Goal: Information Seeking & Learning: Learn about a topic

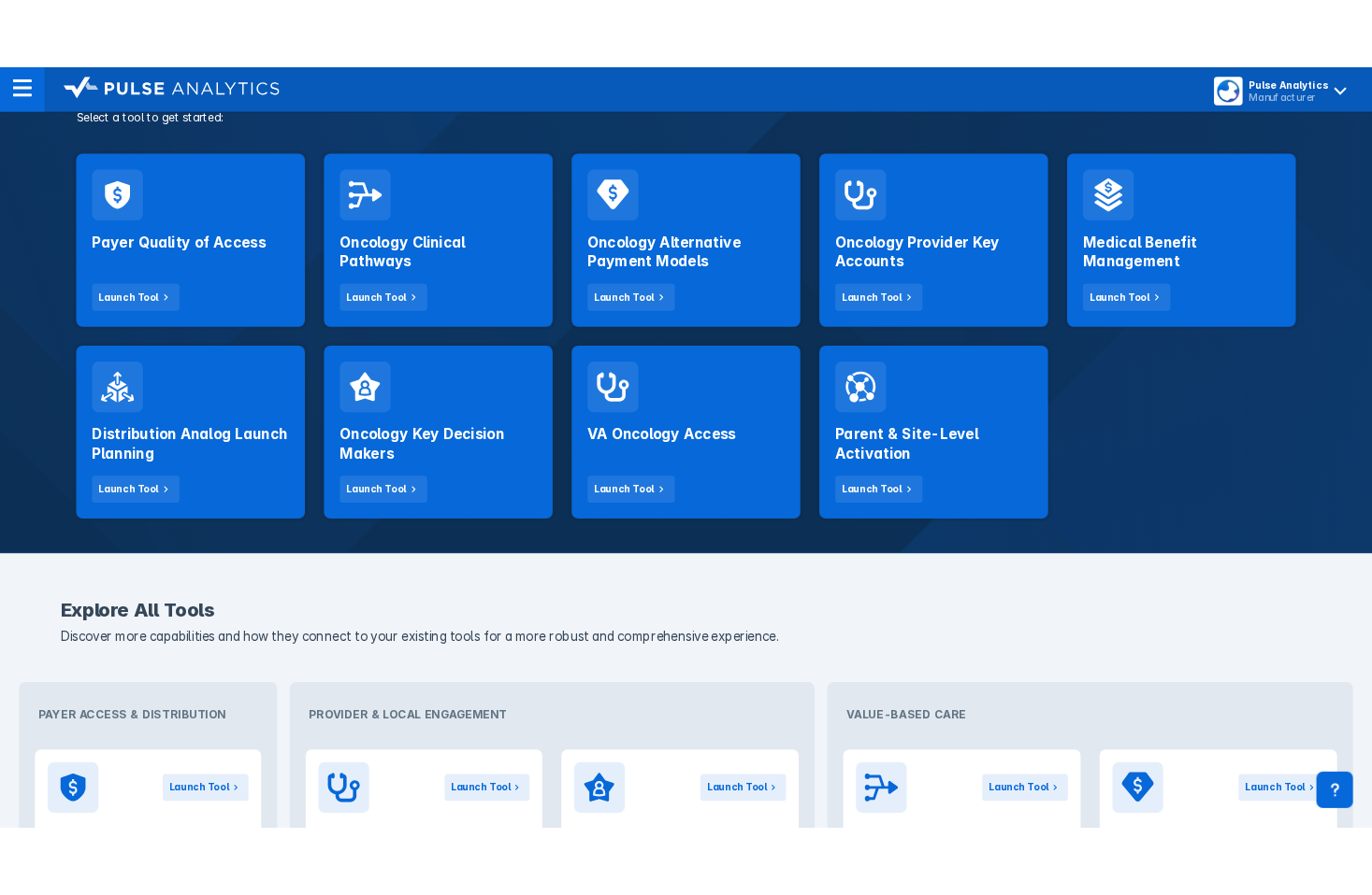
scroll to position [362, 0]
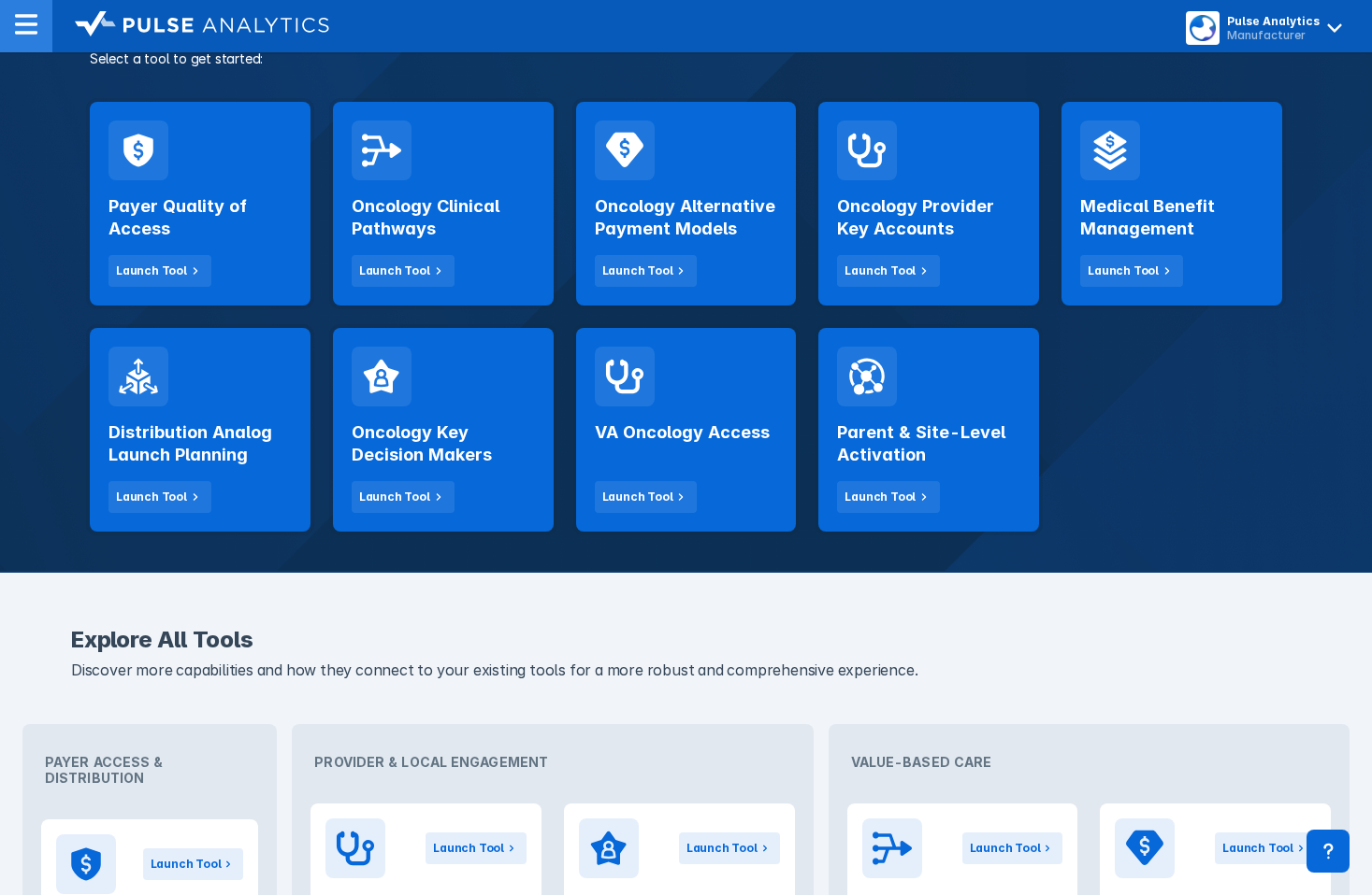
click at [33, 34] on img at bounding box center [27, 25] width 23 height 23
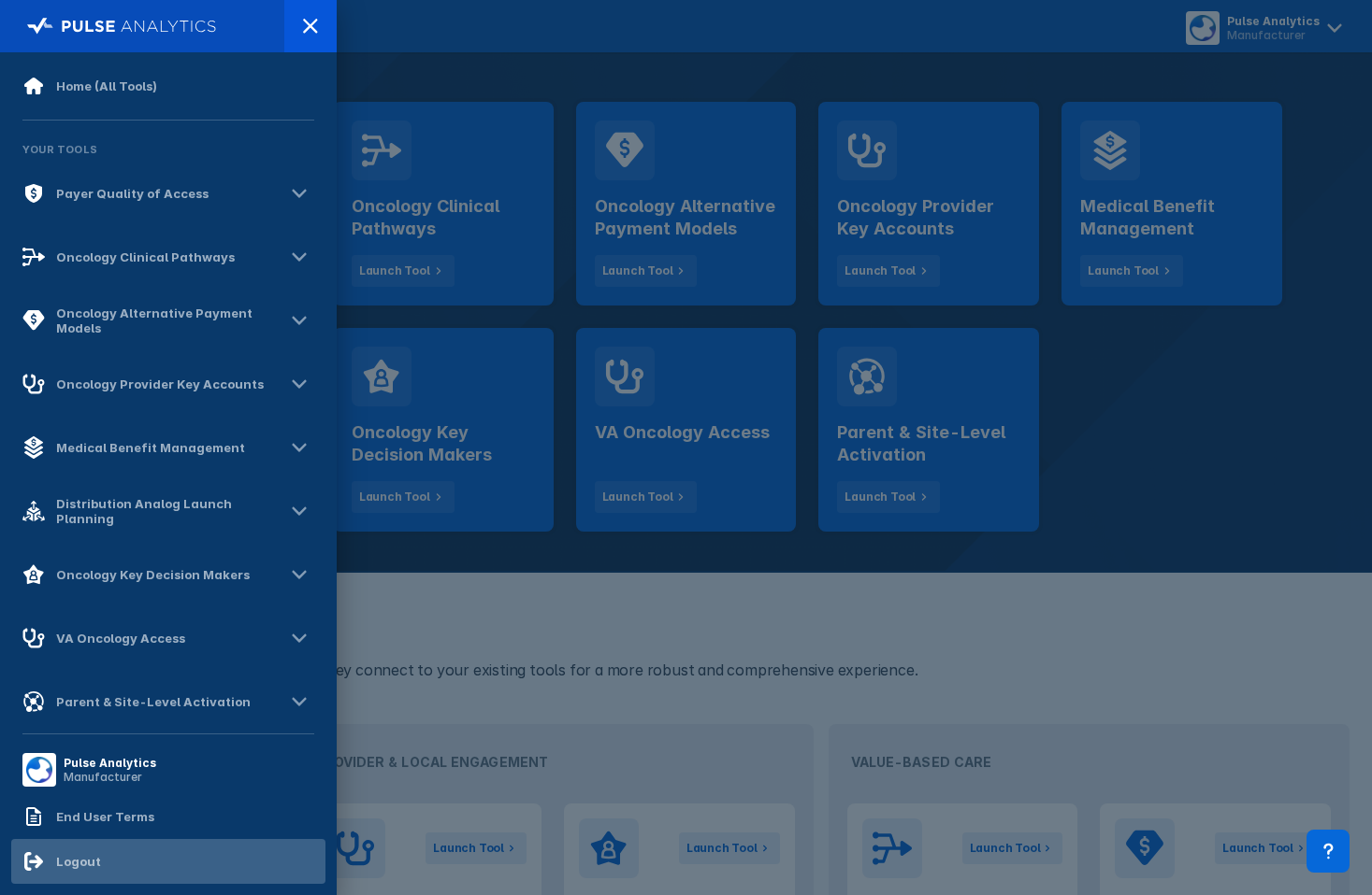
click at [82, 851] on div "Logout" at bounding box center [62, 862] width 79 height 23
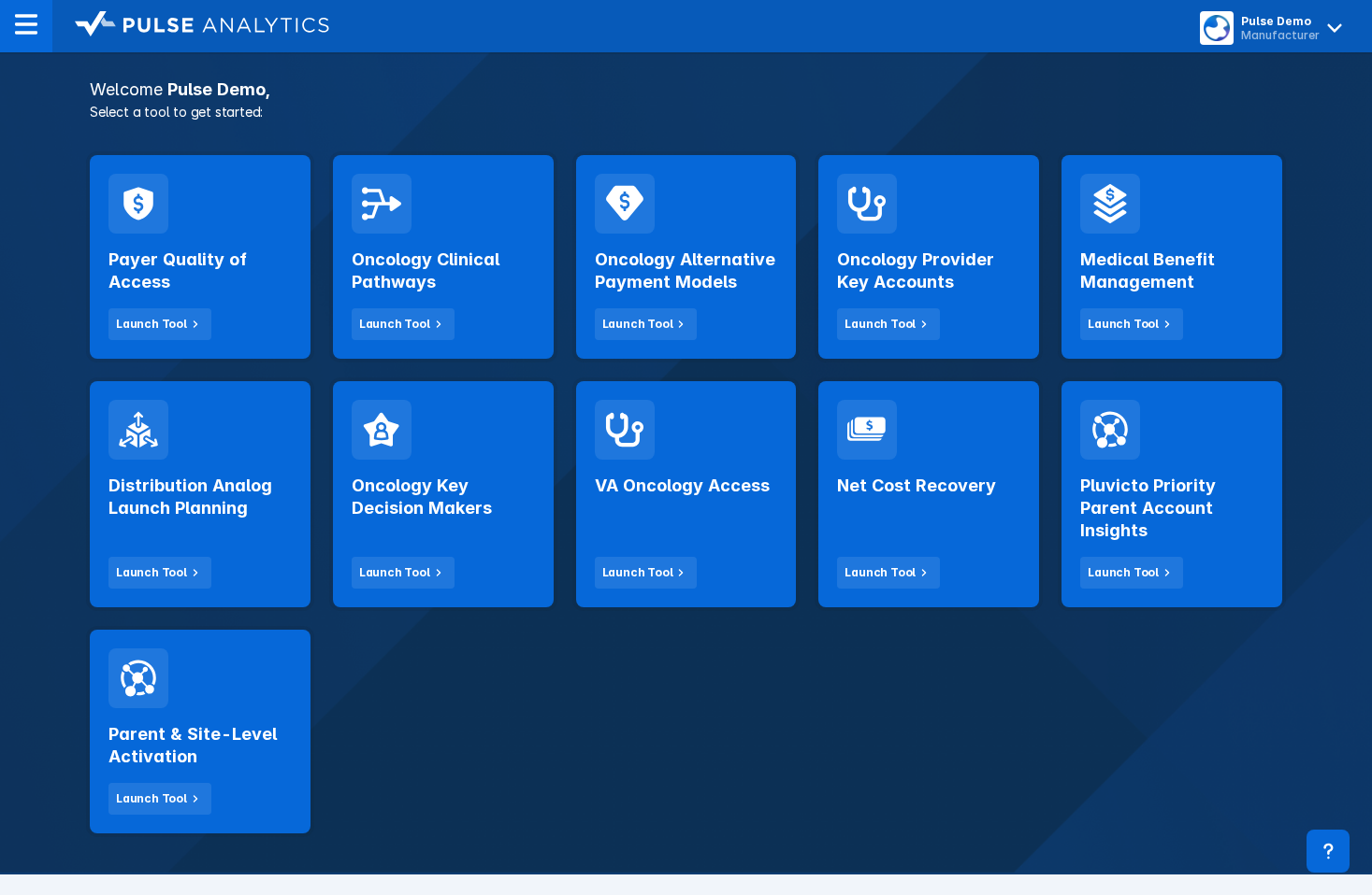
scroll to position [301, 0]
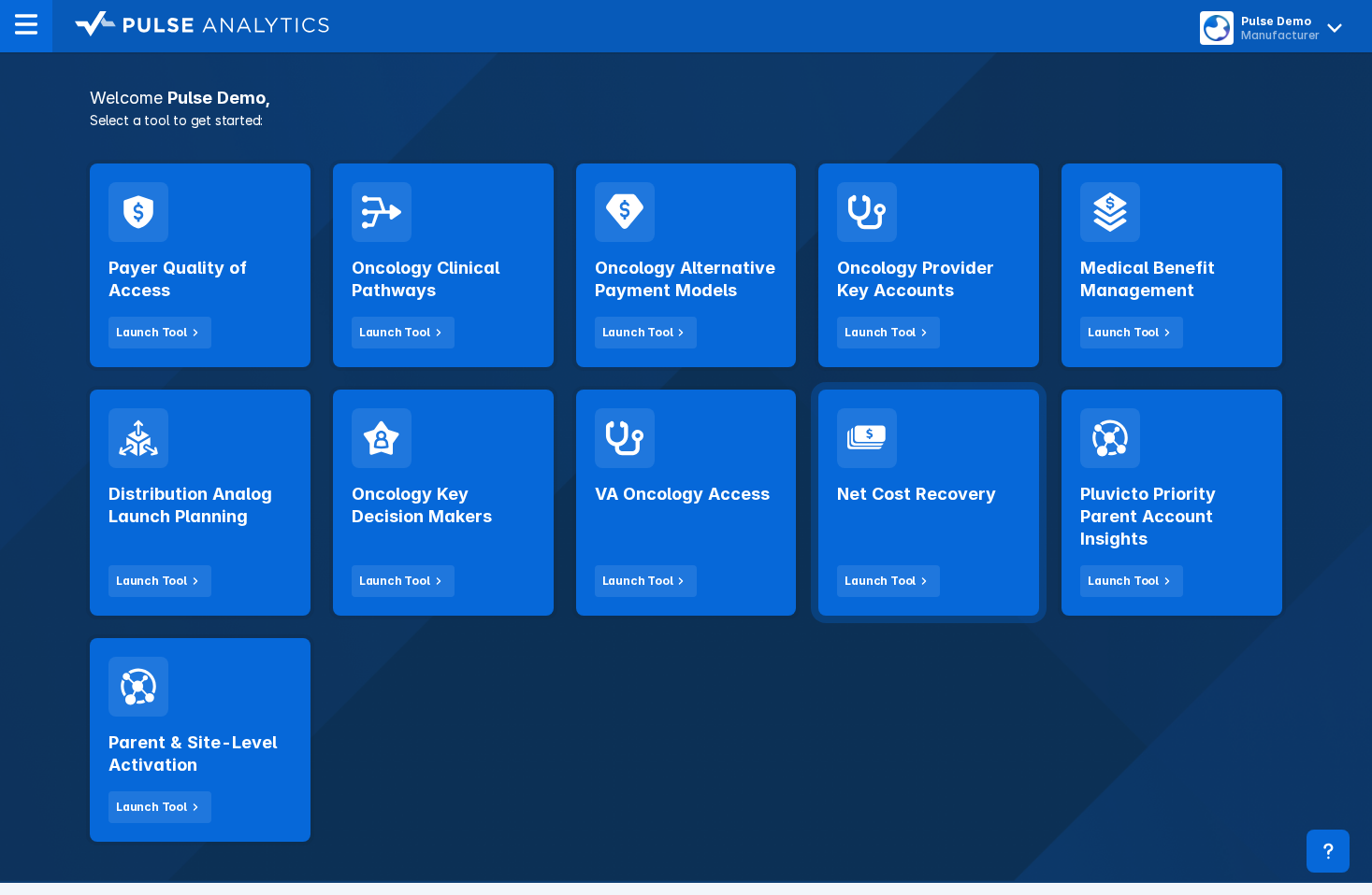
click at [915, 537] on div "Net Cost Recovery Launch Tool" at bounding box center [929, 533] width 184 height 129
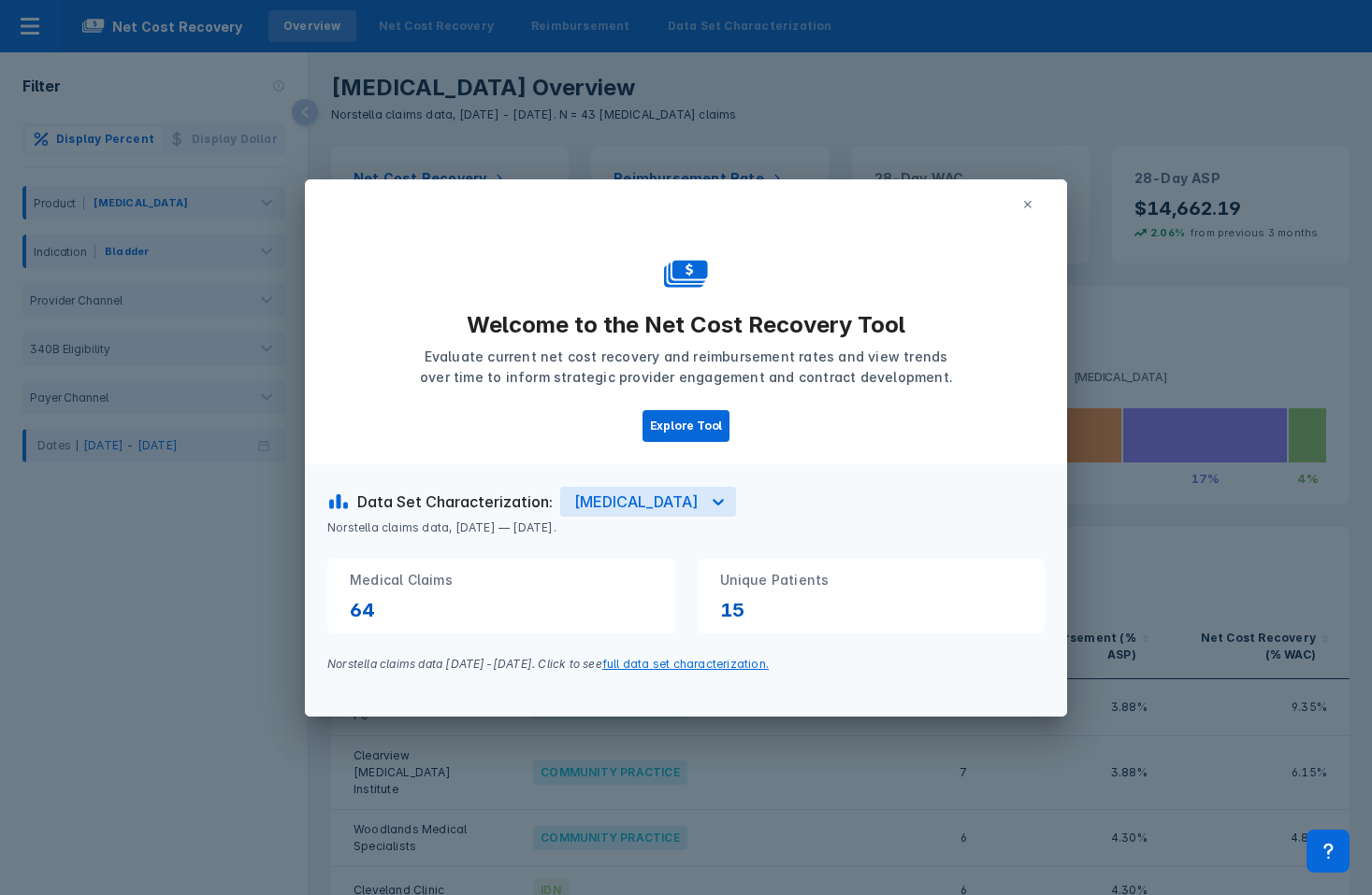
click at [1029, 209] on button at bounding box center [1027, 204] width 33 height 28
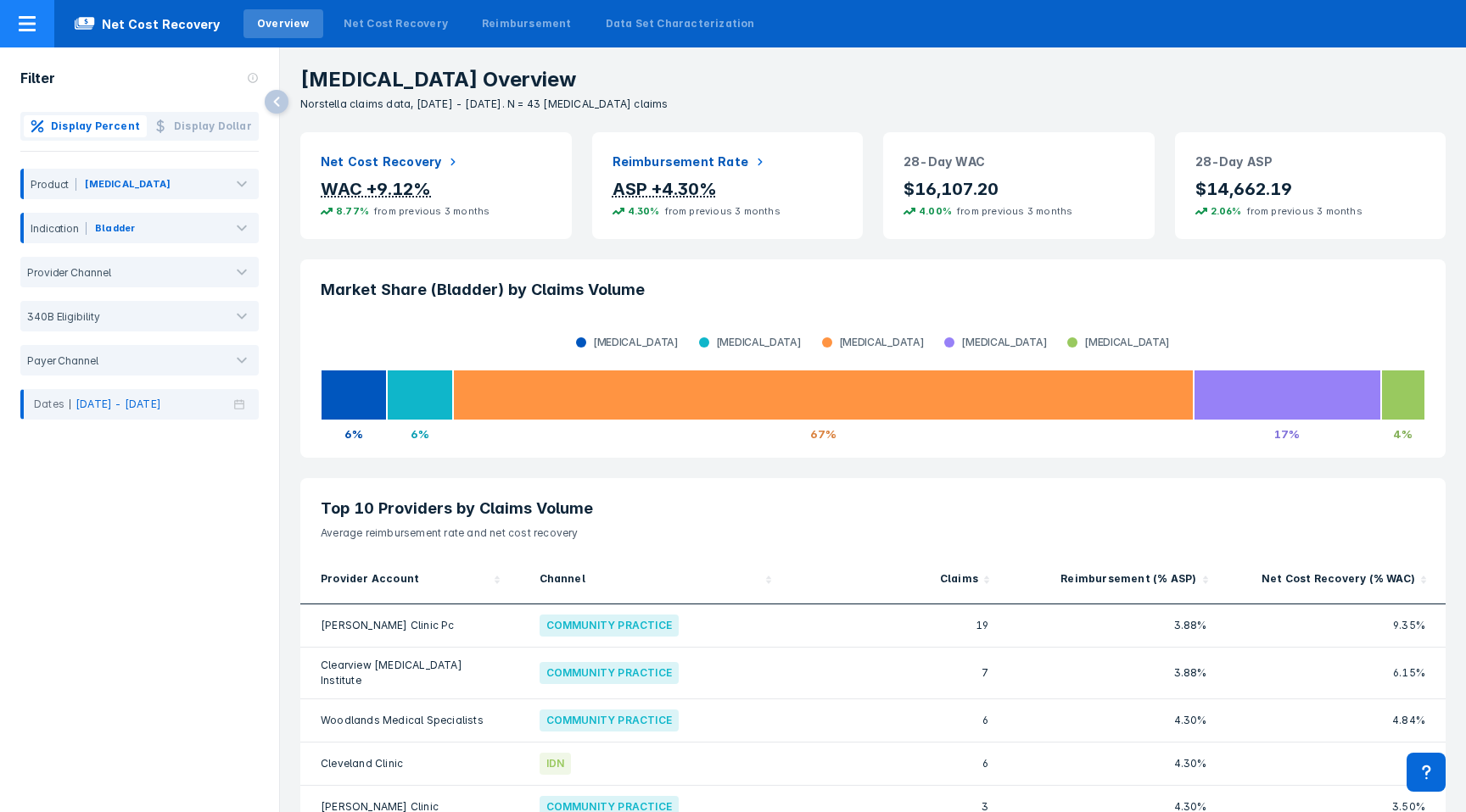
click at [41, 20] on div at bounding box center [27, 23] width 54 height 47
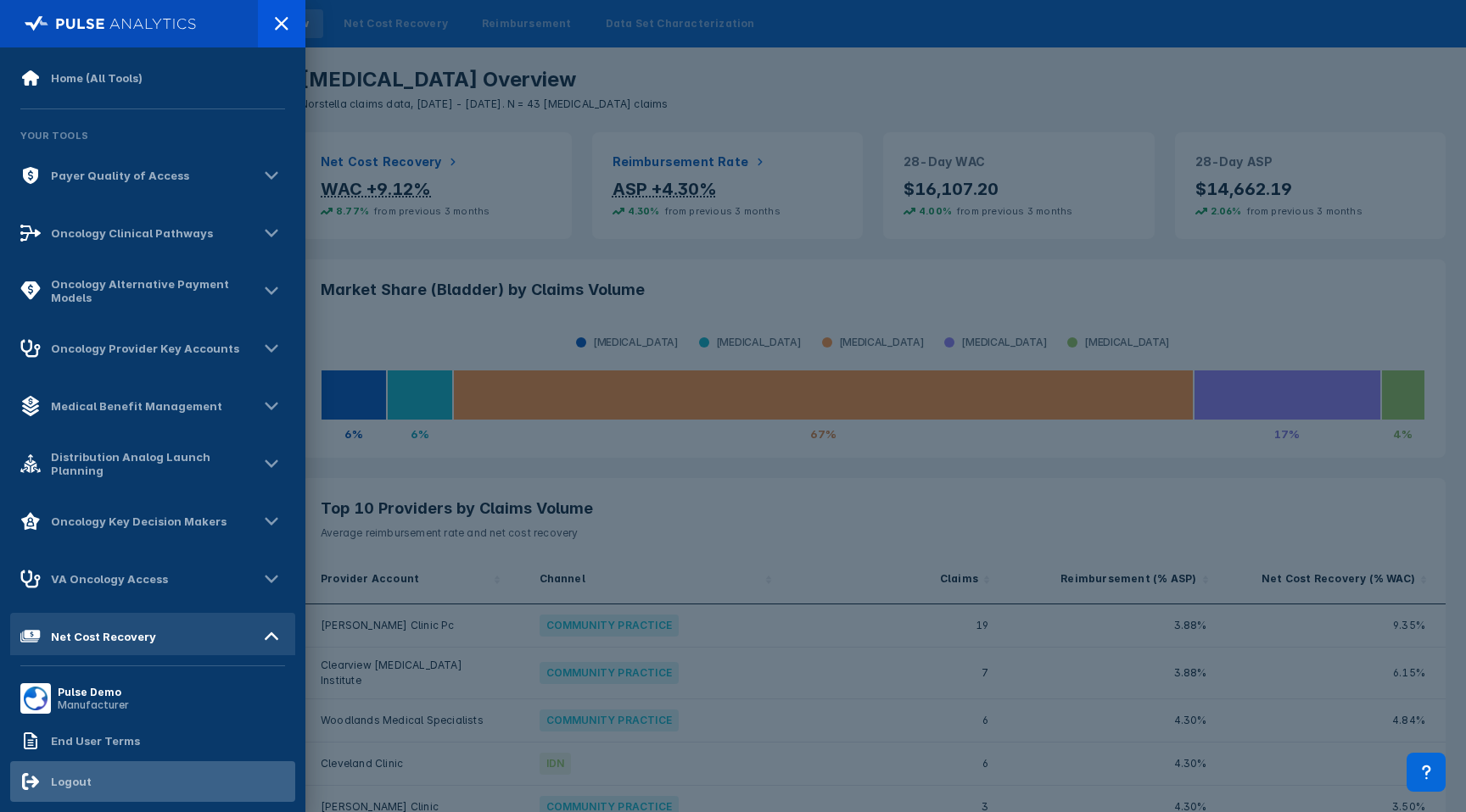
click at [98, 774] on div "Logout" at bounding box center [153, 781] width 285 height 41
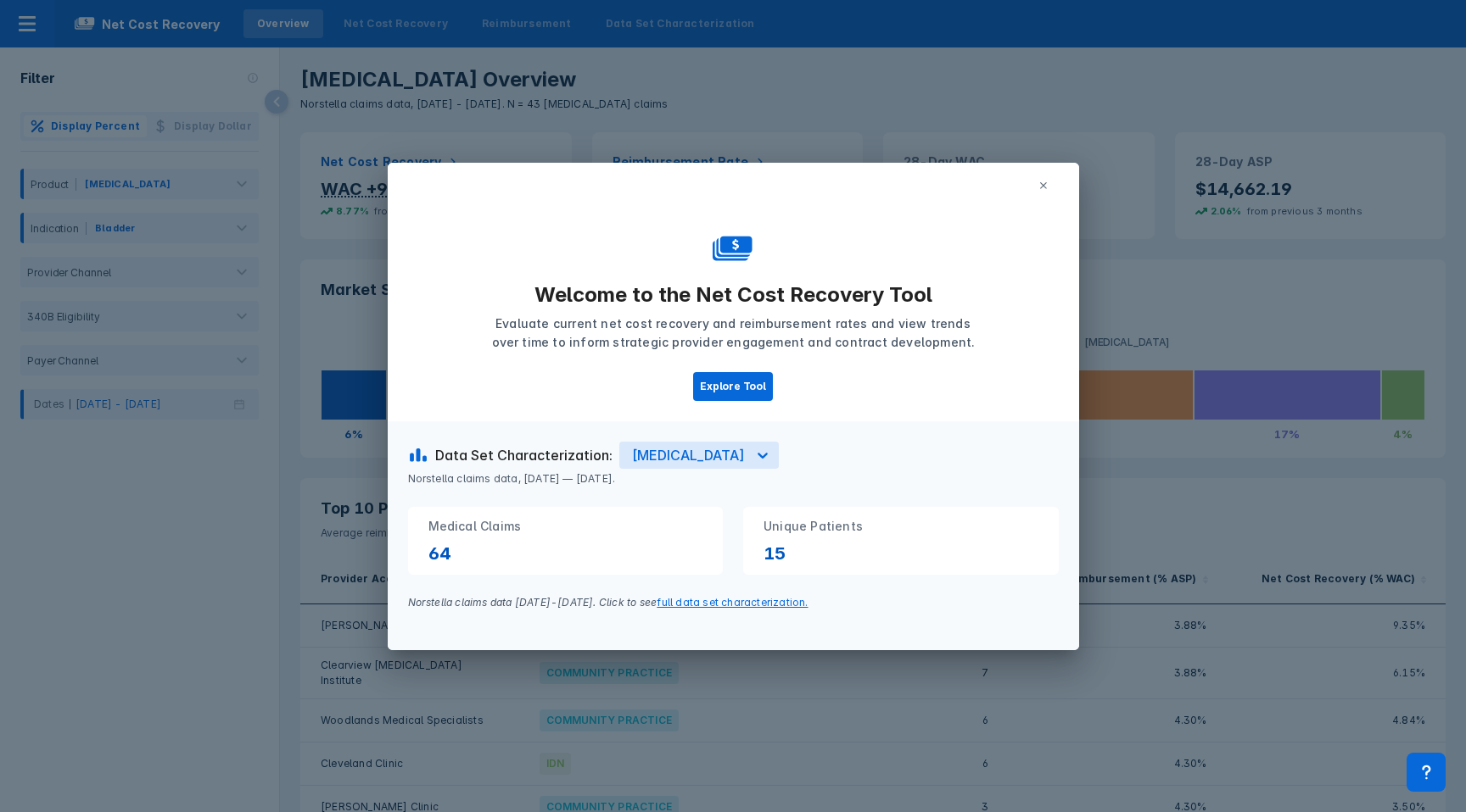
click at [1045, 184] on icon at bounding box center [1044, 186] width 7 height 7
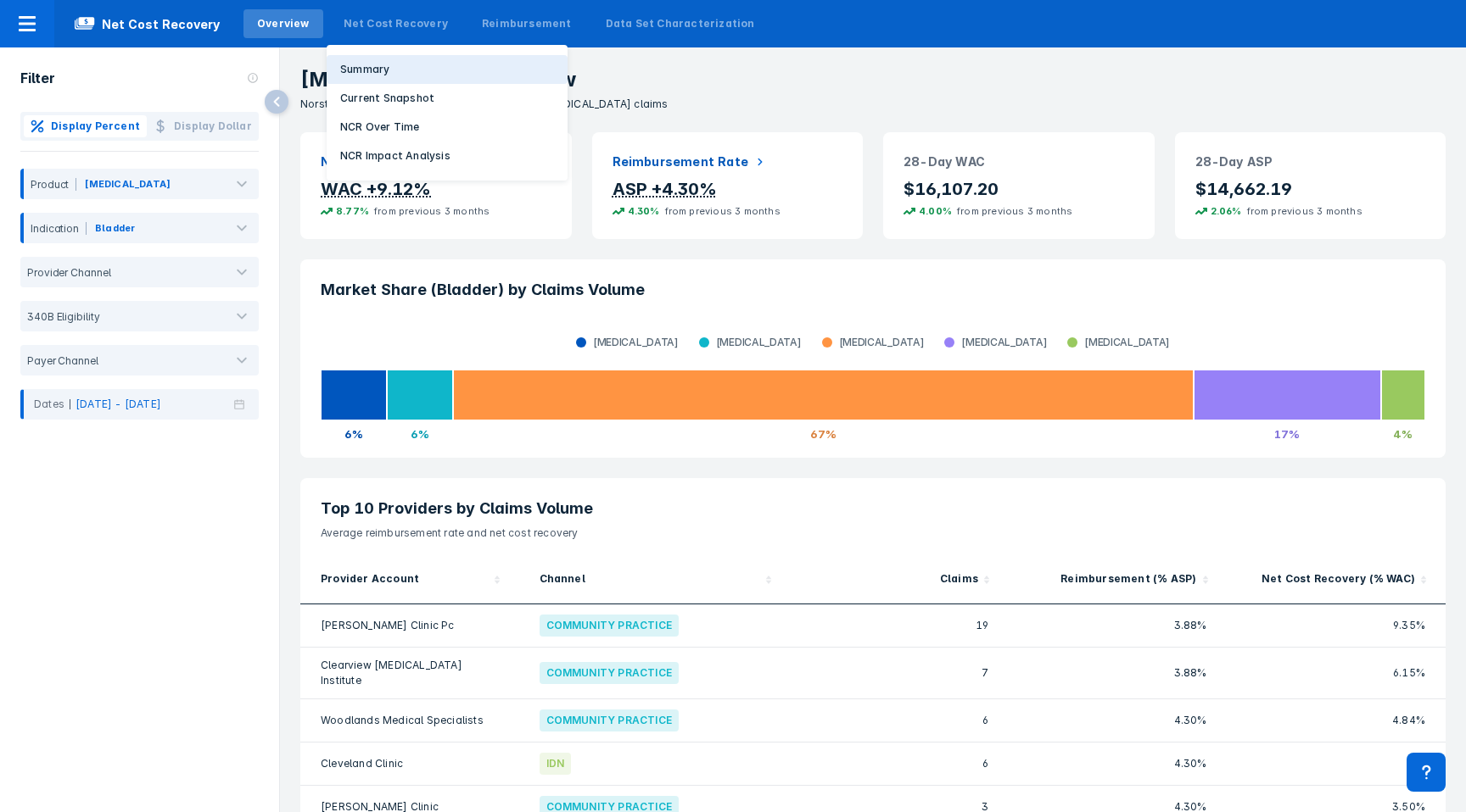
click at [369, 72] on p "Summary" at bounding box center [364, 70] width 49 height 16
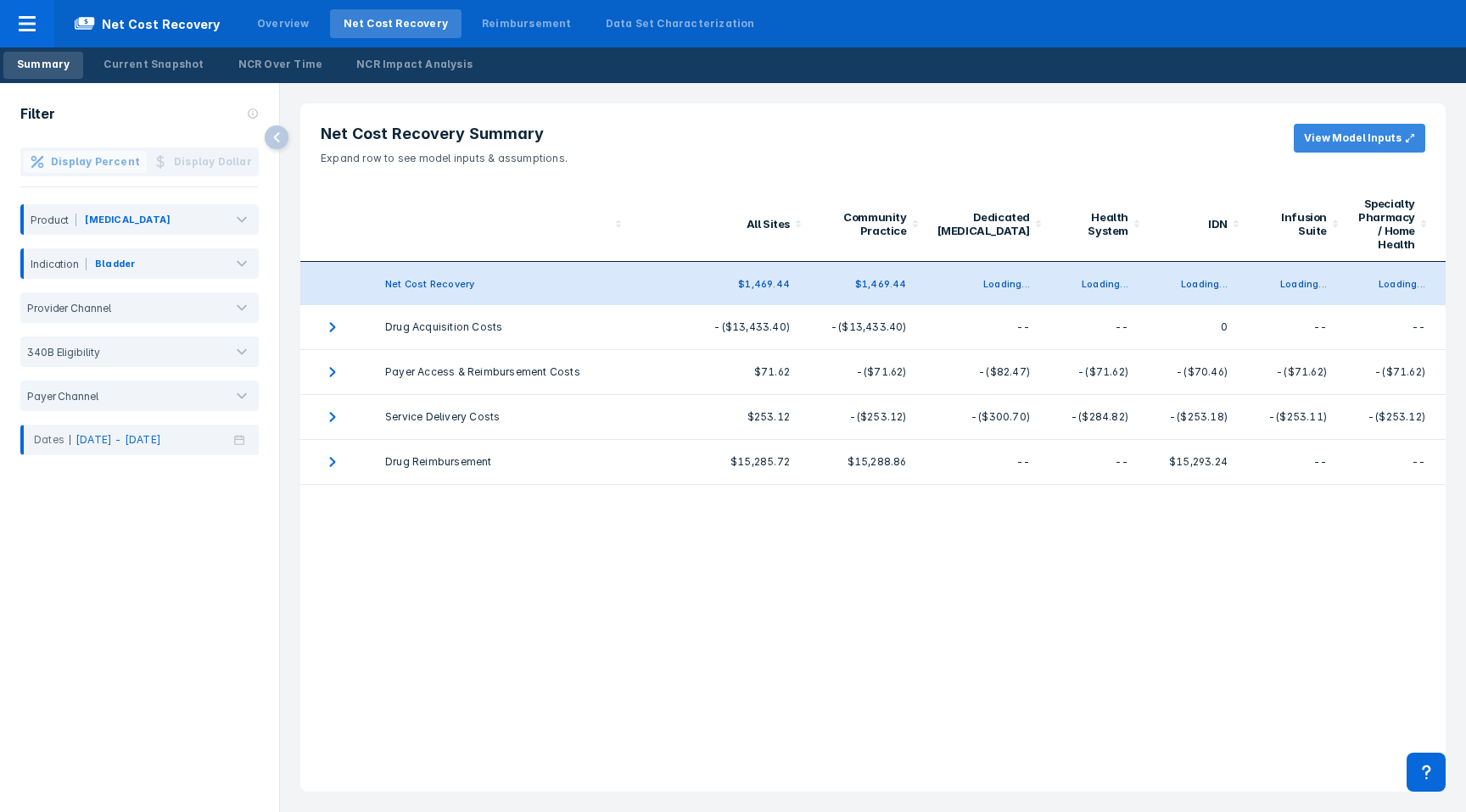
click at [1340, 134] on button "View Model Inputs" at bounding box center [1360, 137] width 131 height 28
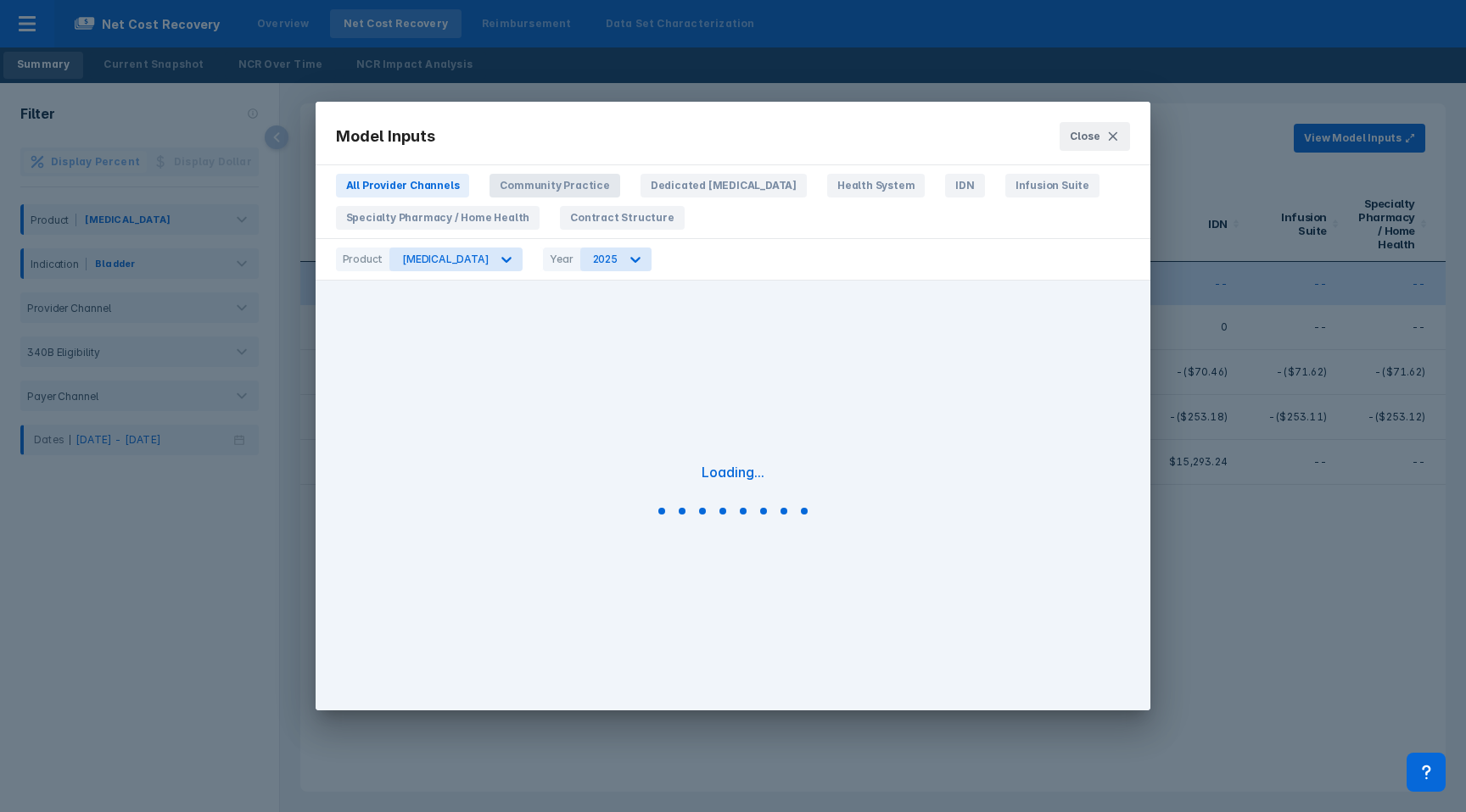
click at [510, 186] on span "Community Practice" at bounding box center [554, 186] width 130 height 24
click at [729, 186] on span "Dedicated Cancer Center" at bounding box center [724, 186] width 167 height 24
click at [410, 190] on span "All Provider Channels" at bounding box center [402, 186] width 134 height 24
click at [421, 223] on span "Specialty Pharmacy / Home Health" at bounding box center [438, 218] width 205 height 24
click at [591, 230] on div "All Provider Channels Community Practice Dedicated Cancer Center Health System …" at bounding box center [734, 205] width 836 height 65
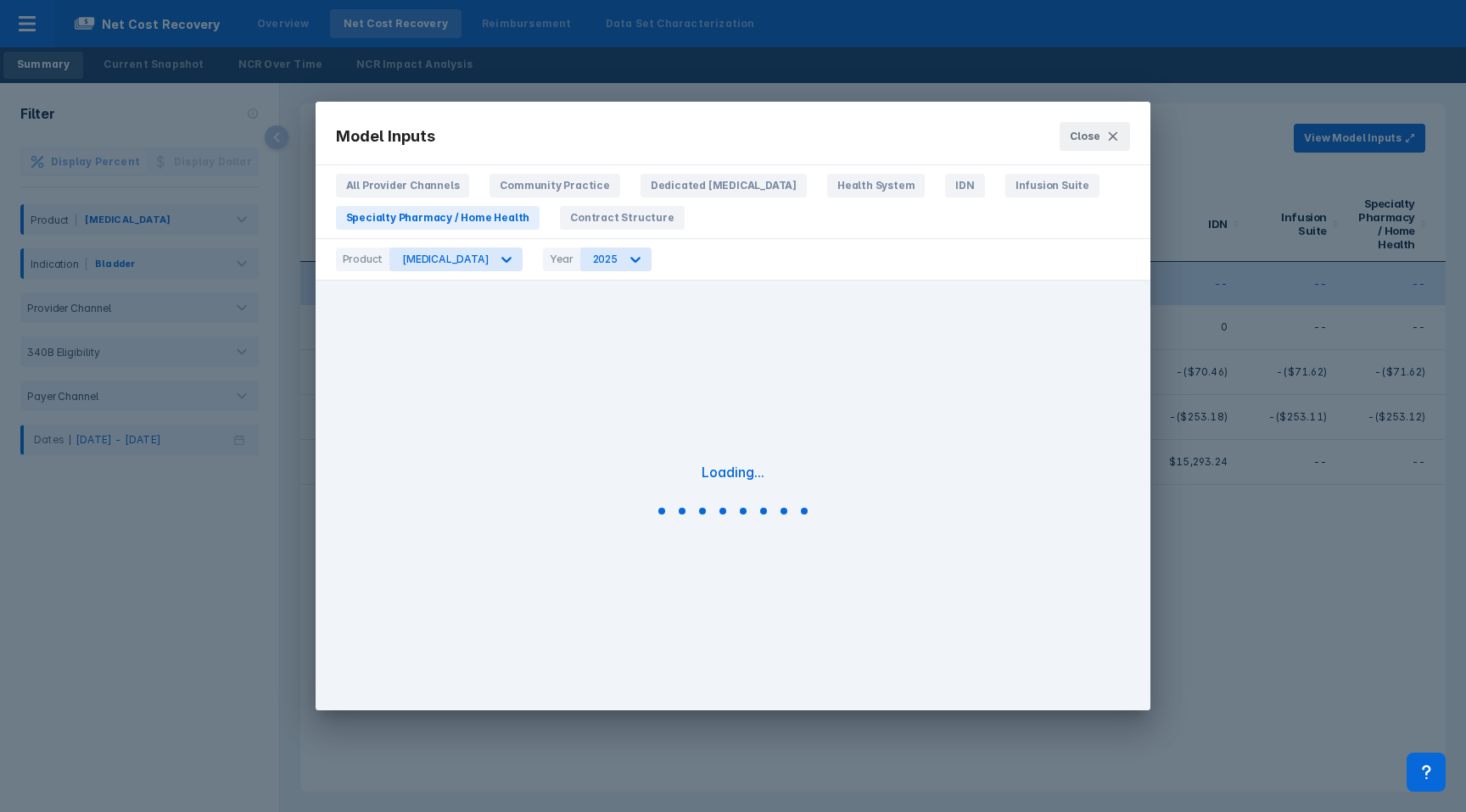
click at [626, 202] on div "All Provider Channels Community Practice Dedicated Cancer Center Health System …" at bounding box center [734, 205] width 836 height 65
click at [629, 211] on span "Contract Structure" at bounding box center [622, 218] width 123 height 24
click at [667, 185] on span "Dedicated Cancer Center" at bounding box center [724, 186] width 167 height 24
click at [560, 186] on span "Community Practice" at bounding box center [554, 186] width 130 height 24
click at [411, 183] on span "All Provider Channels" at bounding box center [402, 186] width 134 height 24
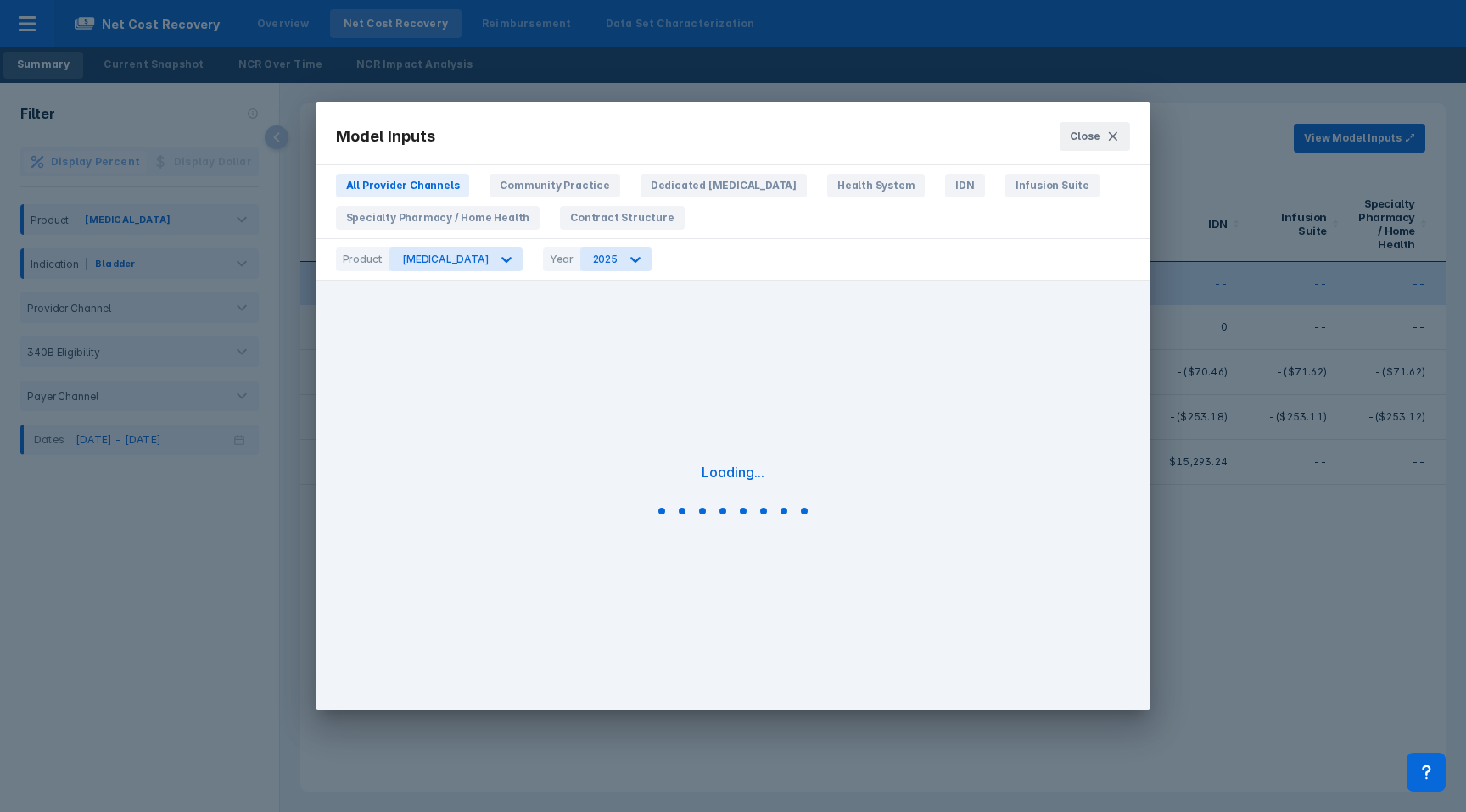
click at [543, 270] on div "Year" at bounding box center [561, 260] width 36 height 24
click at [581, 266] on div "2025" at bounding box center [600, 260] width 38 height 22
click at [555, 360] on div "2024" at bounding box center [559, 364] width 40 height 33
click at [491, 271] on div at bounding box center [506, 259] width 30 height 30
click at [581, 267] on div "2024" at bounding box center [600, 260] width 39 height 22
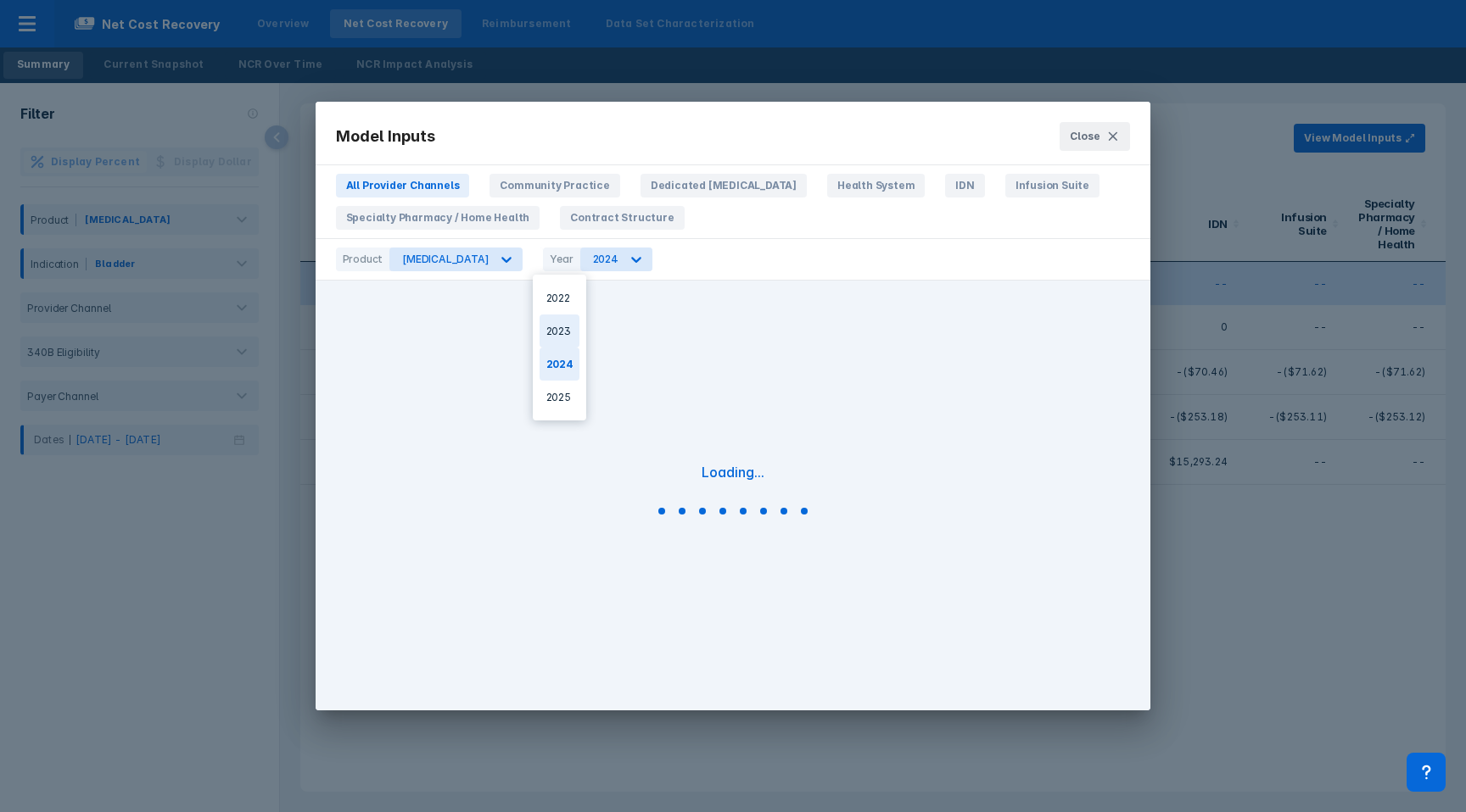
click at [557, 321] on div "2023" at bounding box center [559, 331] width 41 height 33
click at [1112, 129] on icon at bounding box center [1113, 136] width 14 height 14
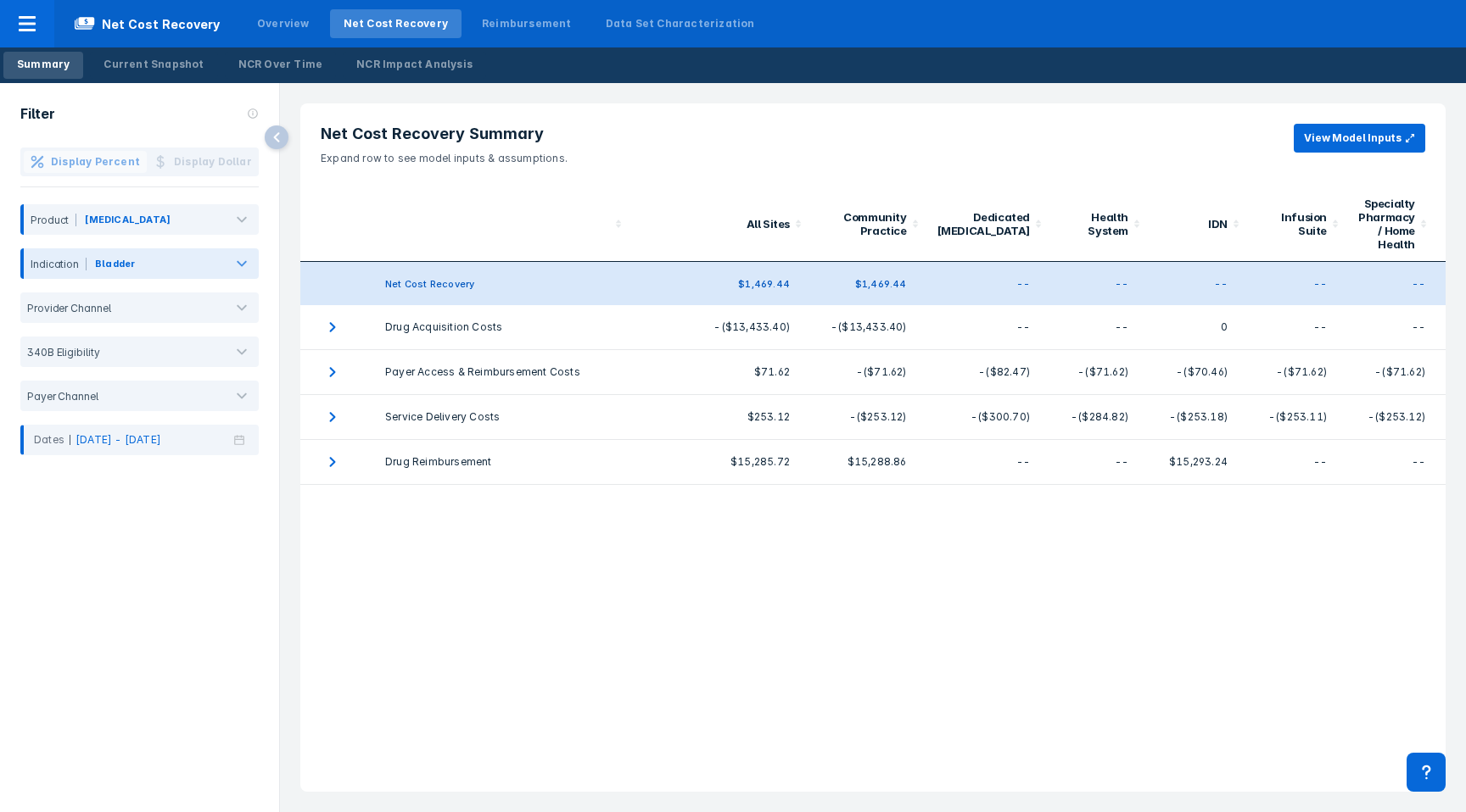
click at [193, 264] on div at bounding box center [180, 268] width 84 height 19
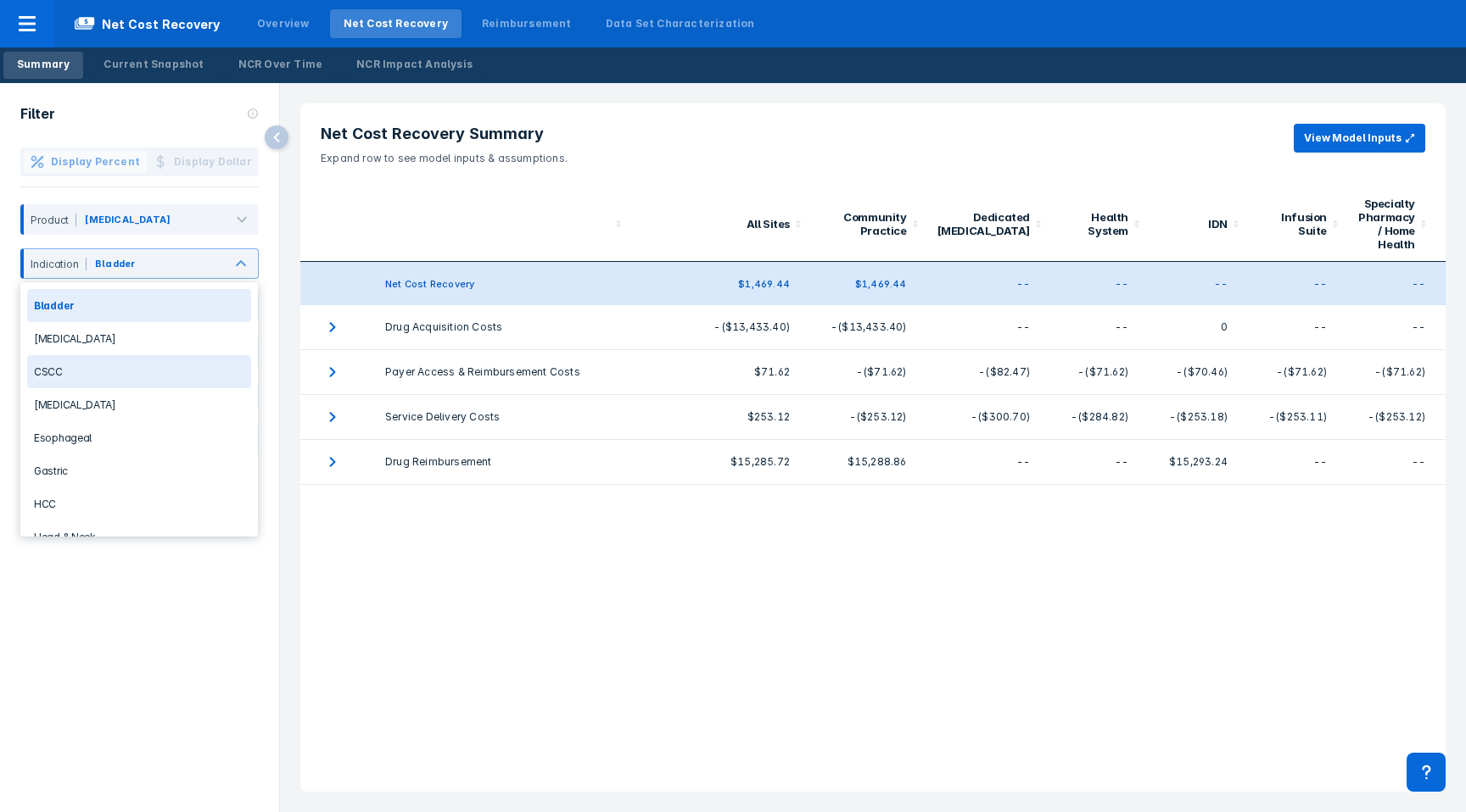
click at [139, 368] on div "CSCC" at bounding box center [138, 372] width 224 height 33
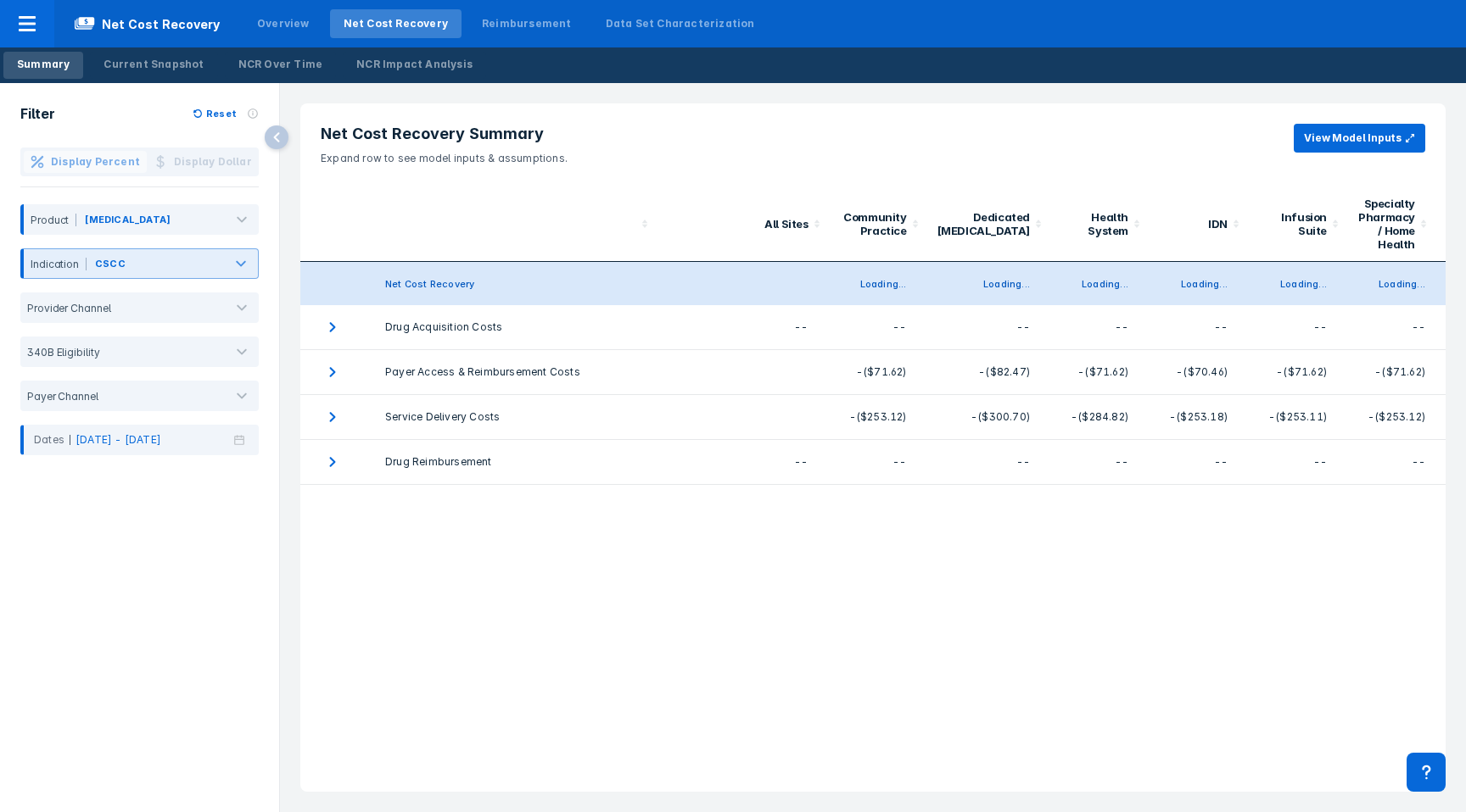
click at [134, 267] on div at bounding box center [174, 268] width 92 height 19
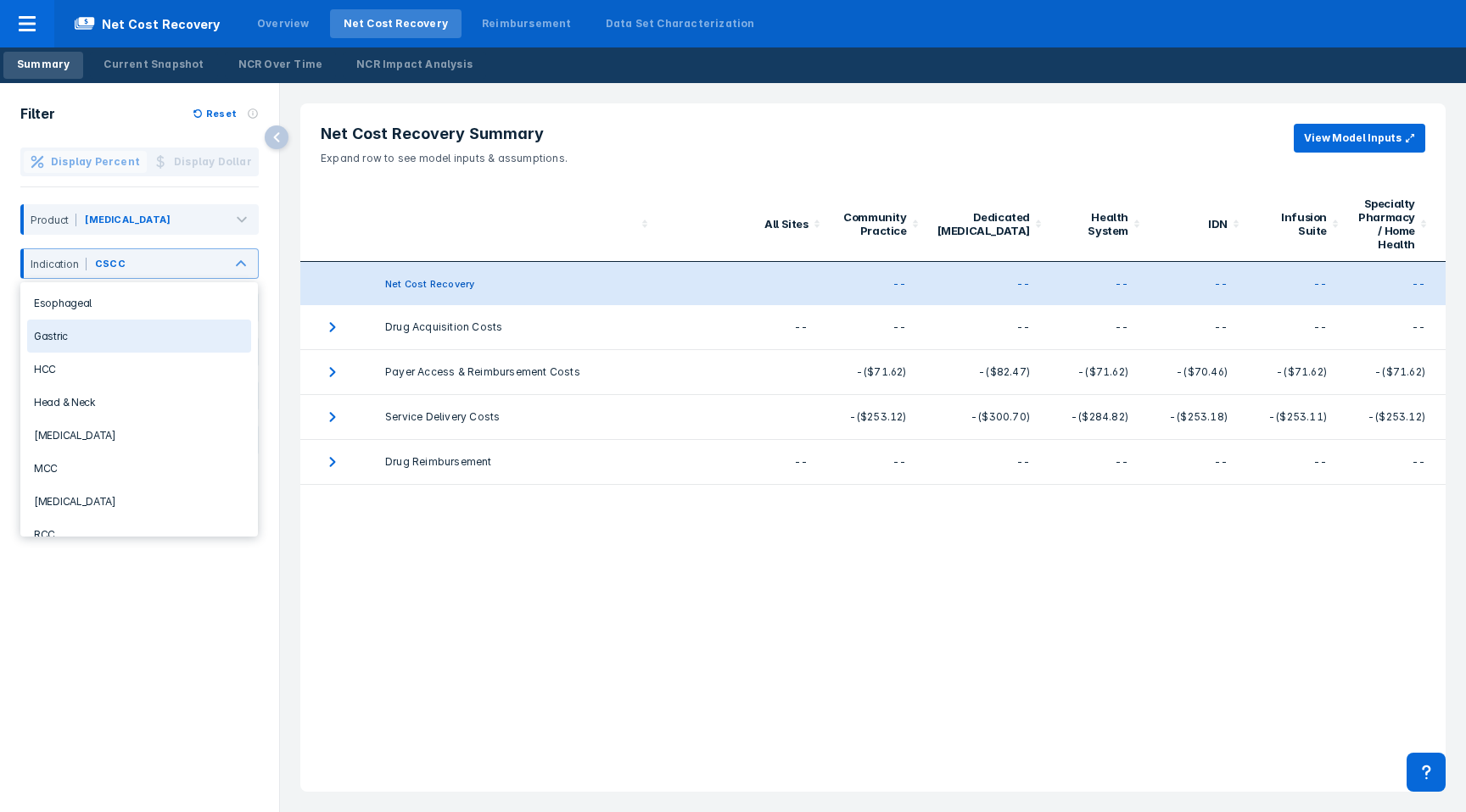
scroll to position [133, 0]
click at [73, 441] on div "Lung Cancer" at bounding box center [138, 437] width 224 height 33
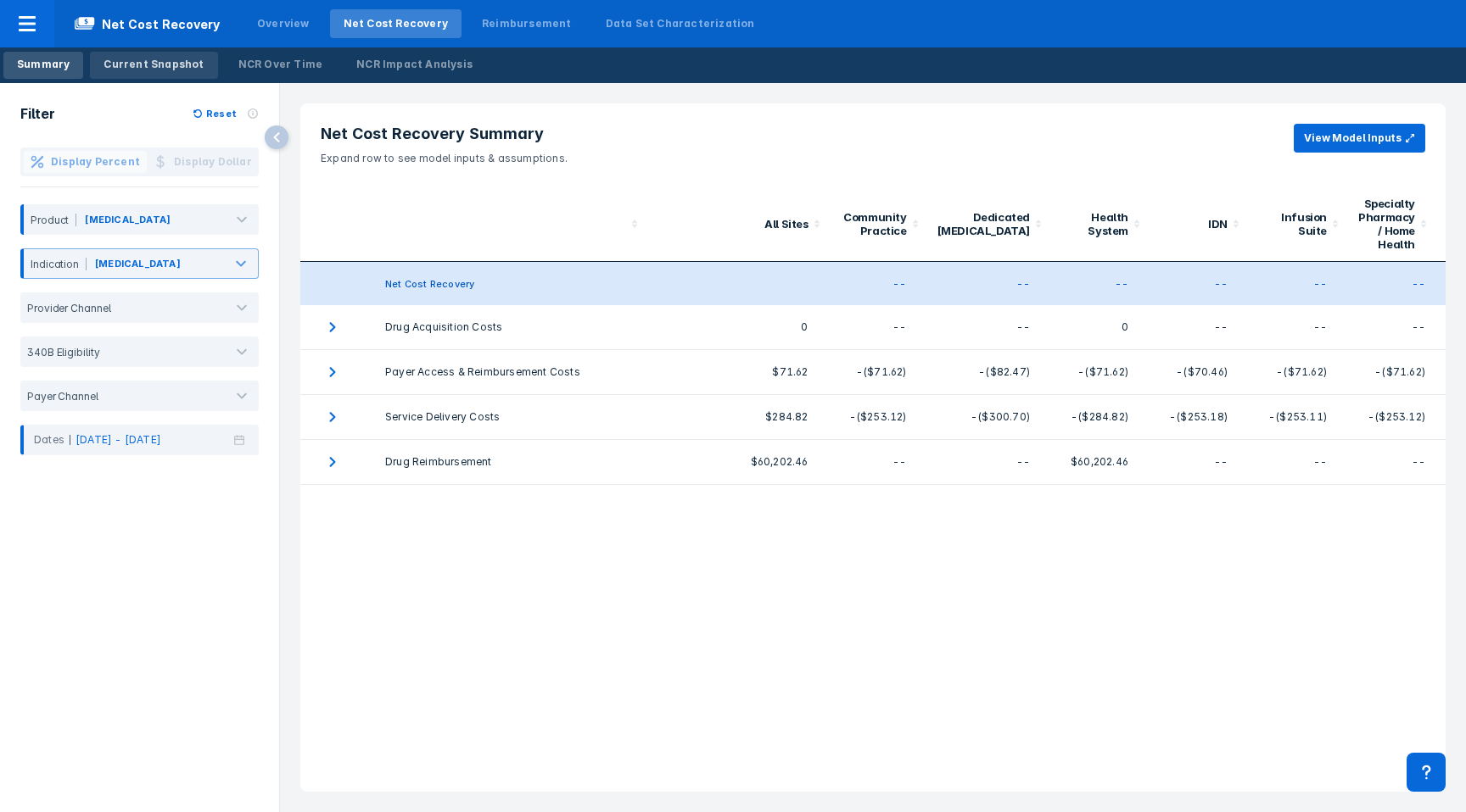
click at [142, 68] on div "Current Snapshot" at bounding box center [154, 65] width 100 height 16
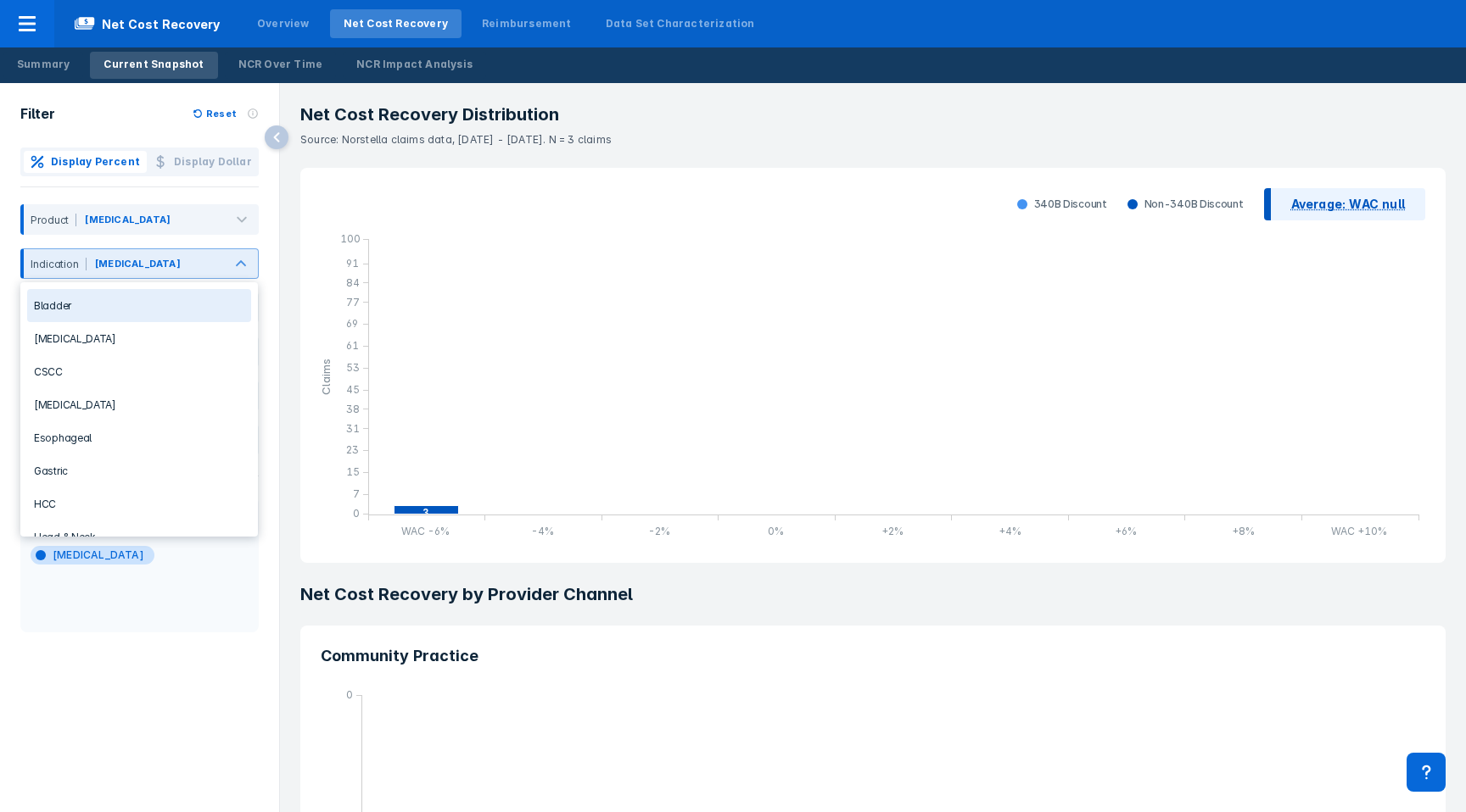
click at [184, 267] on div at bounding box center [202, 268] width 37 height 19
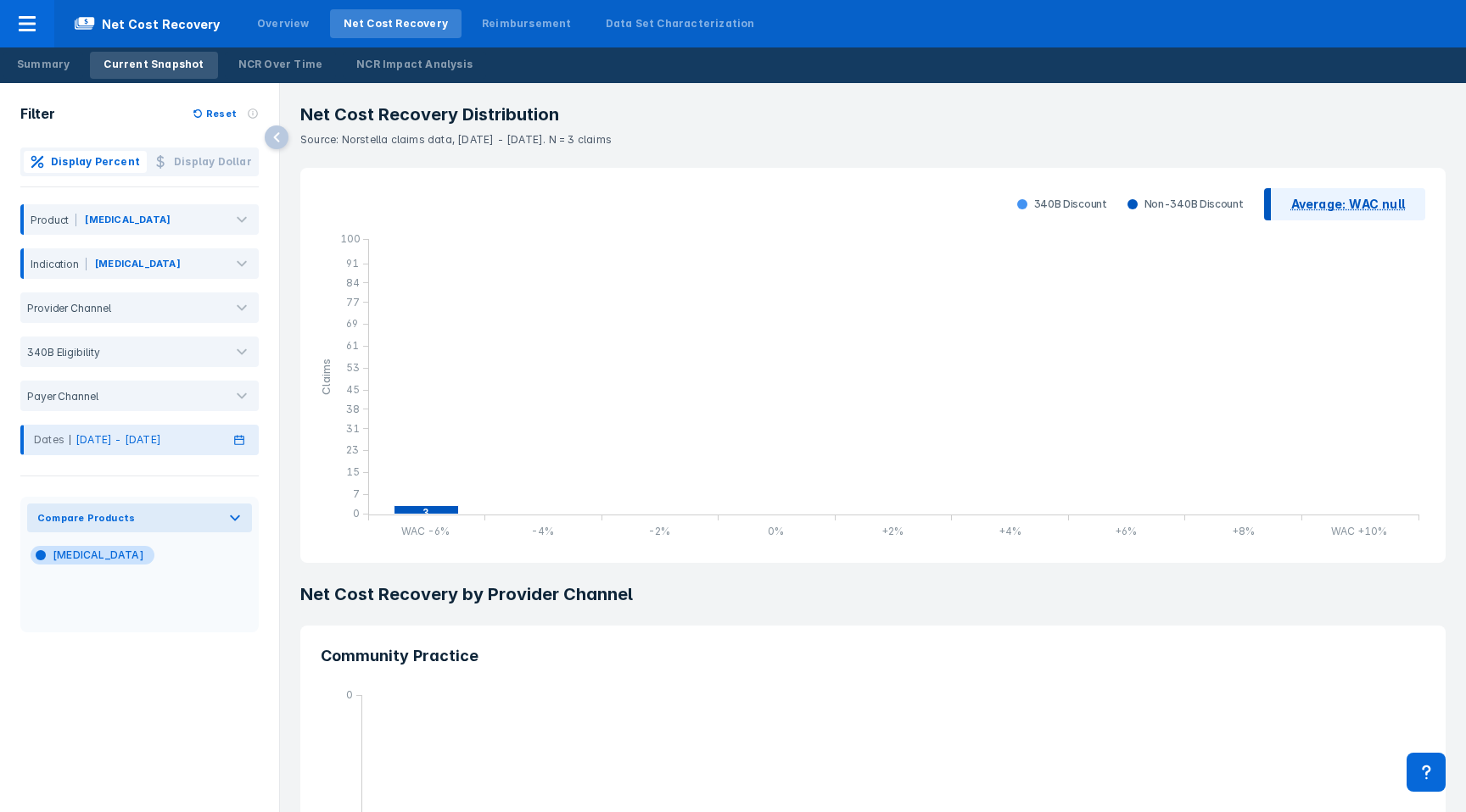
click at [124, 434] on p "Mar 2025 - May 2025" at bounding box center [117, 440] width 85 height 16
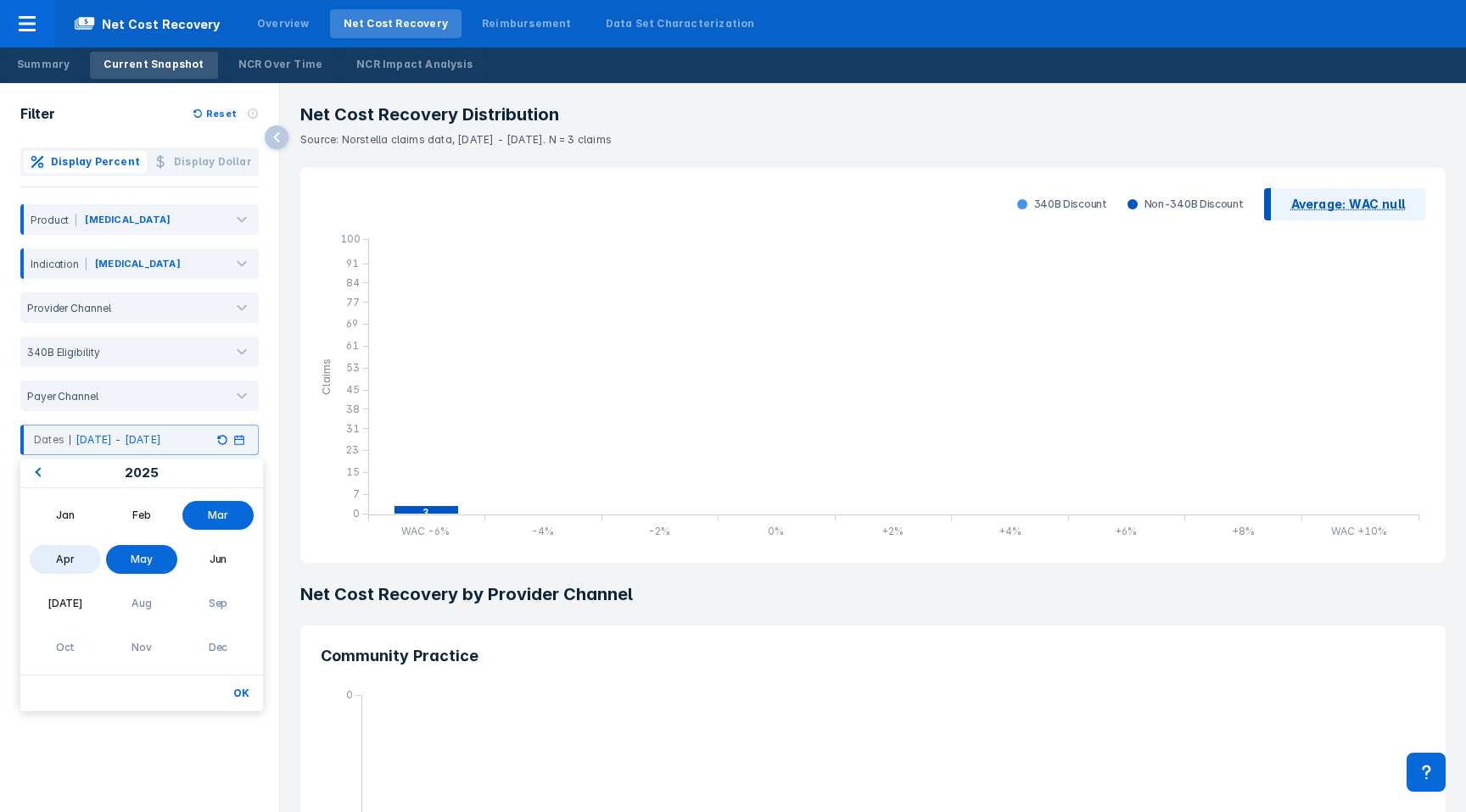
click at [58, 466] on div "2025" at bounding box center [142, 474] width 243 height 29
click at [49, 468] on div "2025" at bounding box center [142, 474] width 243 height 29
click at [48, 468] on button "Previous Year" at bounding box center [35, 474] width 27 height 27
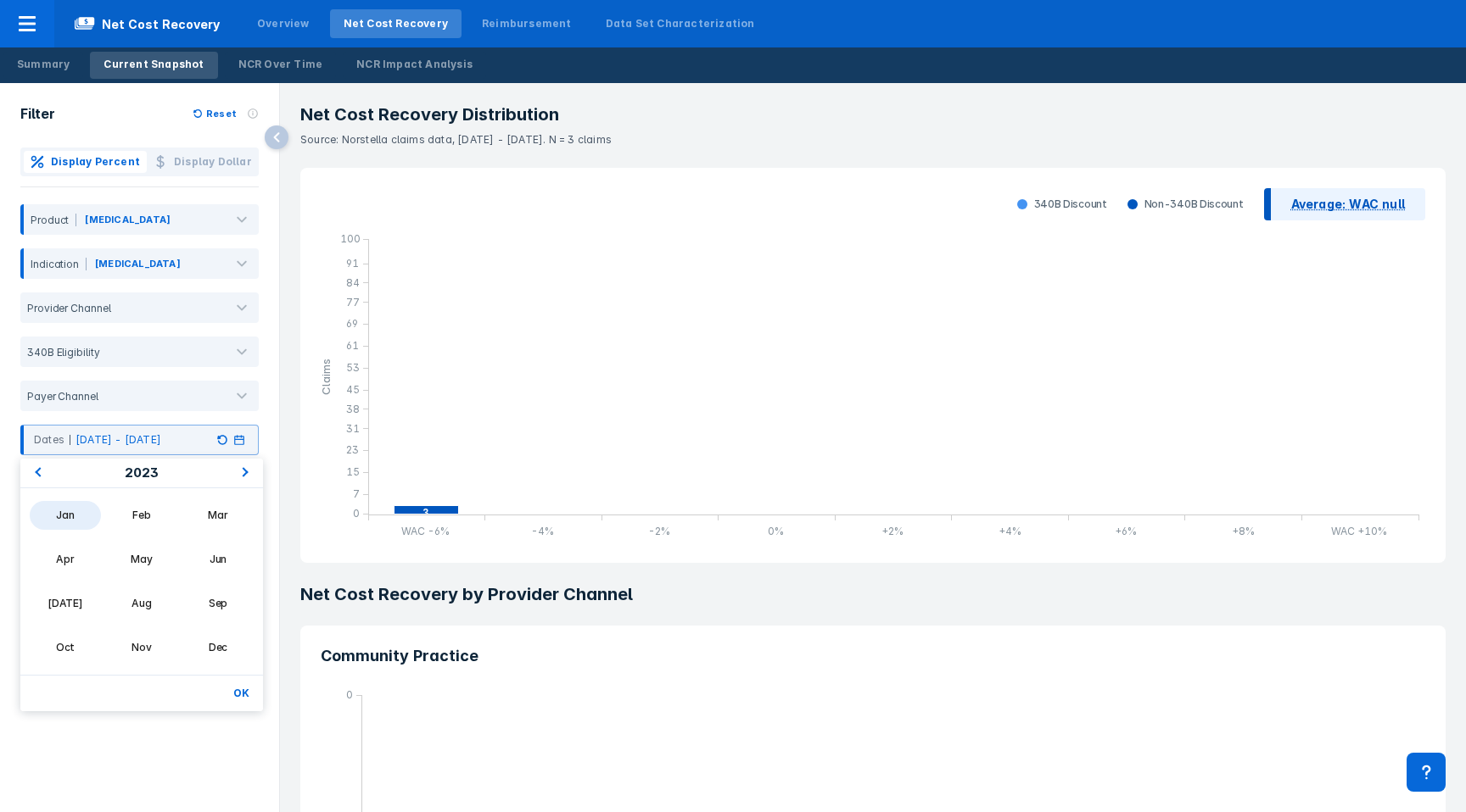
click at [48, 507] on div "Jan" at bounding box center [65, 515] width 72 height 28
click at [246, 475] on span "Next Year" at bounding box center [246, 474] width 0 height 21
click at [148, 558] on div "May" at bounding box center [142, 559] width 72 height 28
click at [239, 688] on button "OK" at bounding box center [241, 694] width 29 height 22
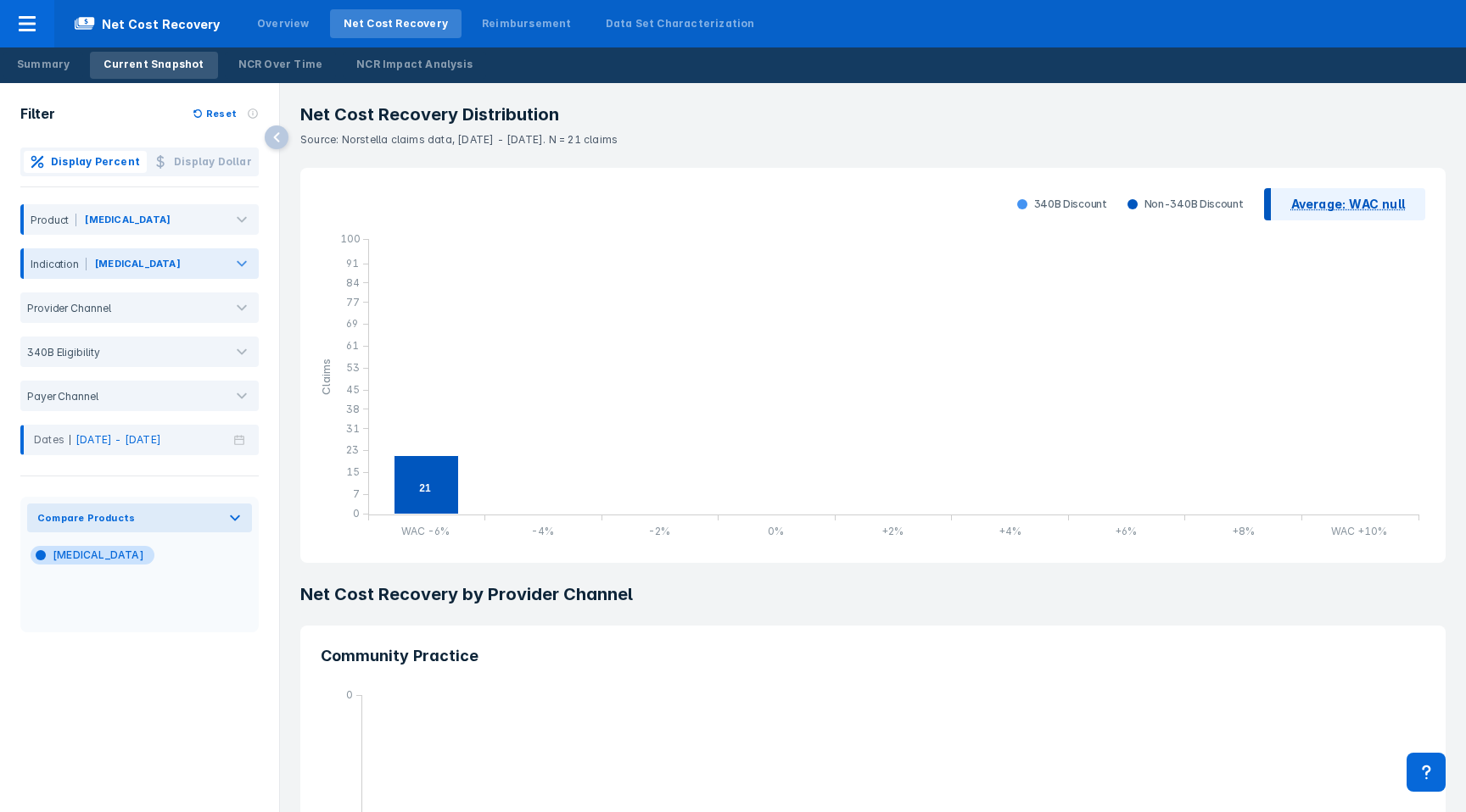
click at [136, 271] on div "Lung Cancer" at bounding box center [137, 268] width 89 height 22
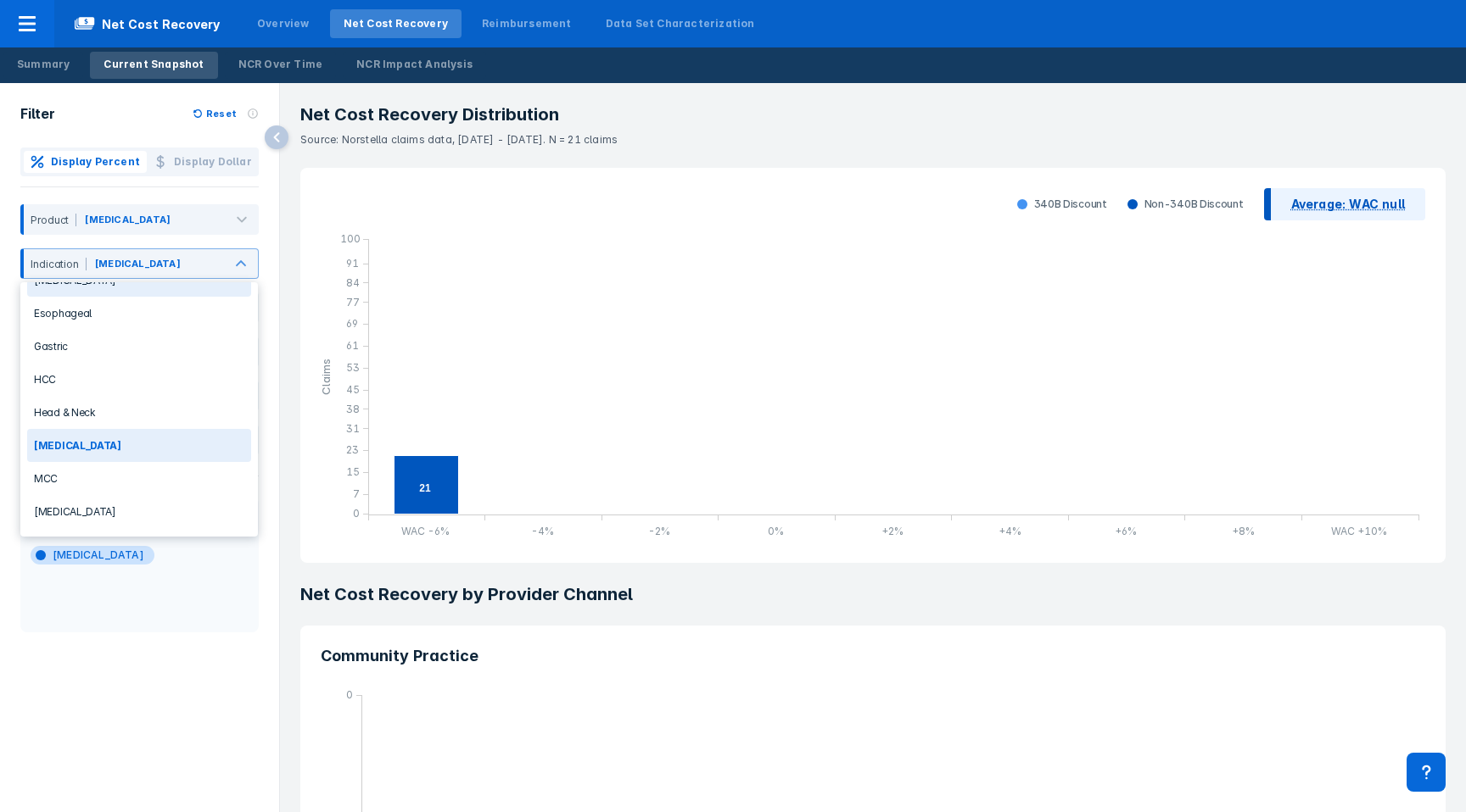
scroll to position [183, 0]
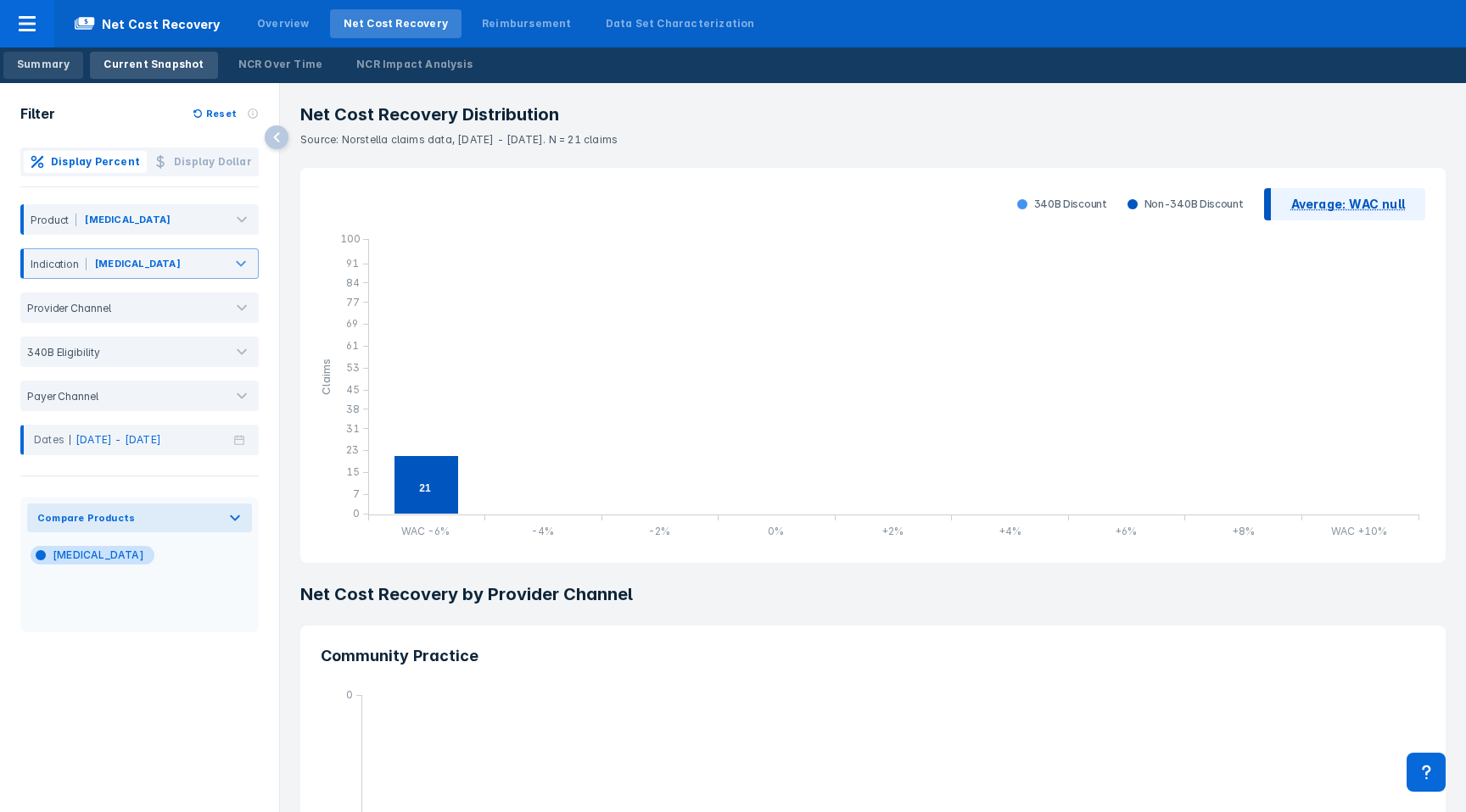
click at [34, 64] on div "Summary" at bounding box center [43, 65] width 53 height 16
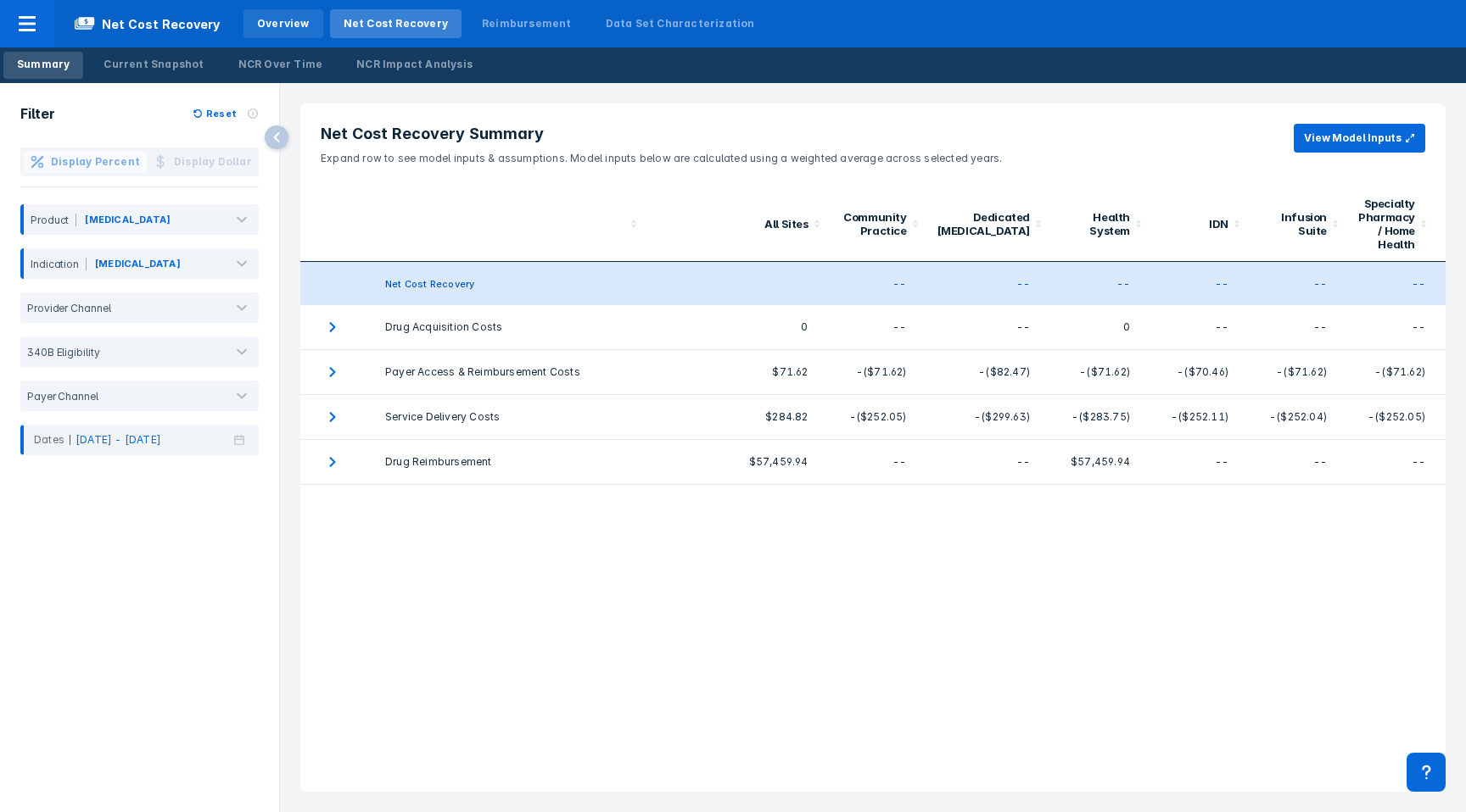
click at [269, 20] on div "Overview" at bounding box center [283, 24] width 53 height 16
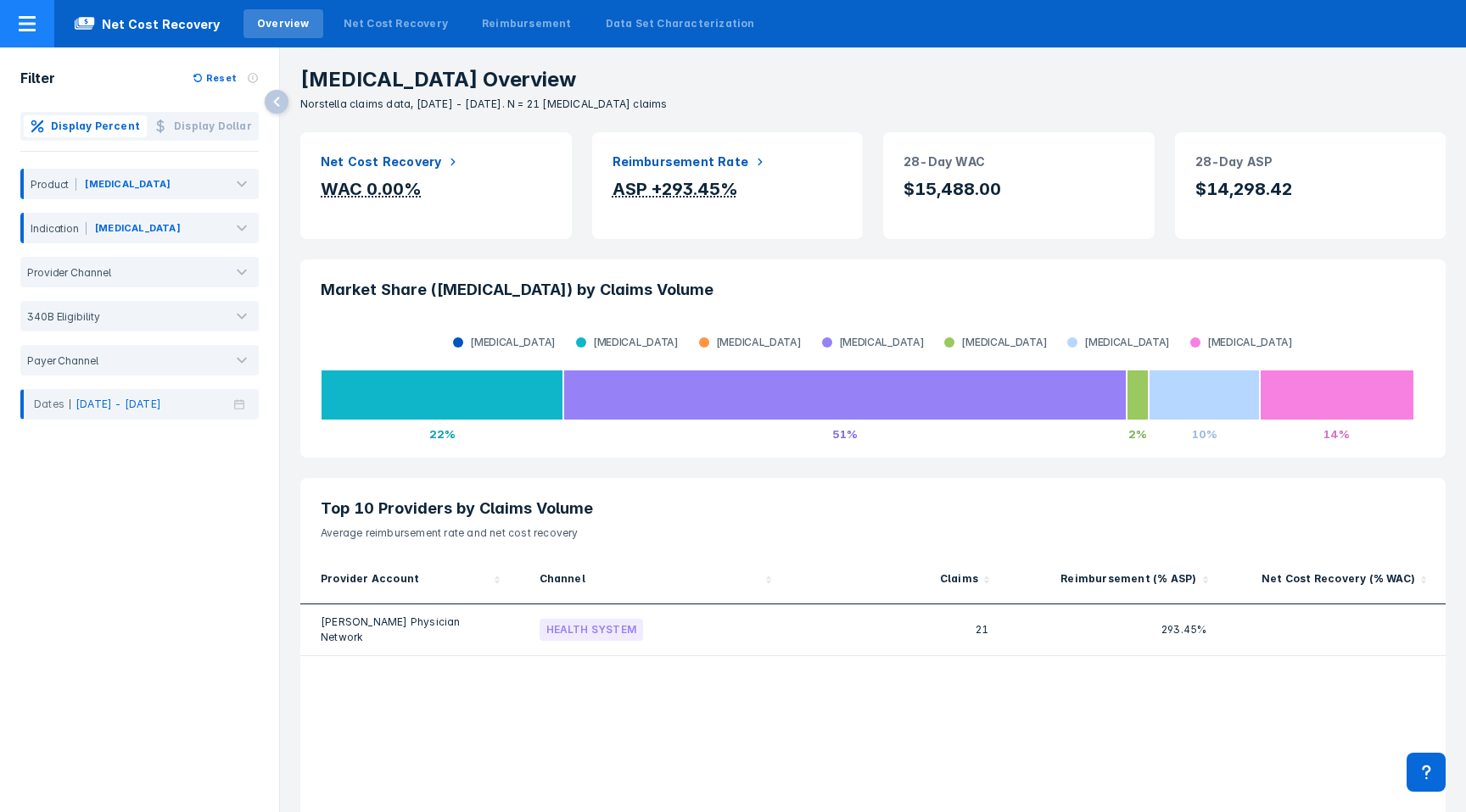
click at [29, 26] on icon at bounding box center [28, 24] width 21 height 21
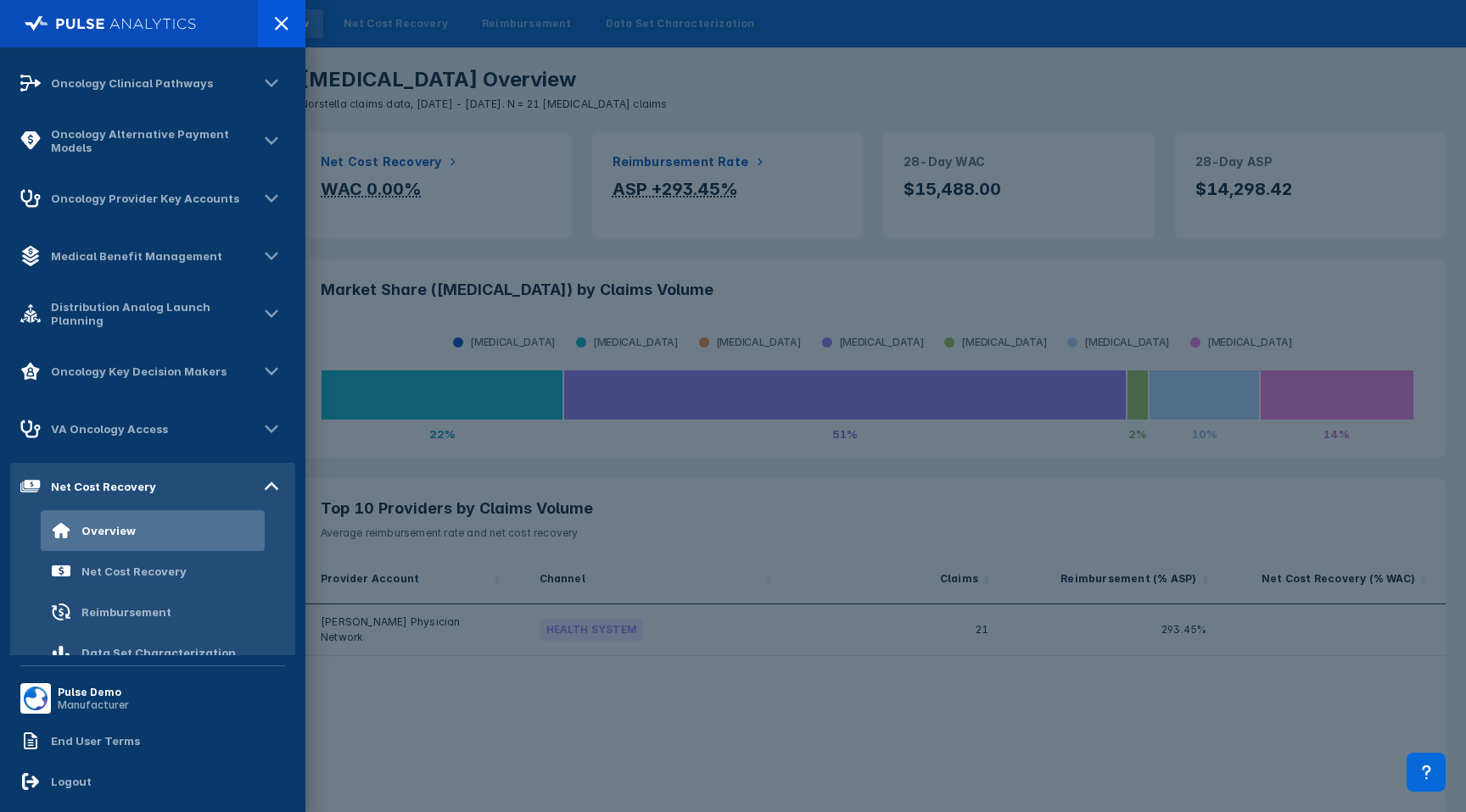
scroll to position [157, 0]
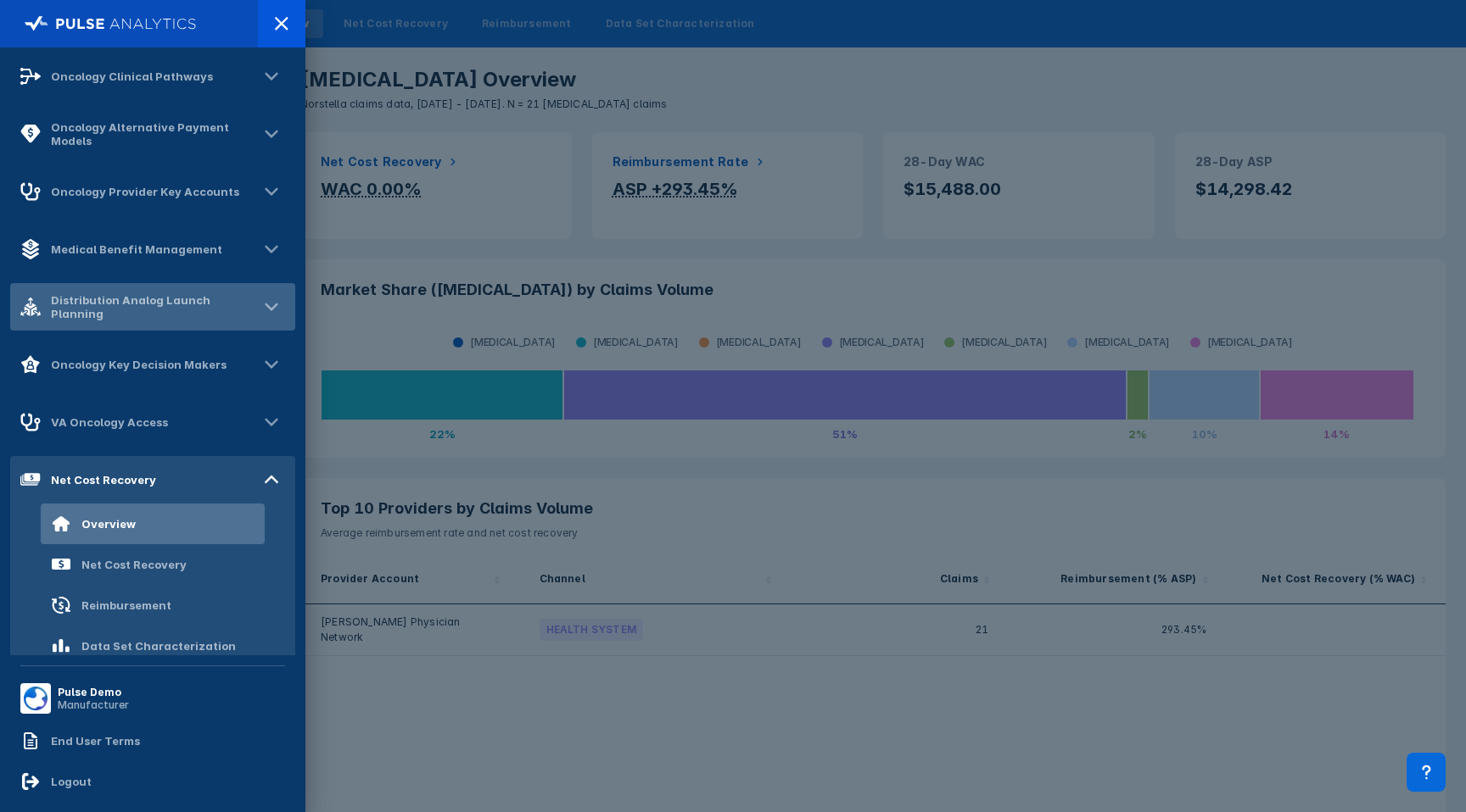
click at [109, 326] on div "Distribution Analog Launch Planning" at bounding box center [153, 306] width 285 height 47
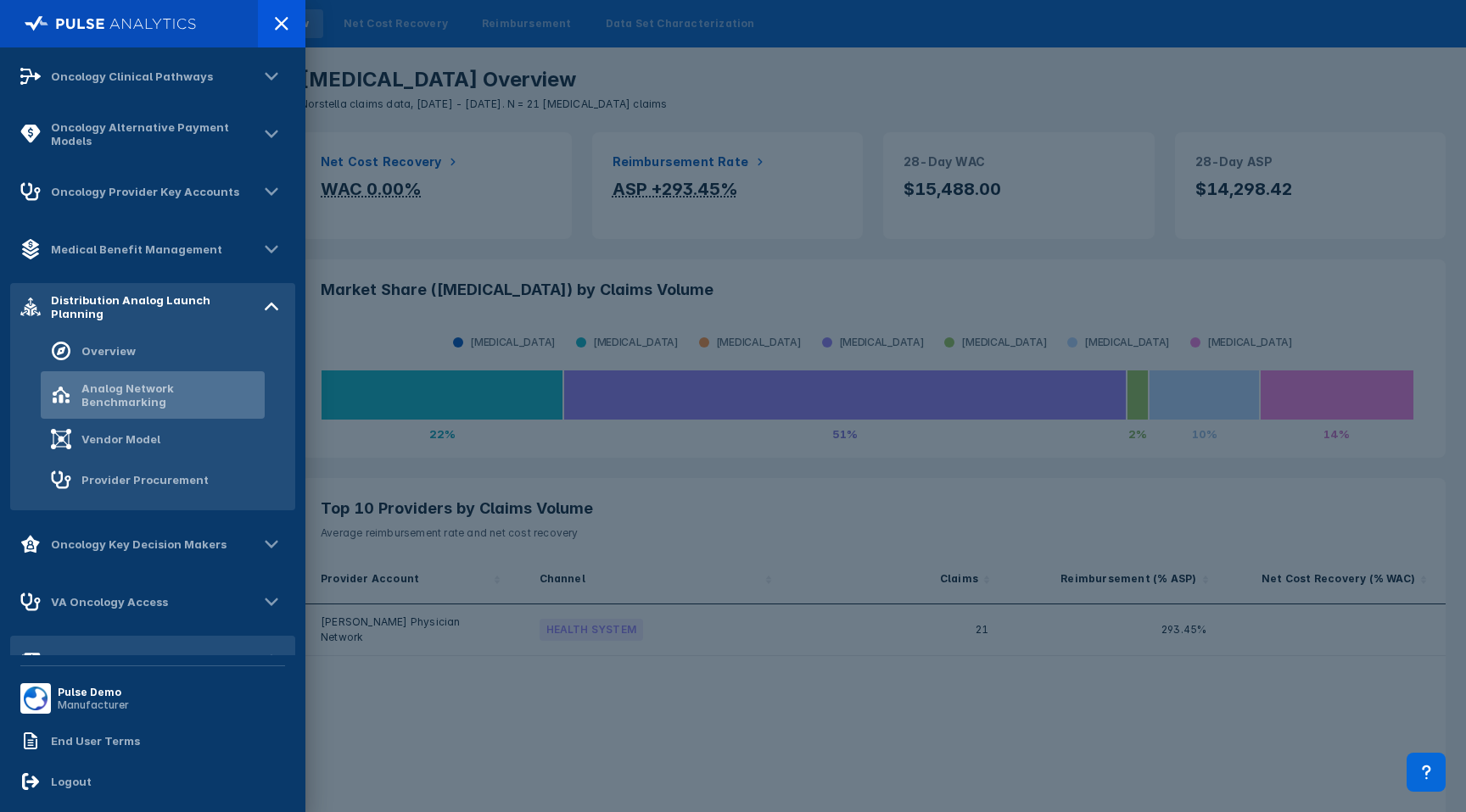
click at [112, 387] on div "Analog Network Benchmarking" at bounding box center [167, 394] width 173 height 27
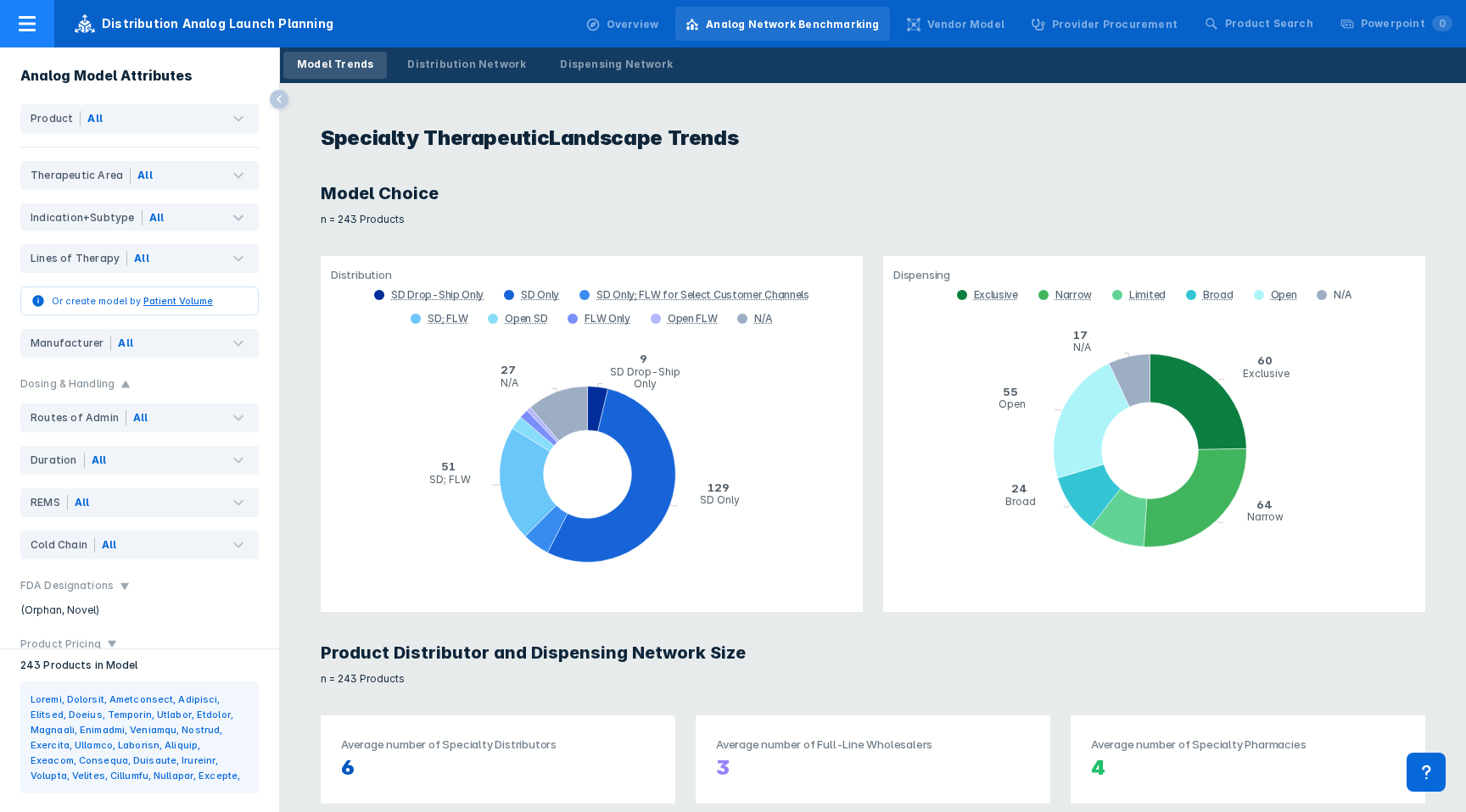
click at [27, 22] on icon at bounding box center [28, 24] width 17 height 16
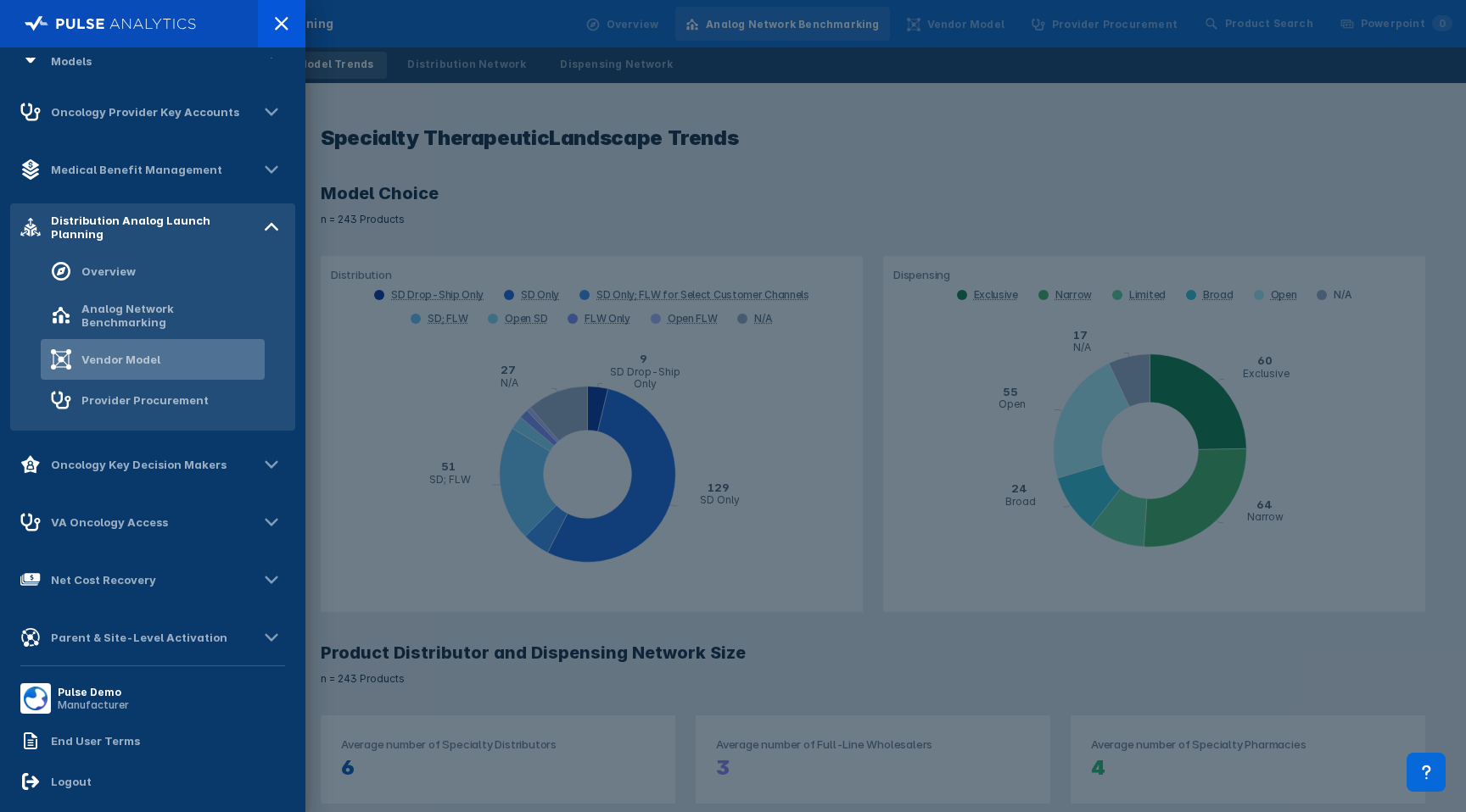
scroll to position [256, 0]
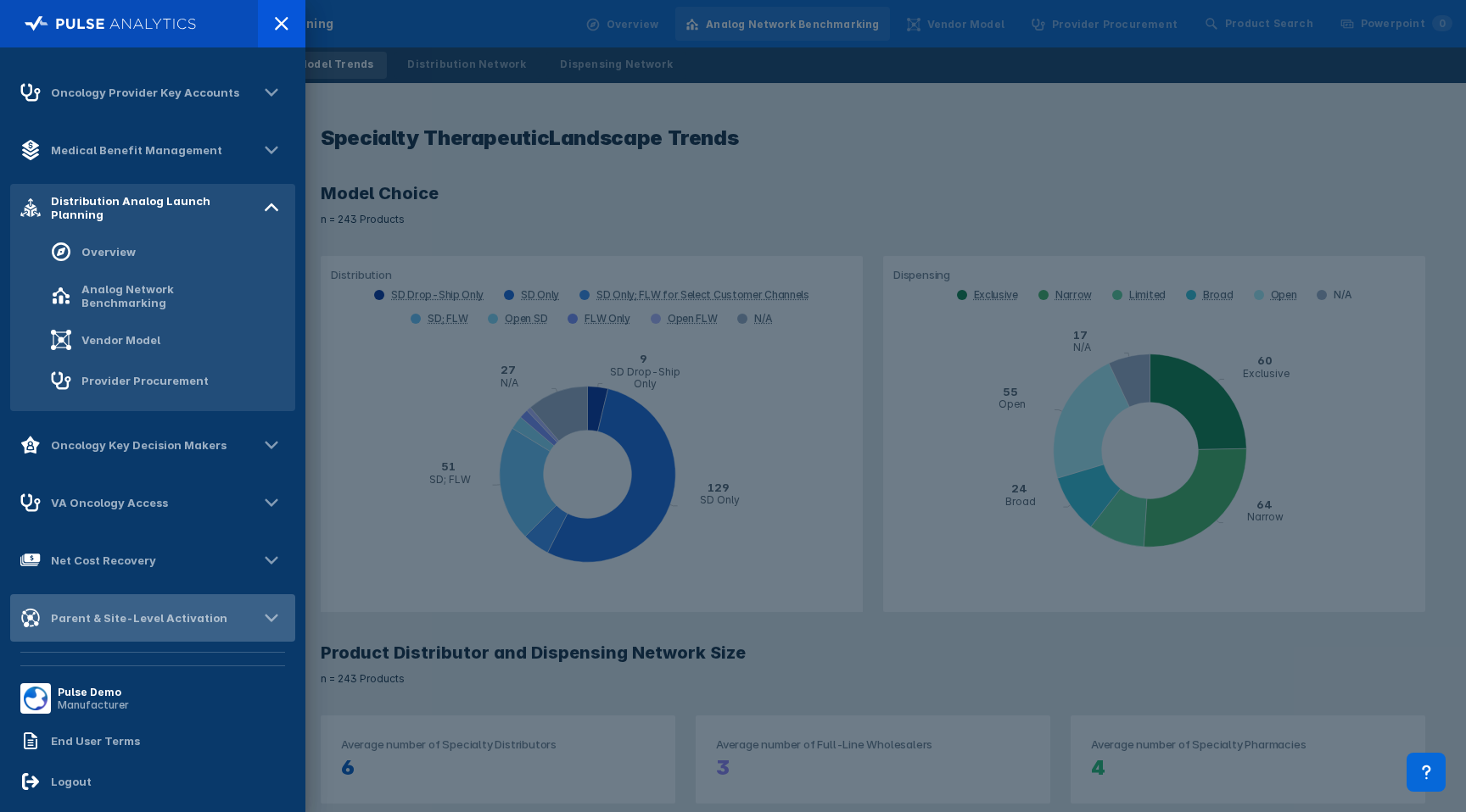
click at [138, 612] on div "Parent & Site-Level Activation" at bounding box center [139, 619] width 176 height 14
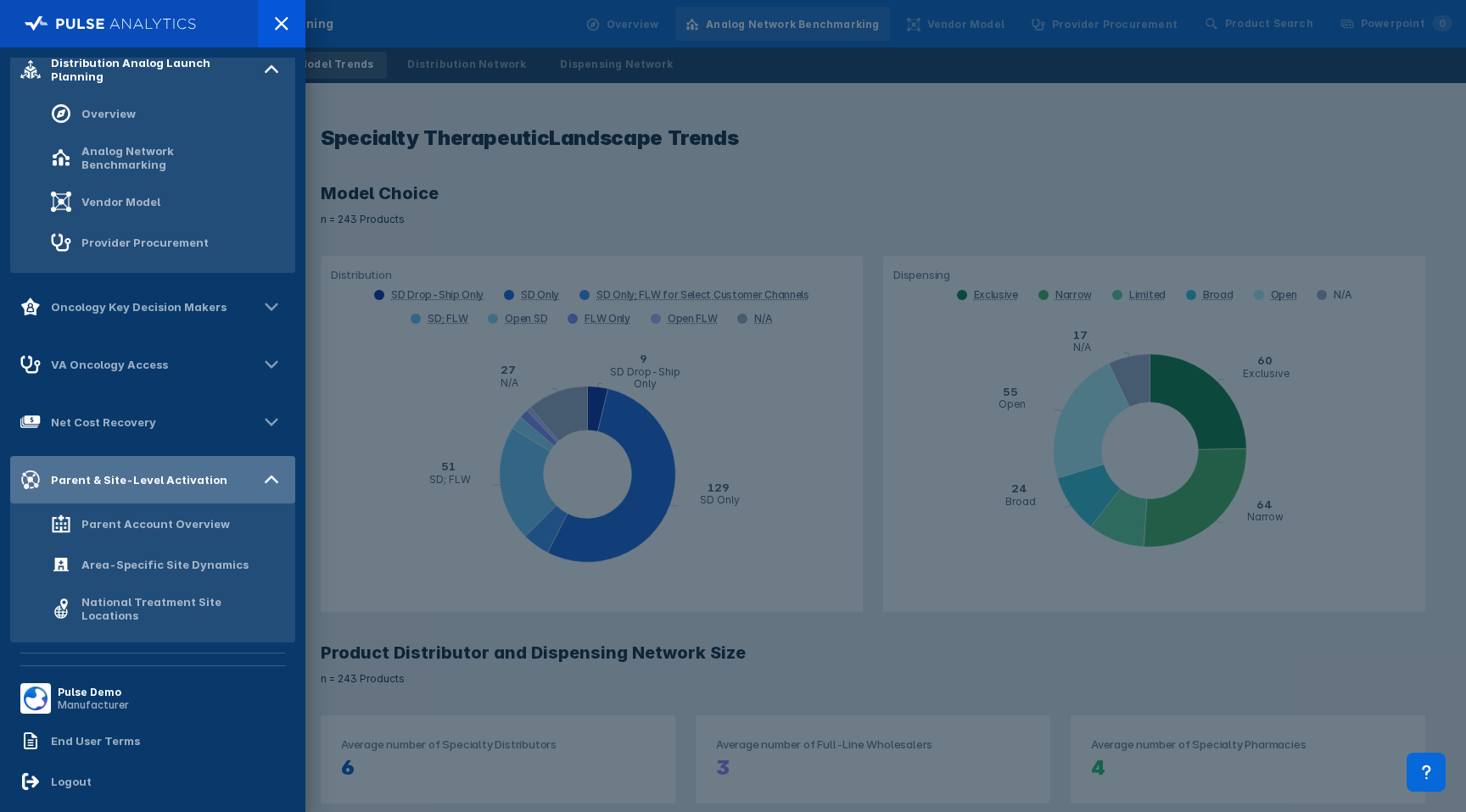
scroll to position [391, 0]
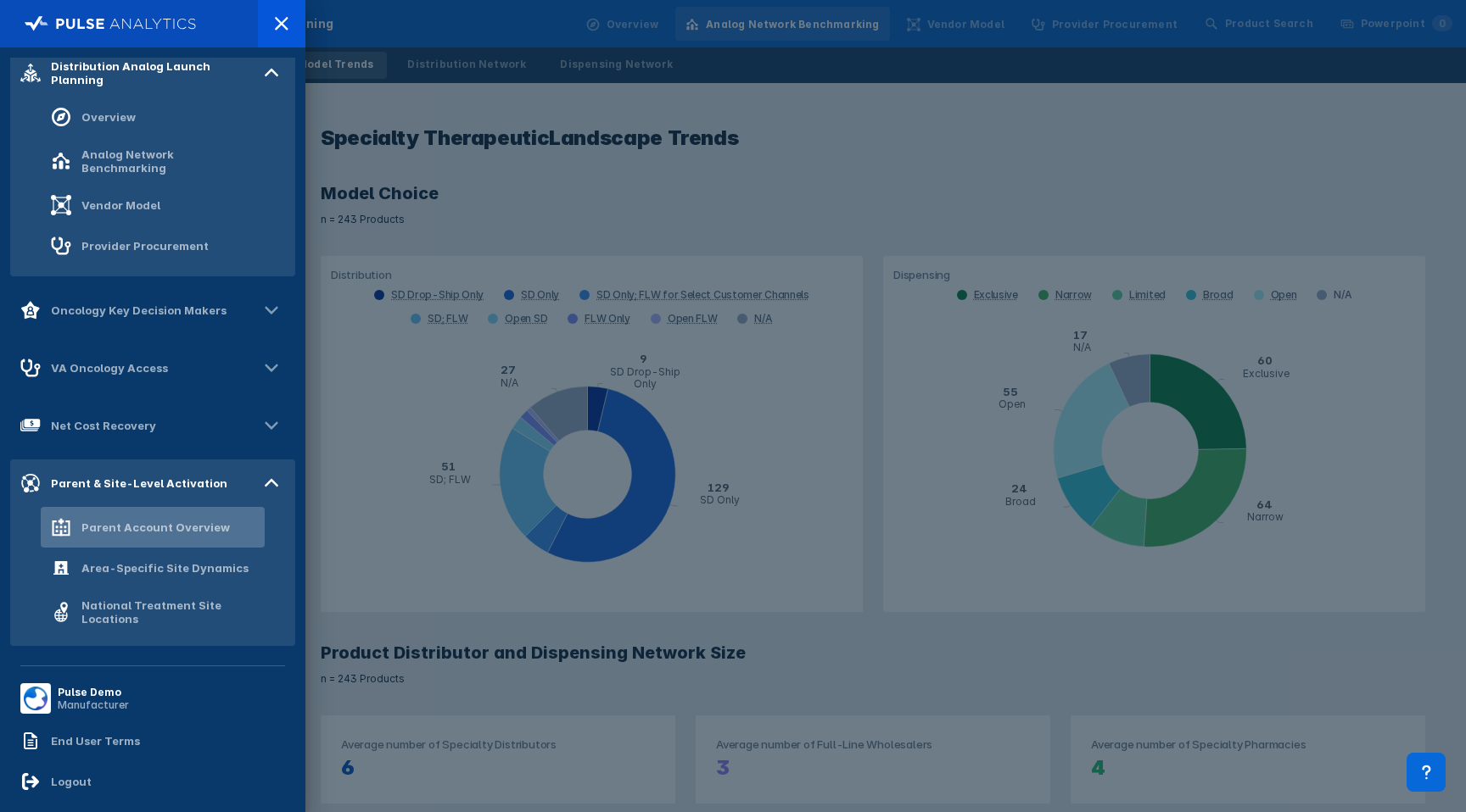
click at [150, 526] on div "Parent Account Overview" at bounding box center [140, 527] width 179 height 21
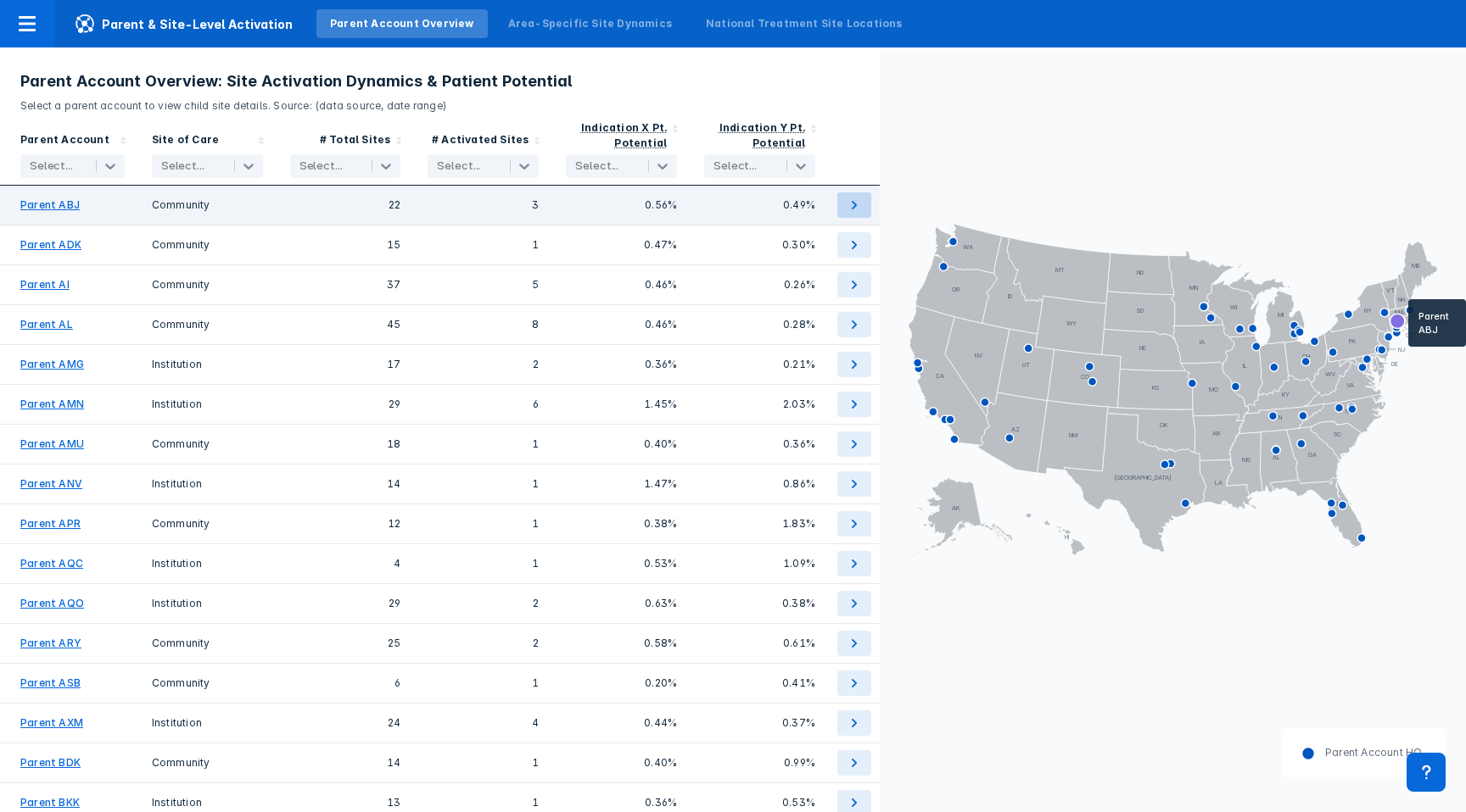
click at [847, 199] on icon at bounding box center [855, 205] width 21 height 21
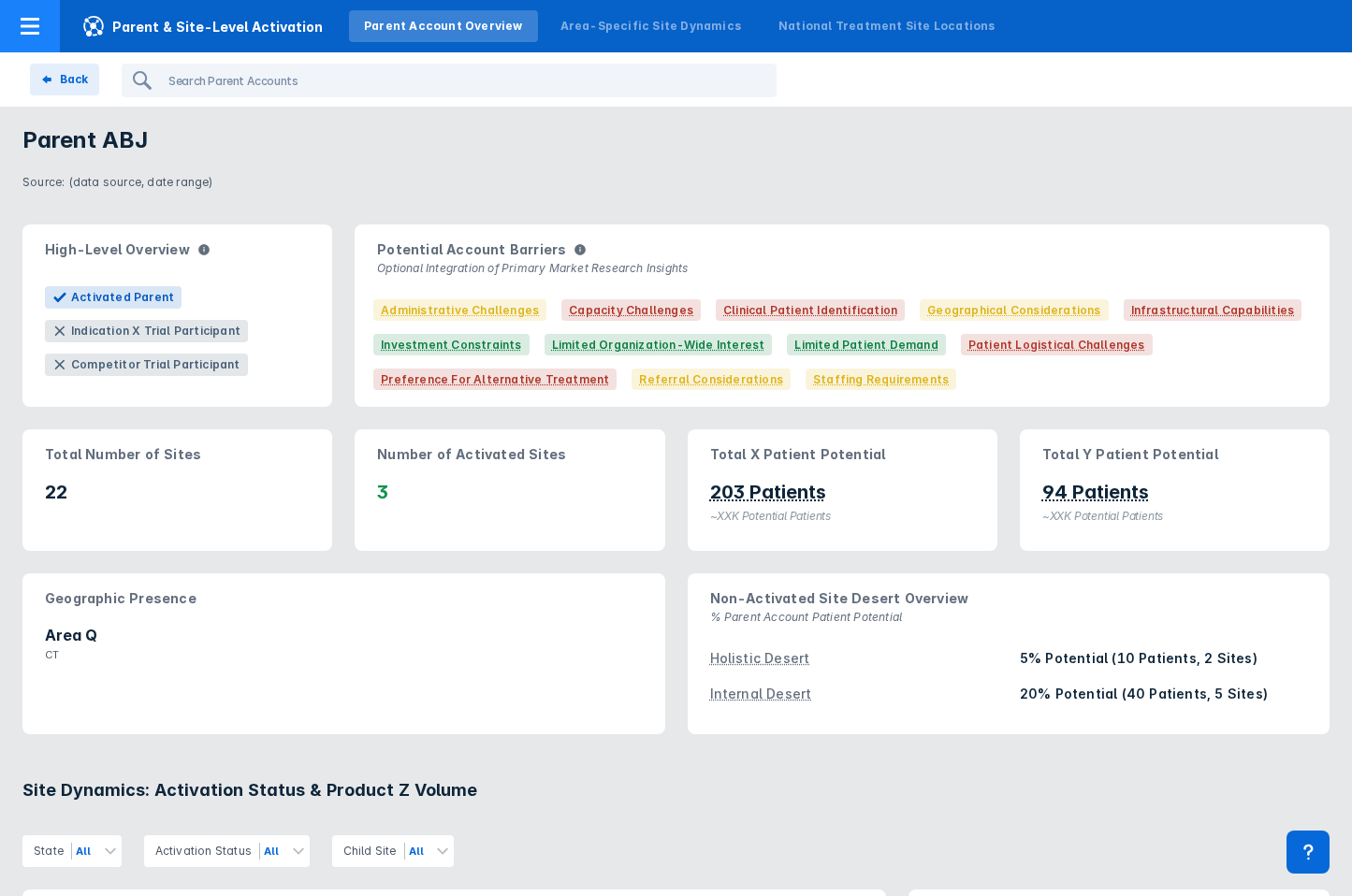
click at [42, 20] on div at bounding box center [30, 26] width 60 height 52
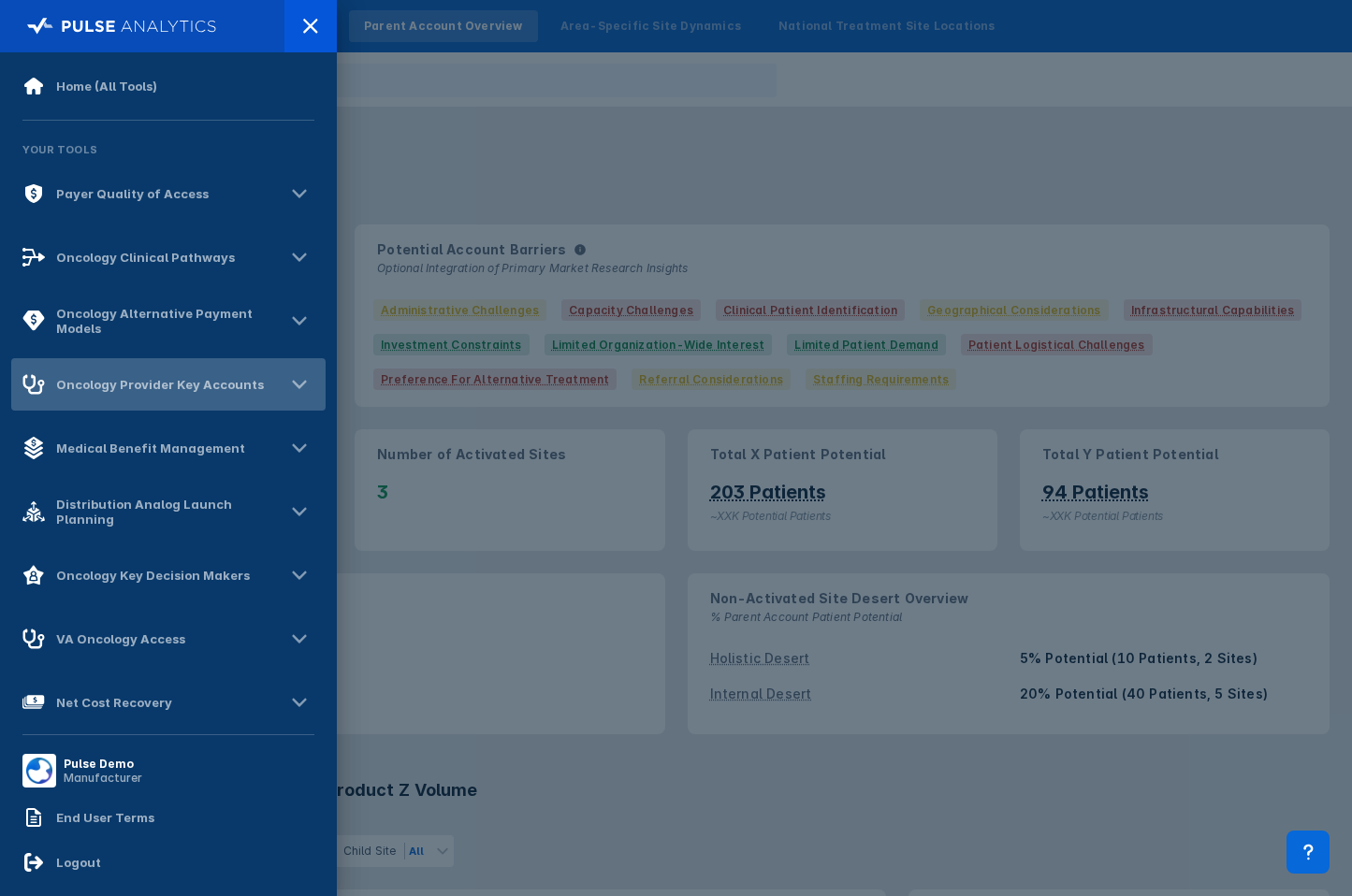
click at [106, 400] on div "Oncology Provider Key Accounts" at bounding box center [169, 384] width 314 height 52
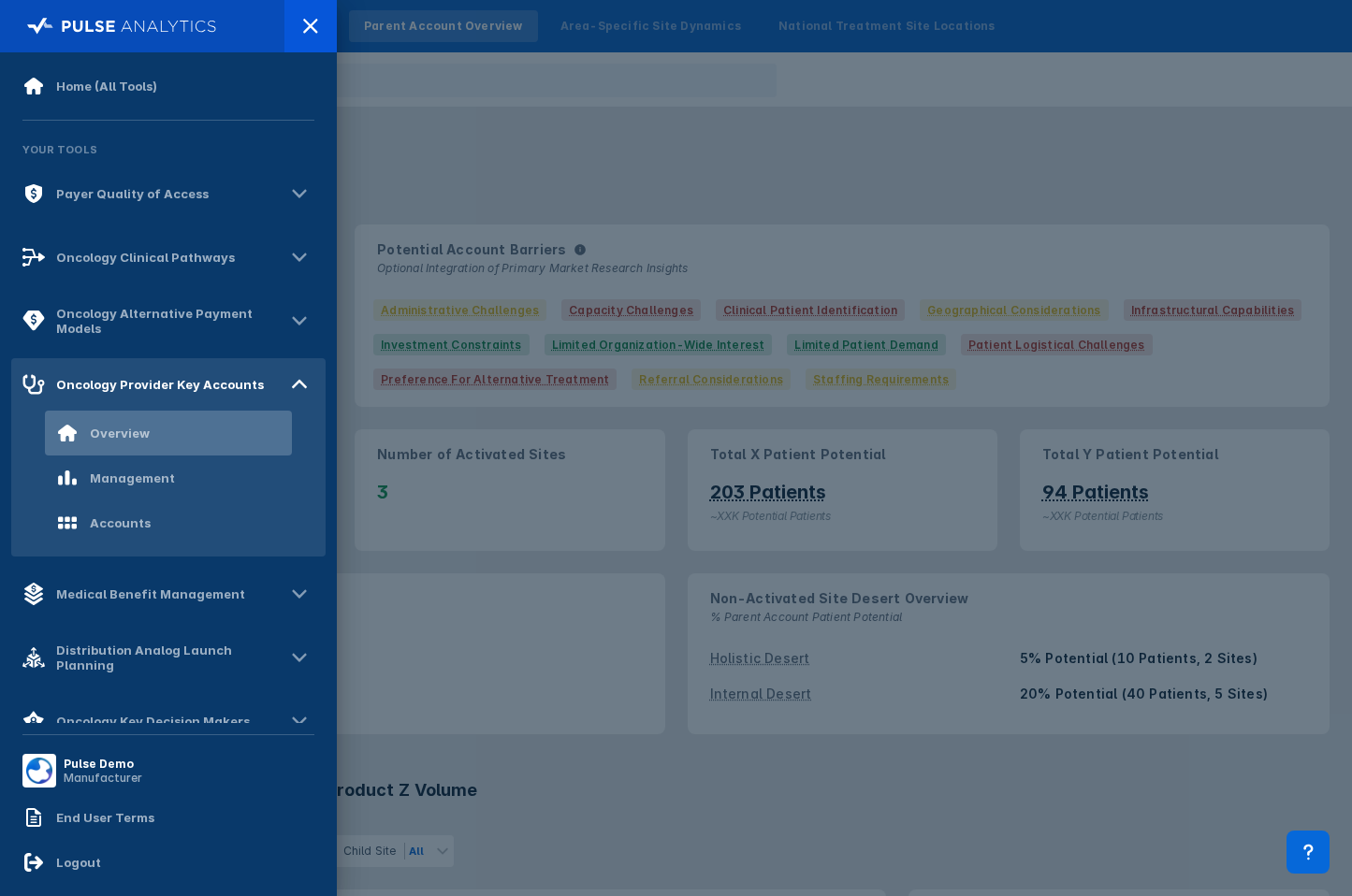
click at [103, 443] on div "Overview" at bounding box center [103, 433] width 93 height 23
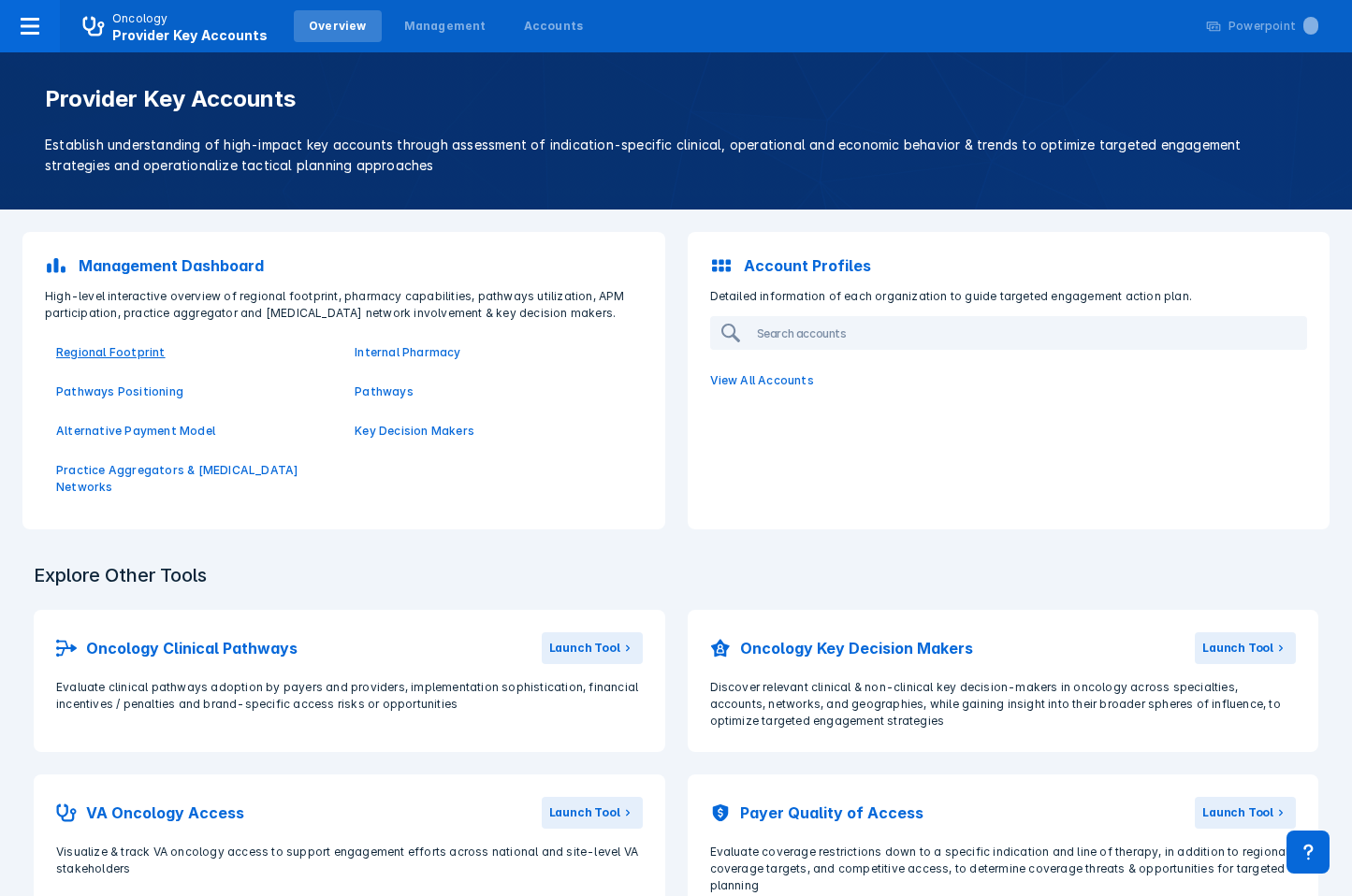
click at [149, 345] on p "Regional Footprint" at bounding box center [194, 353] width 276 height 17
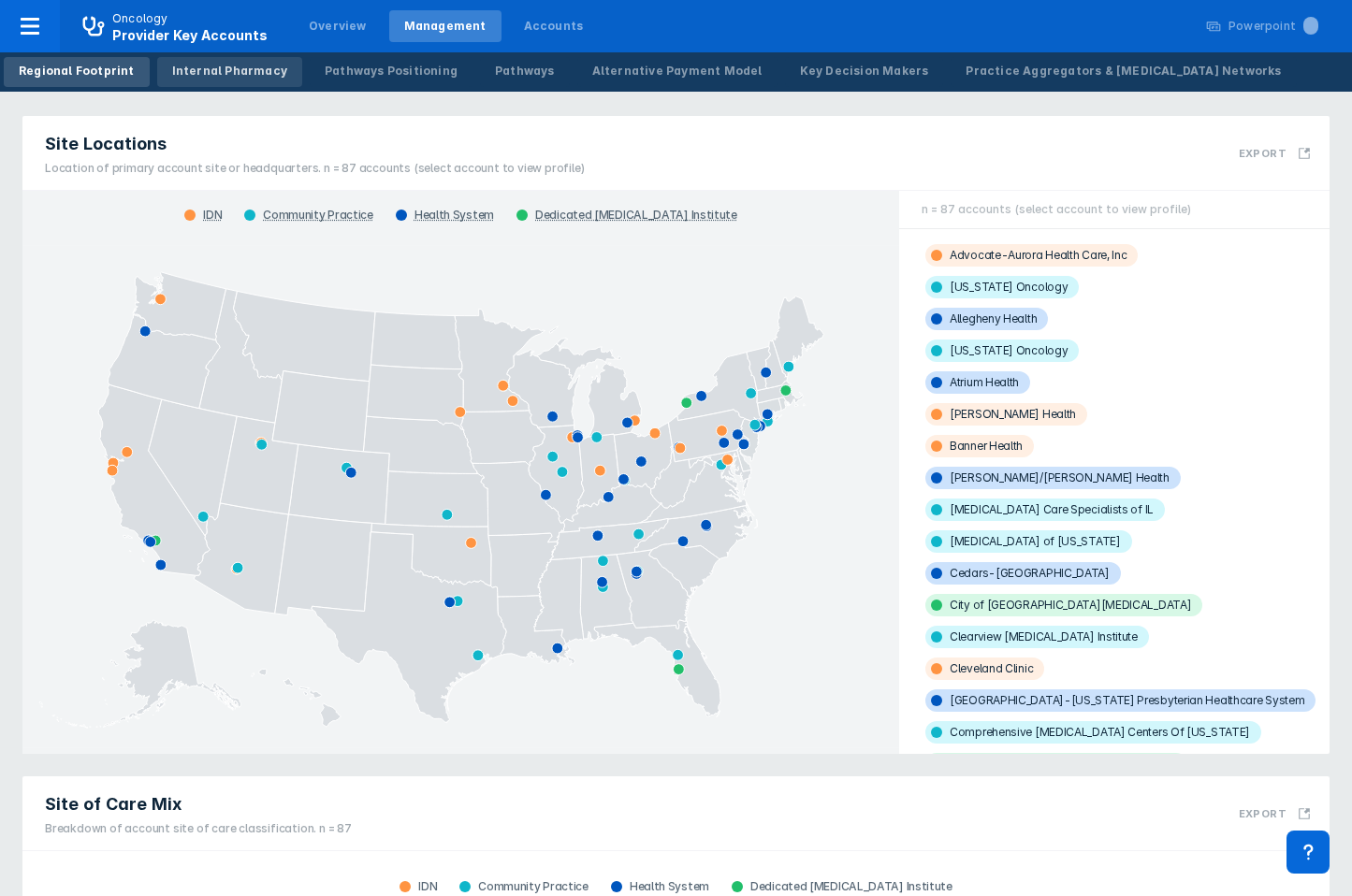
click at [229, 74] on div "Internal Pharmacy" at bounding box center [229, 71] width 115 height 17
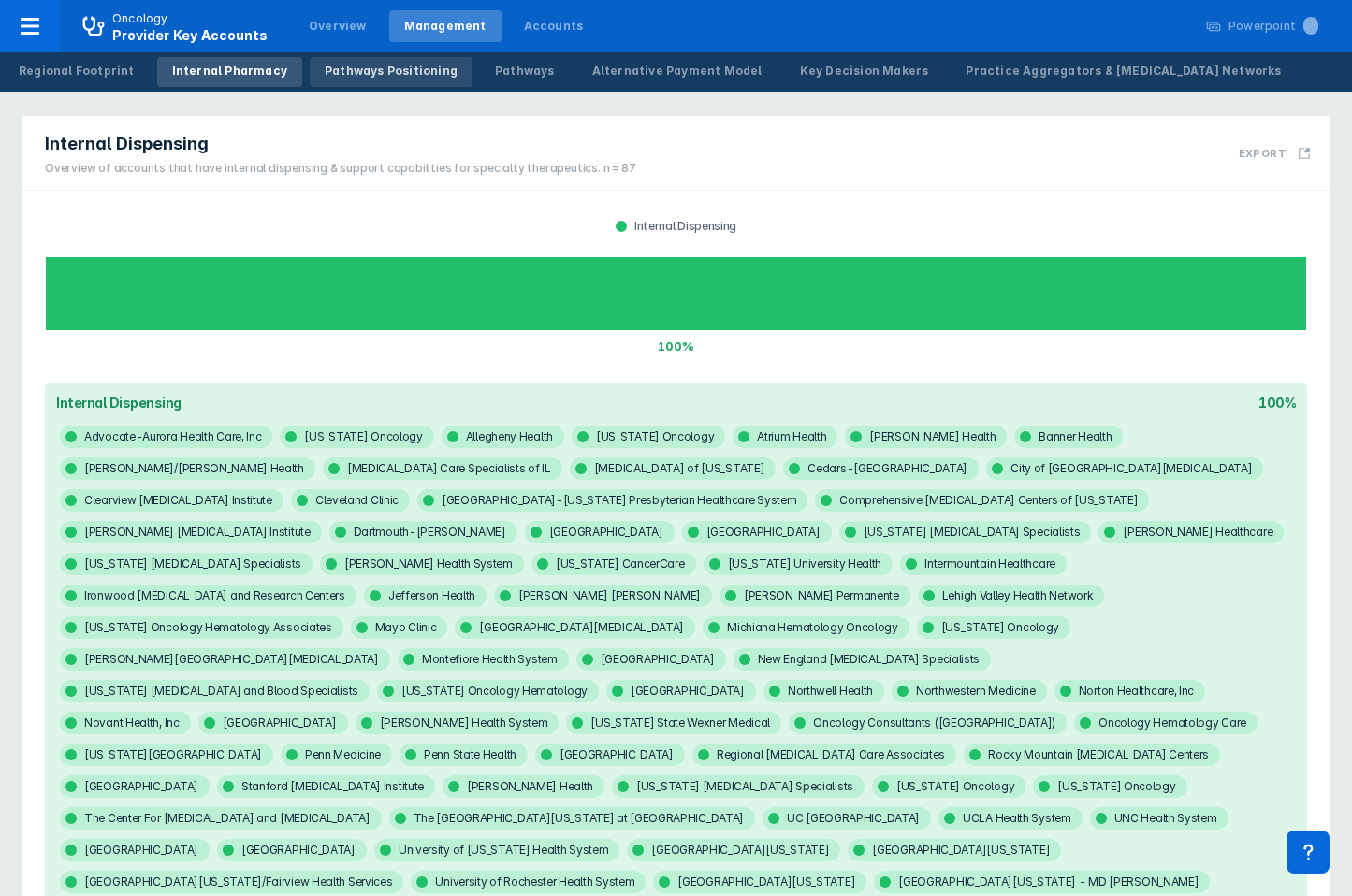
click at [326, 63] on div "Pathways Positioning" at bounding box center [391, 71] width 133 height 17
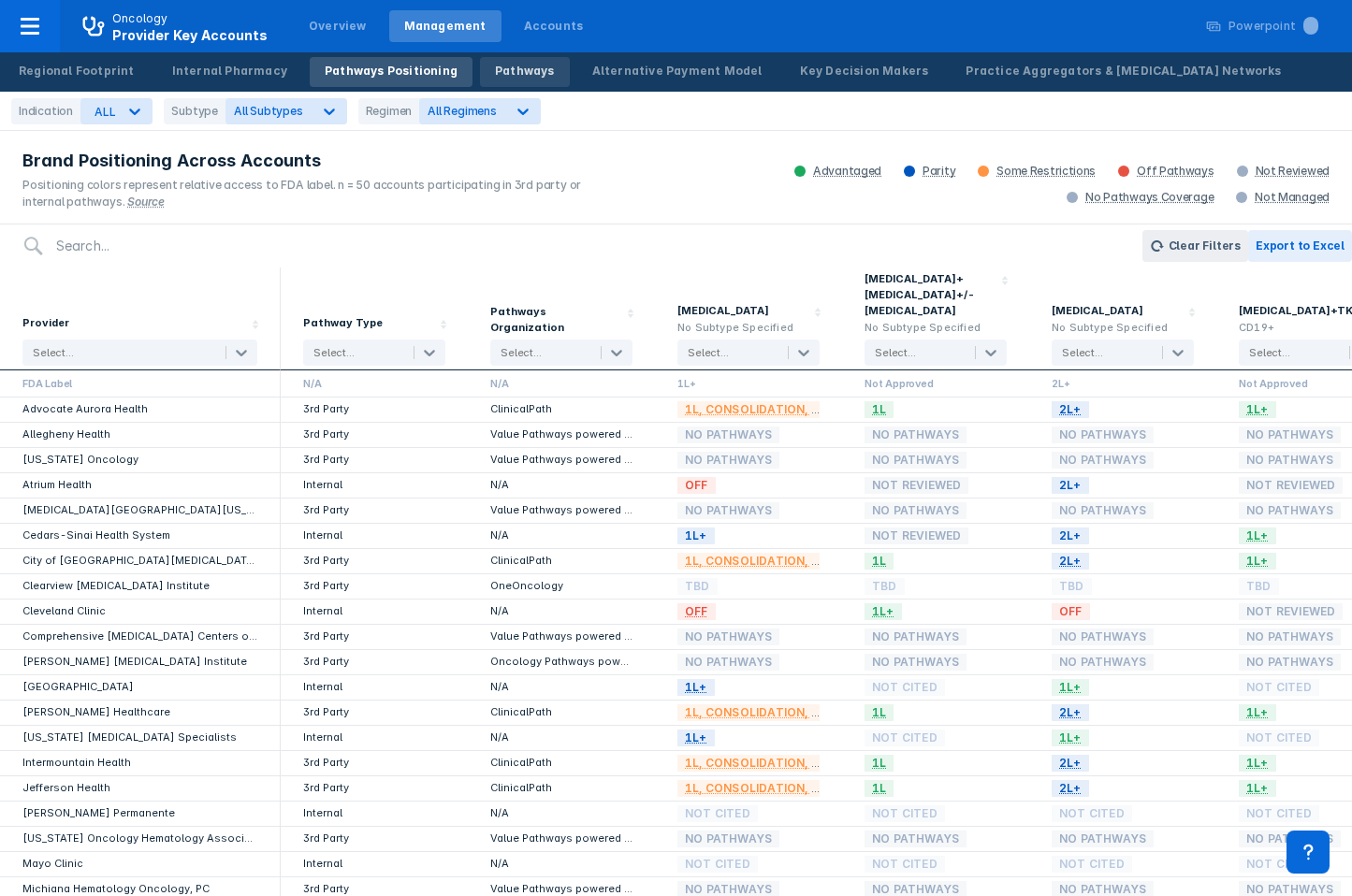
click at [495, 78] on div "Pathways" at bounding box center [525, 71] width 60 height 17
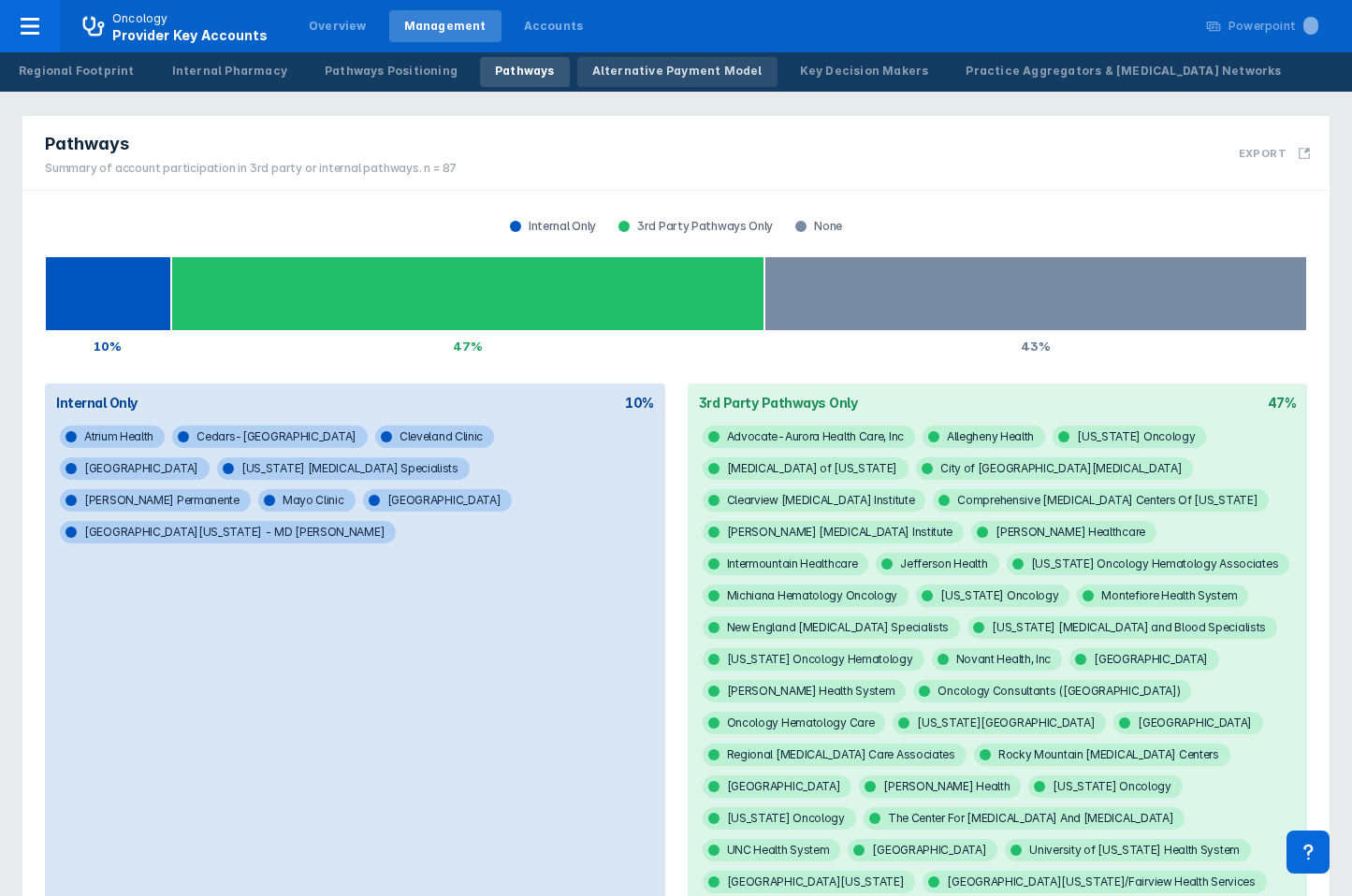
click at [623, 72] on div "Alternative Payment Model" at bounding box center [677, 71] width 170 height 17
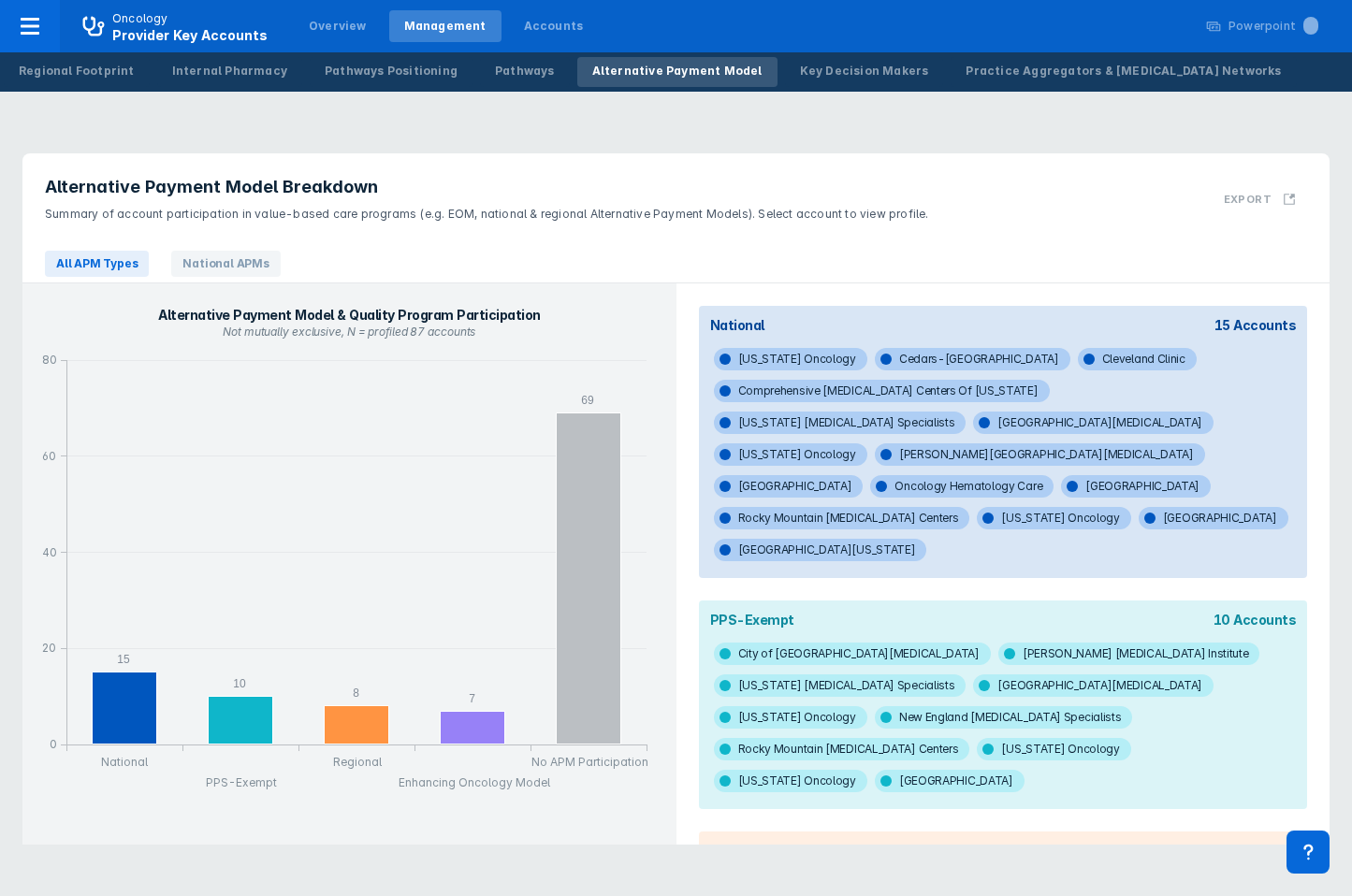
click at [800, 51] on nav "Oncology Provider Key Accounts Overview Management Accounts Powerpoint ..." at bounding box center [676, 26] width 1352 height 52
click at [800, 76] on div "Key Decision Makers" at bounding box center [865, 71] width 129 height 17
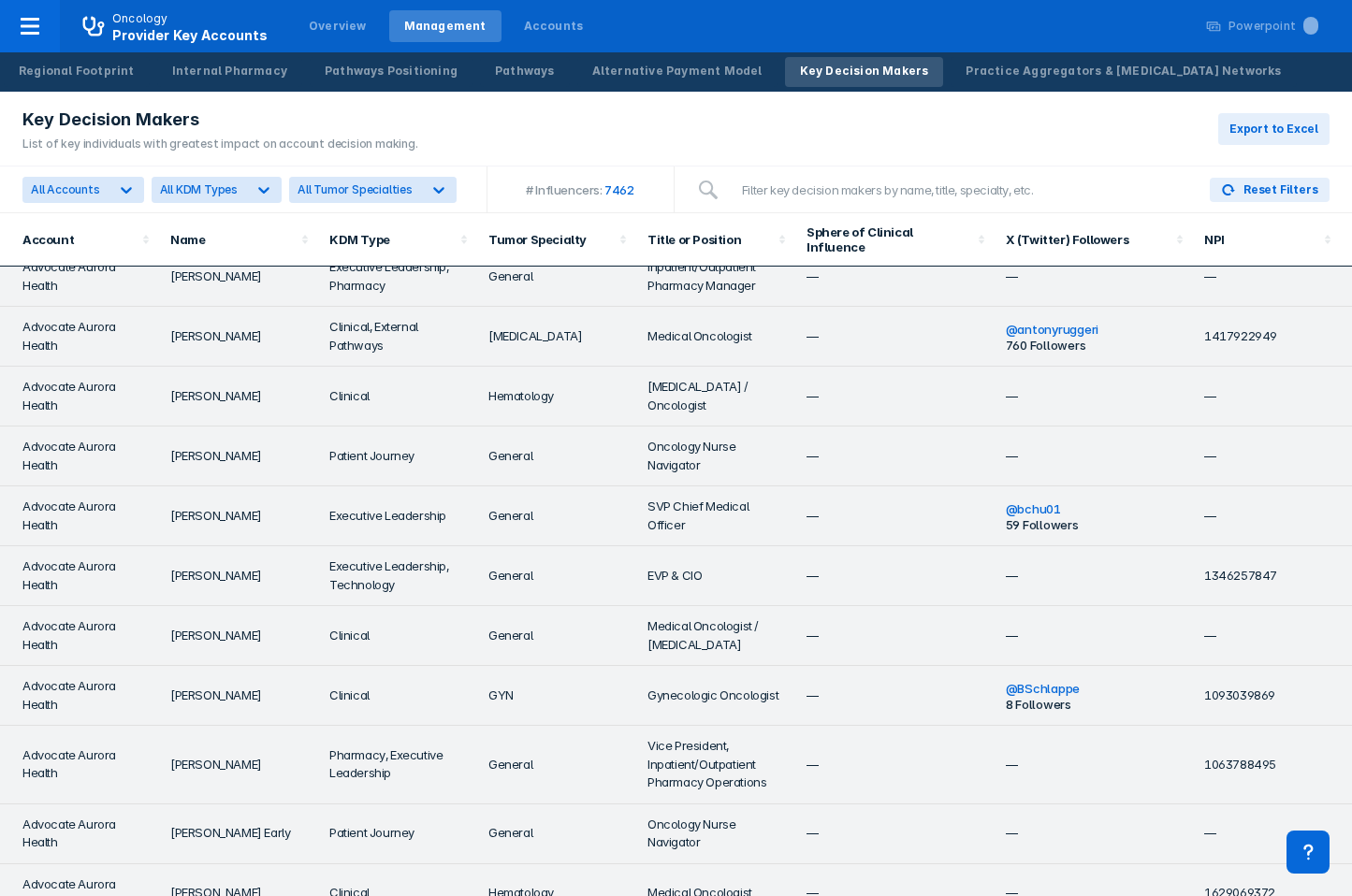
scroll to position [256, 0]
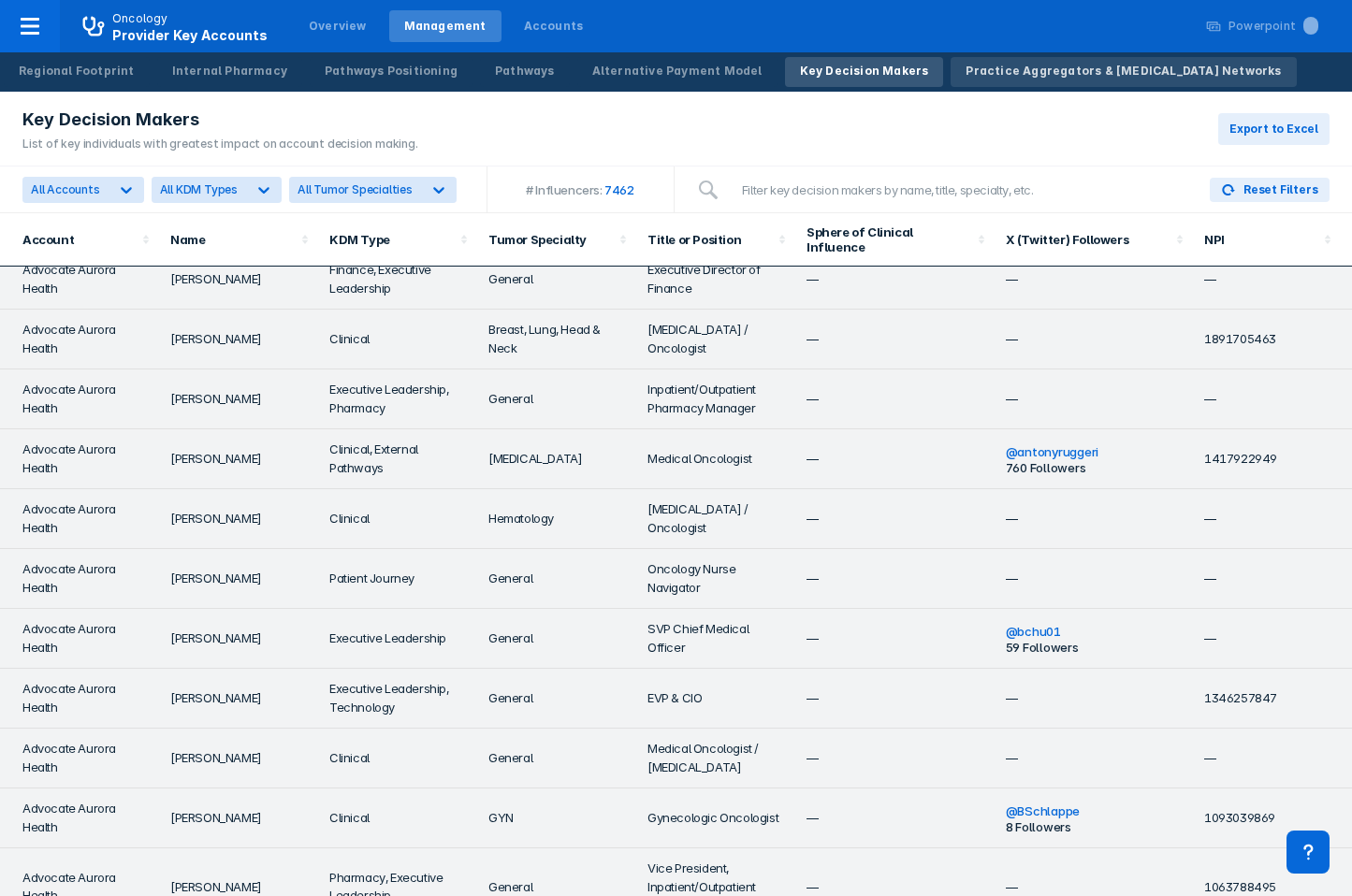
click at [968, 64] on div "Practice Aggregators & Cancer Networks" at bounding box center [1123, 71] width 315 height 17
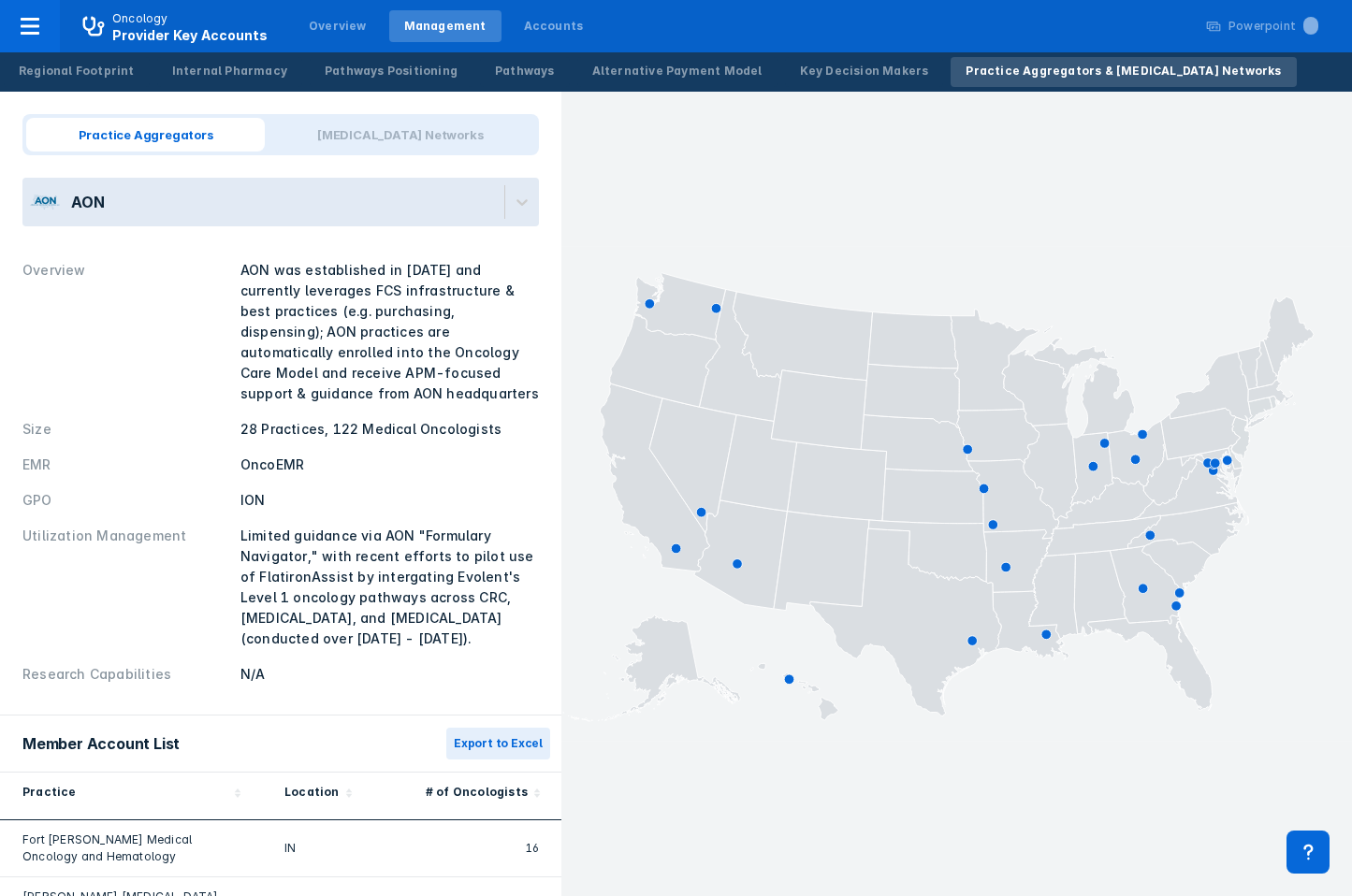
click at [265, 210] on div "AON" at bounding box center [264, 202] width 482 height 49
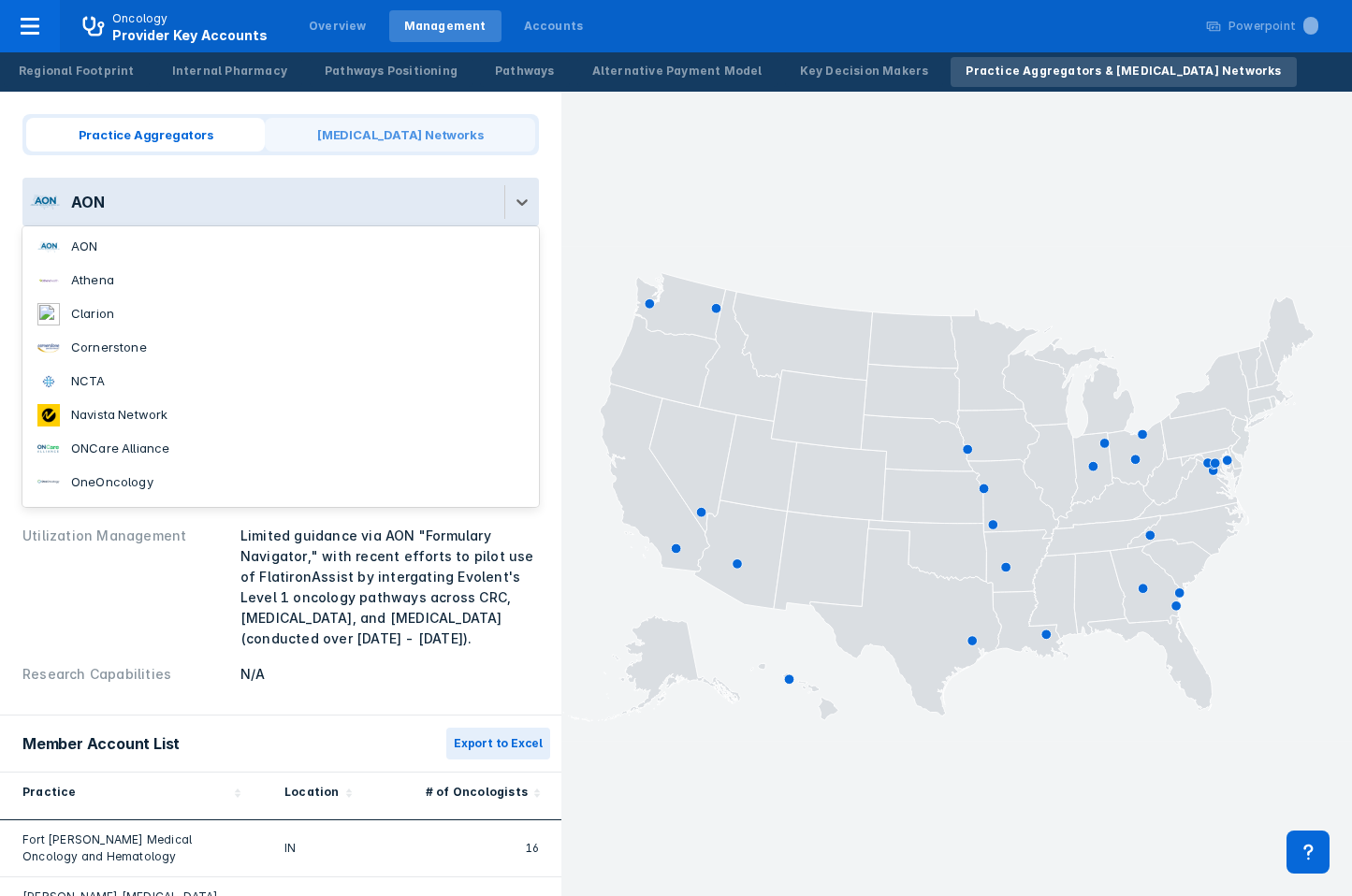
click at [414, 144] on span "Cancer Networks" at bounding box center [400, 134] width 270 height 33
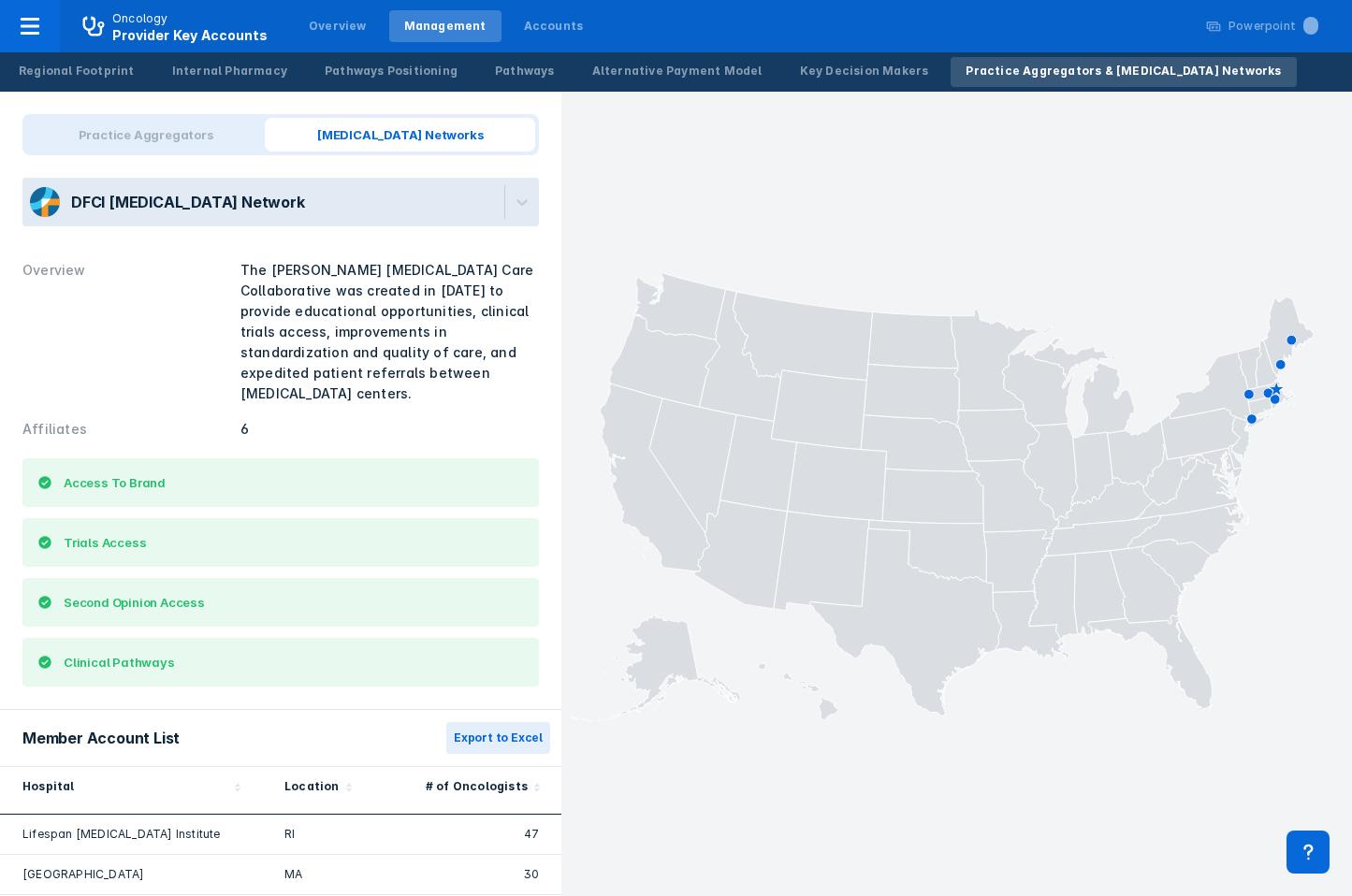
click at [375, 212] on div "DFCI Cancer Network" at bounding box center [264, 202] width 482 height 49
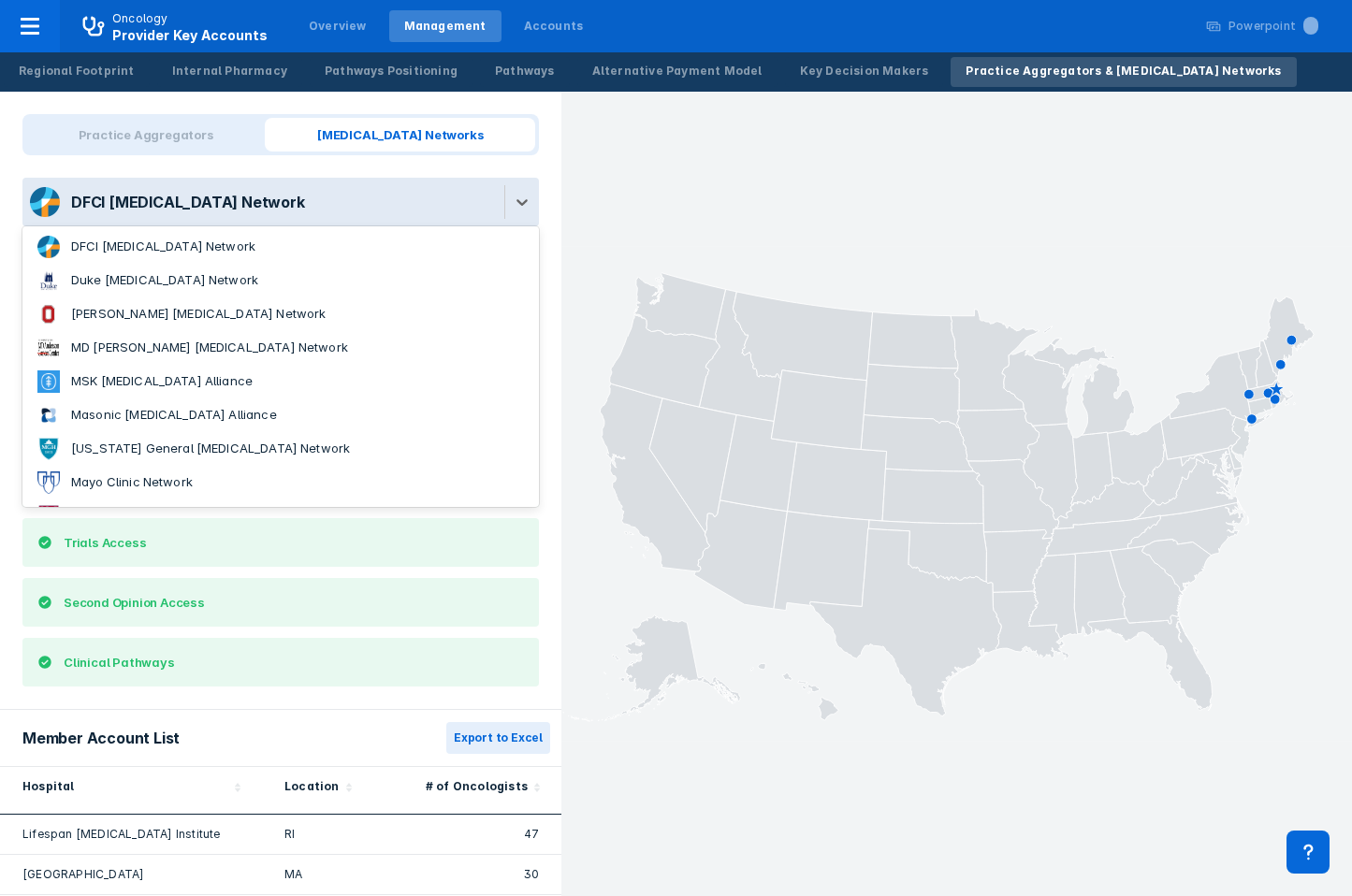
scroll to position [165, 0]
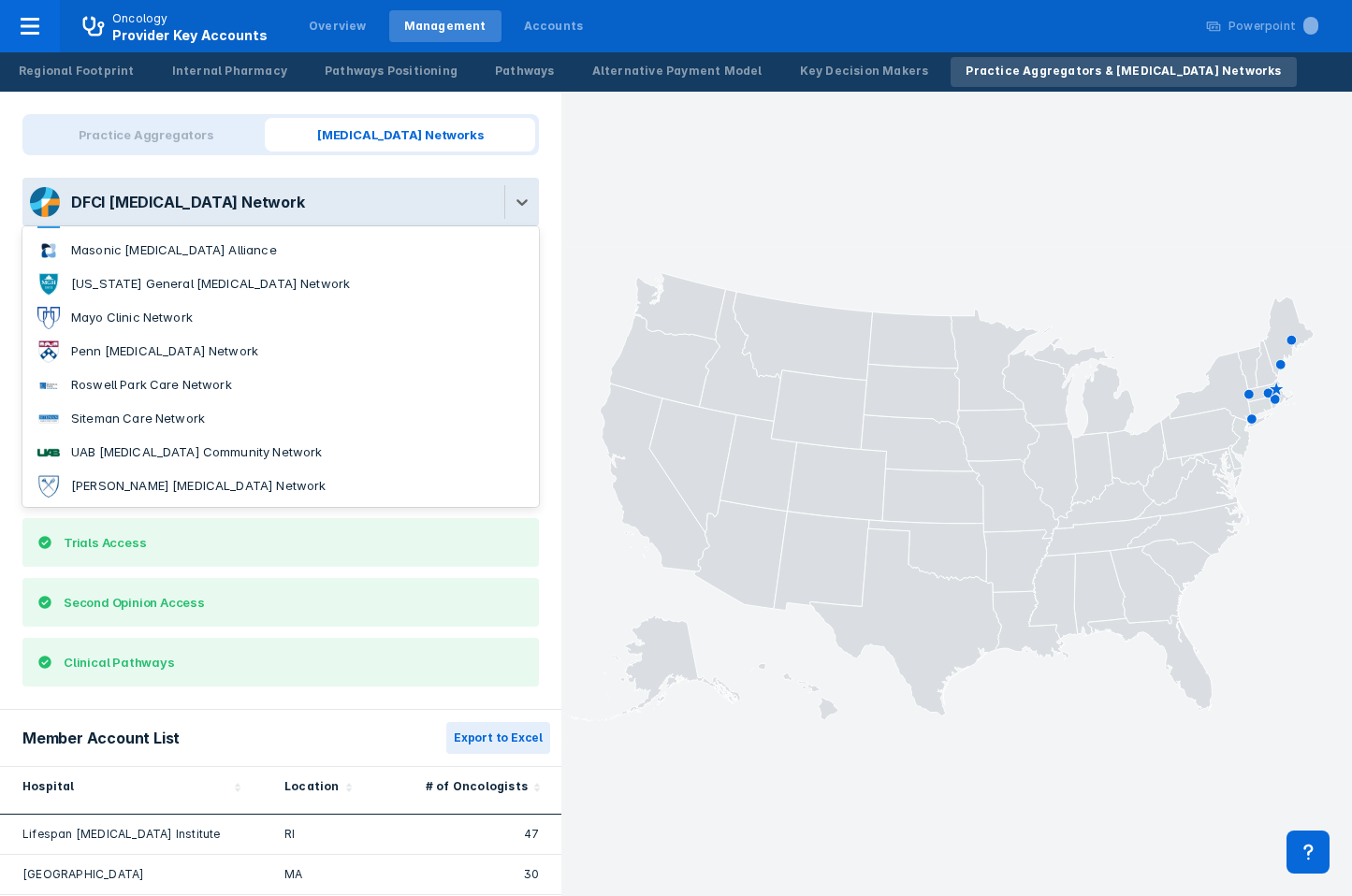
click at [222, 428] on li "Siteman Care Network" at bounding box center [281, 419] width 516 height 33
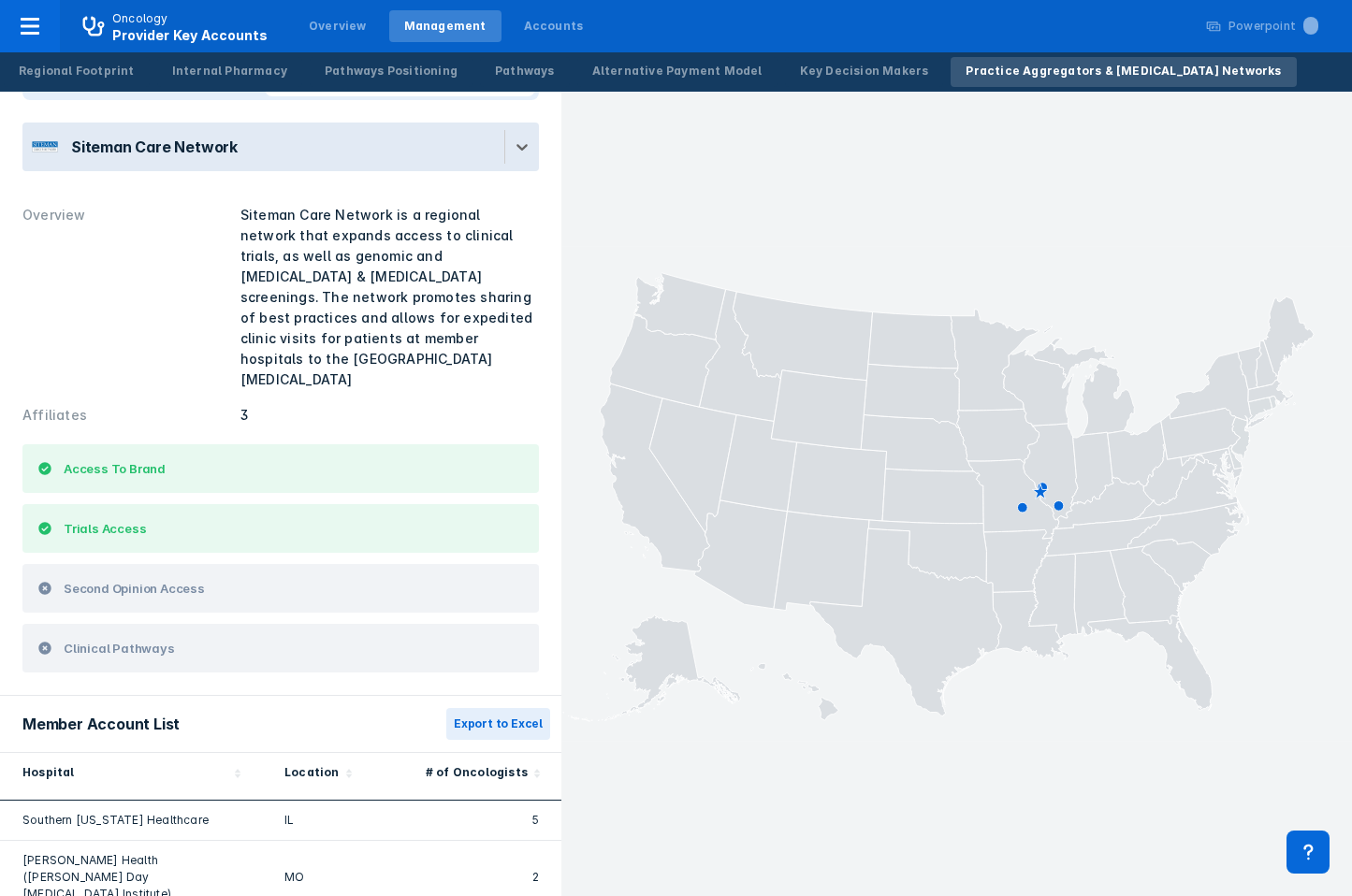
scroll to position [0, 0]
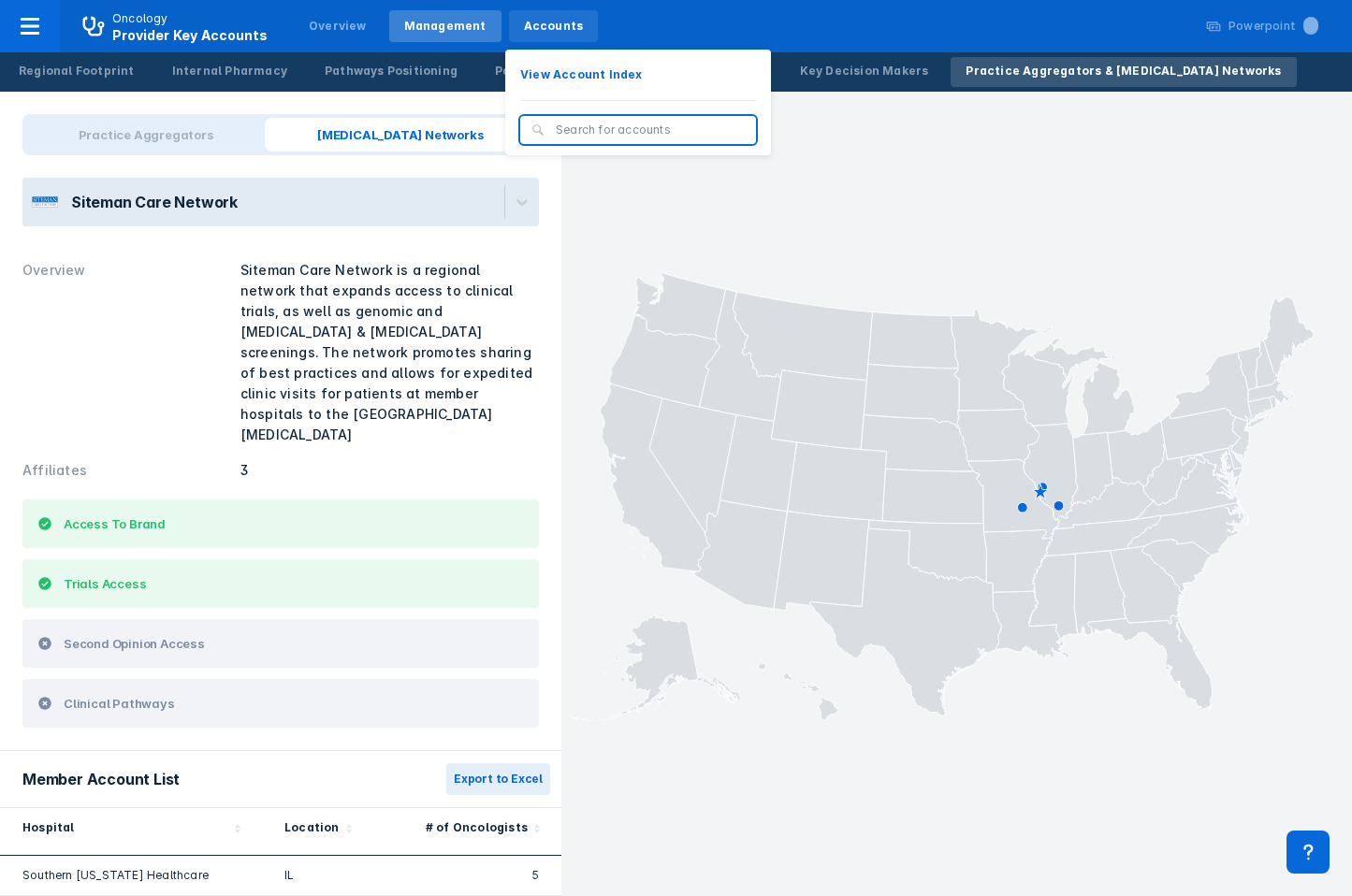
click at [532, 28] on div "Accounts" at bounding box center [553, 27] width 60 height 17
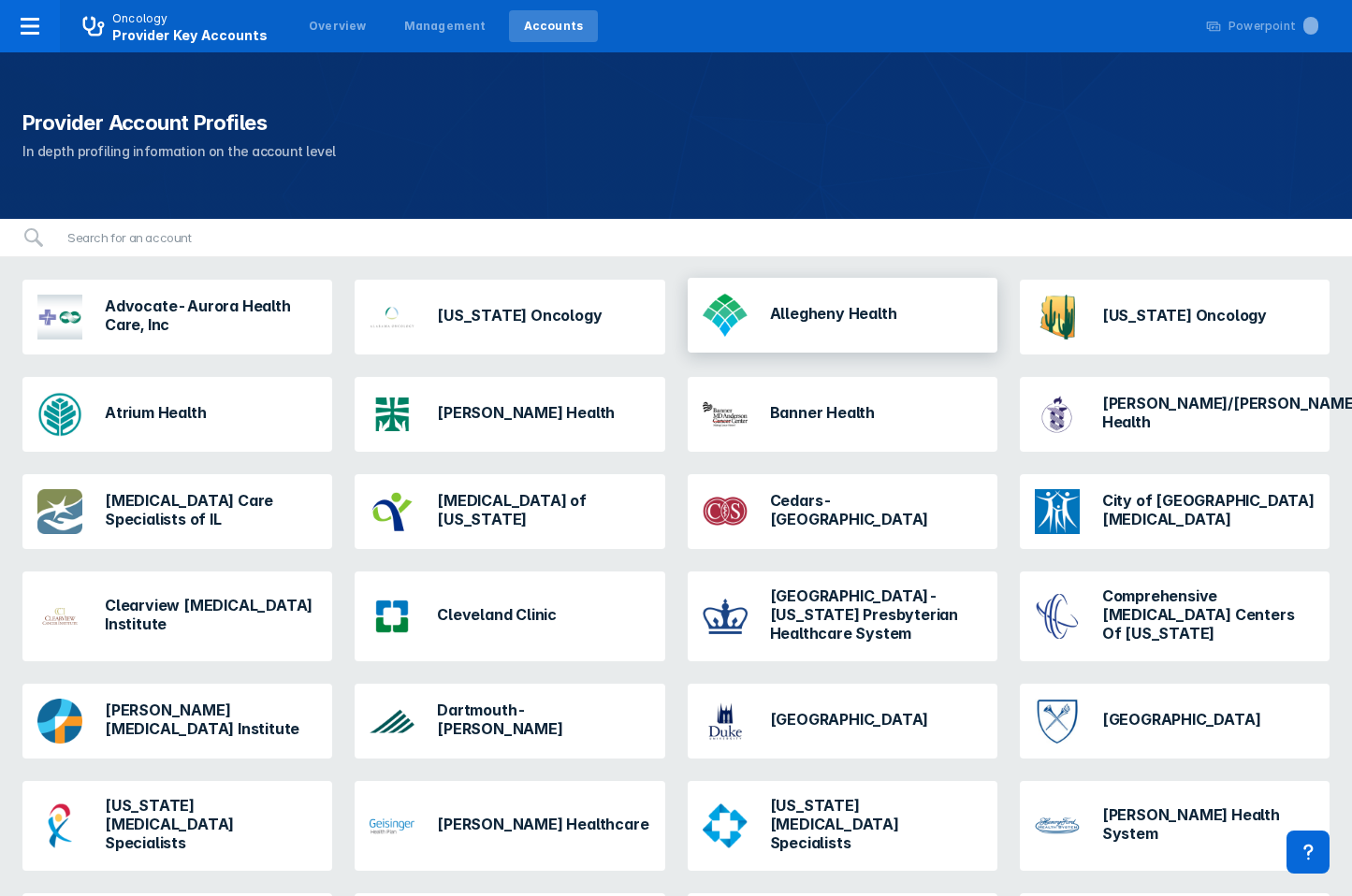
click at [838, 335] on div "Allegheny Health" at bounding box center [800, 315] width 209 height 60
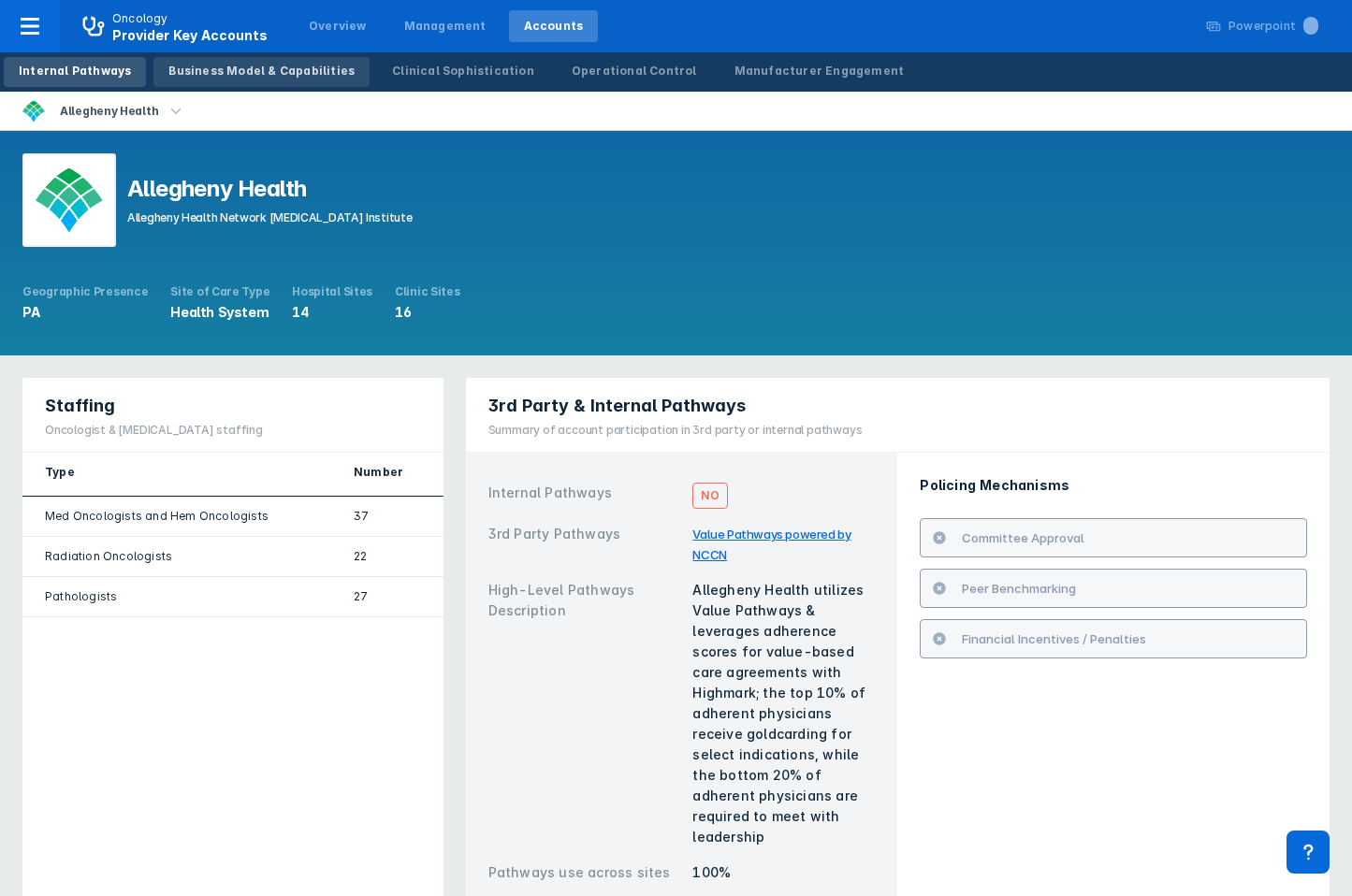
click at [272, 80] on link "Business Model & Capabilities" at bounding box center [261, 71] width 216 height 30
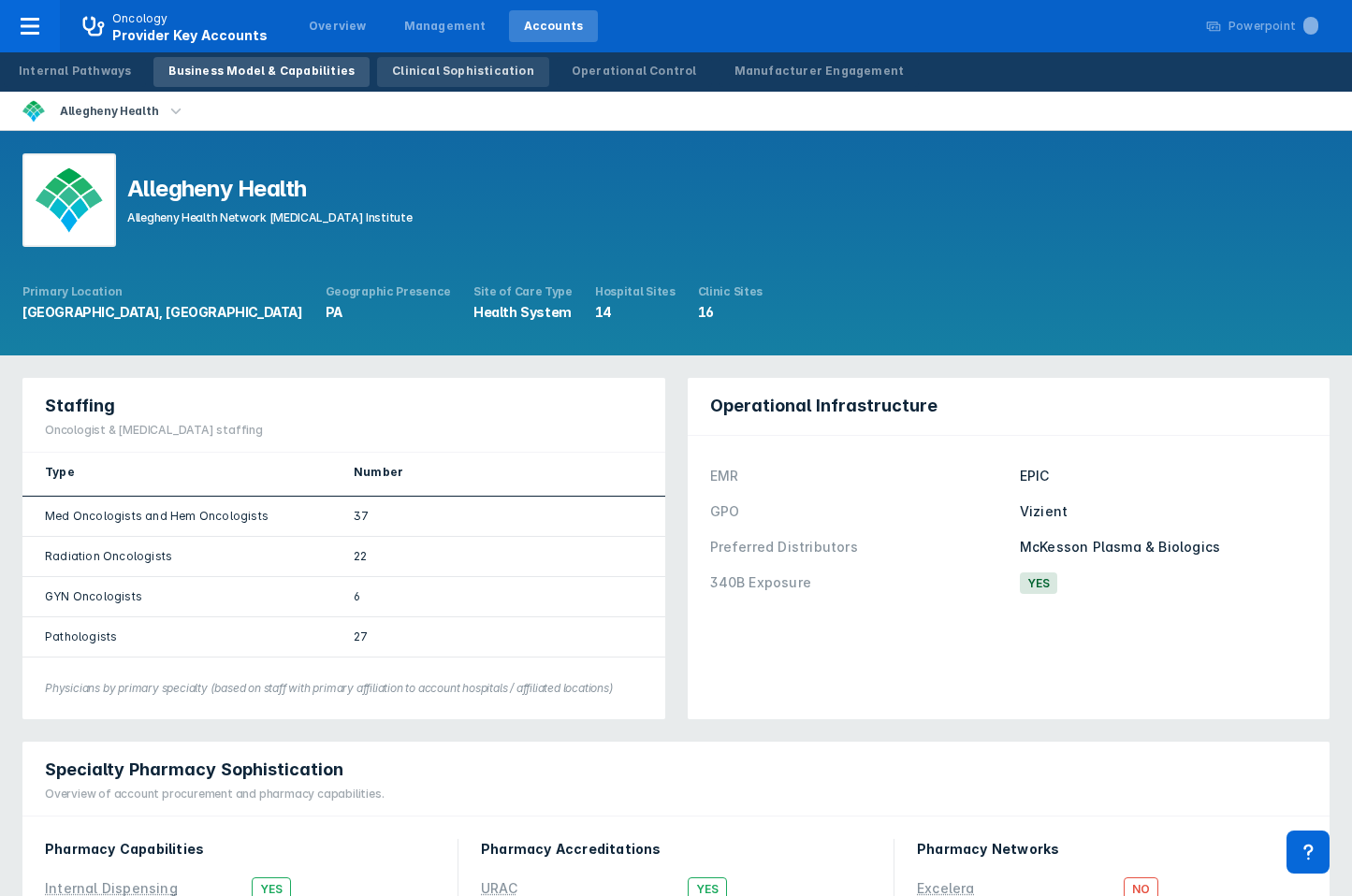
click at [433, 66] on div "Clinical Sophistication" at bounding box center [463, 71] width 142 height 17
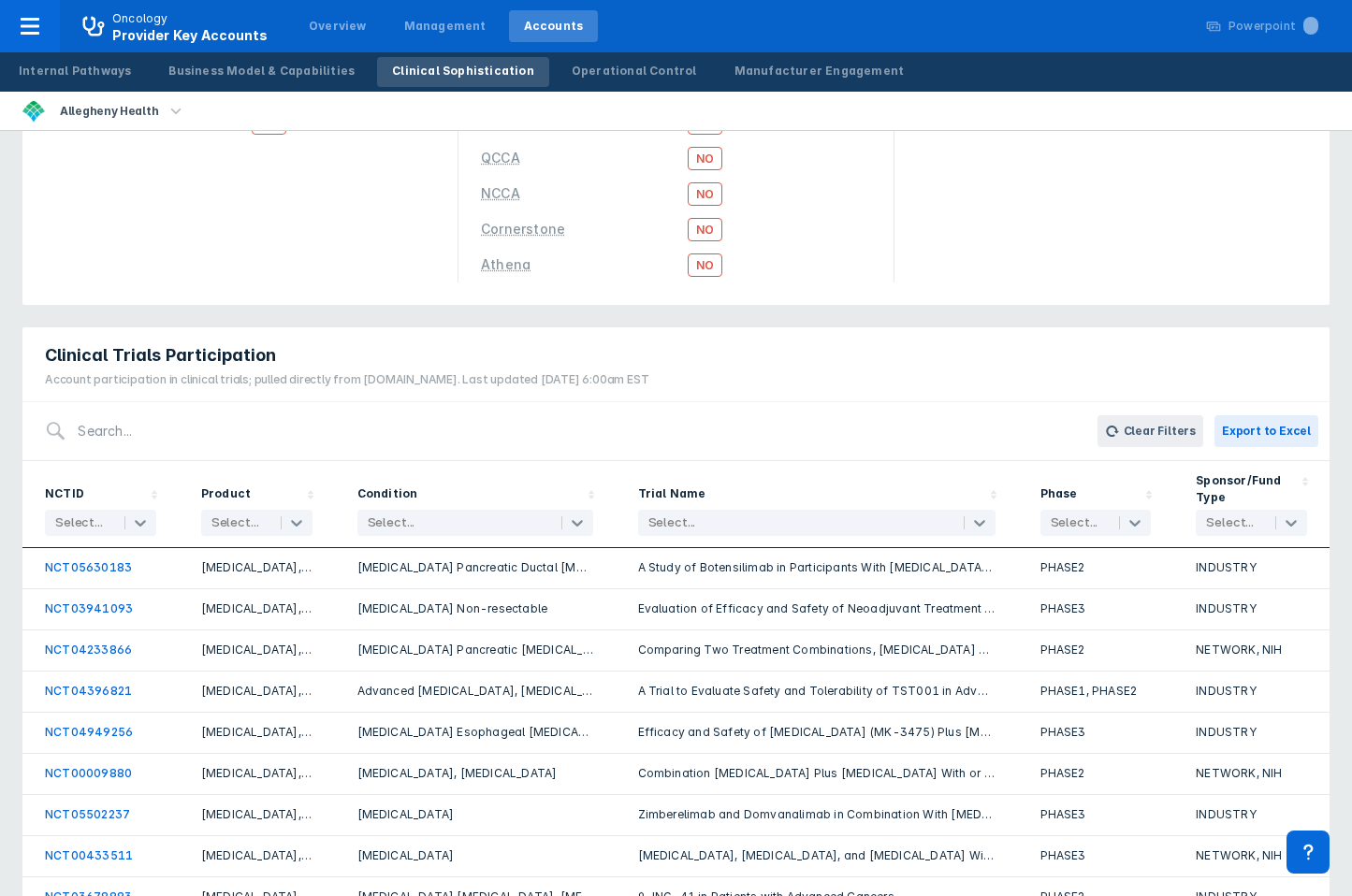
scroll to position [40, 0]
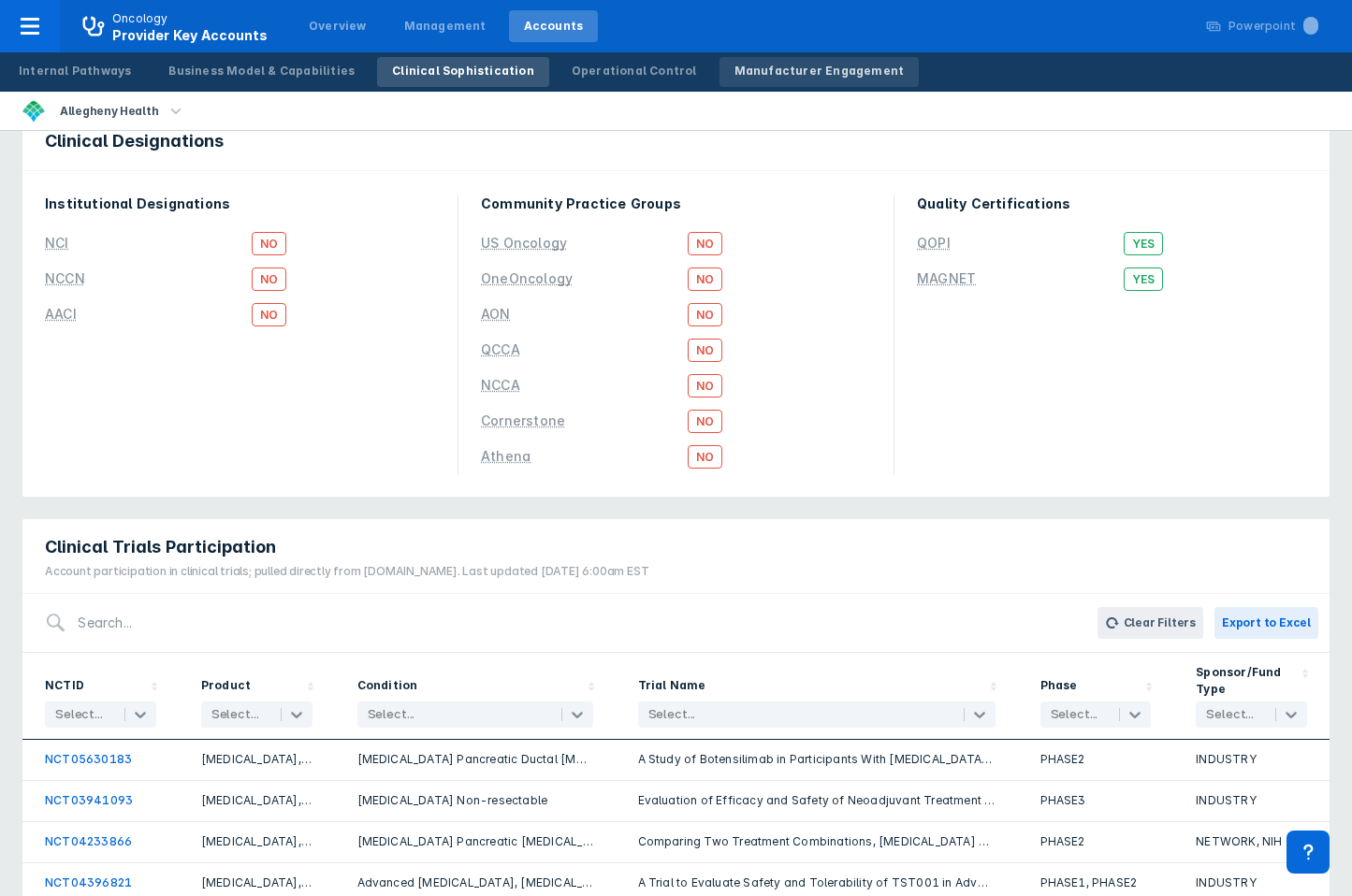
click at [735, 70] on div "Manufacturer Engagement" at bounding box center [819, 71] width 170 height 17
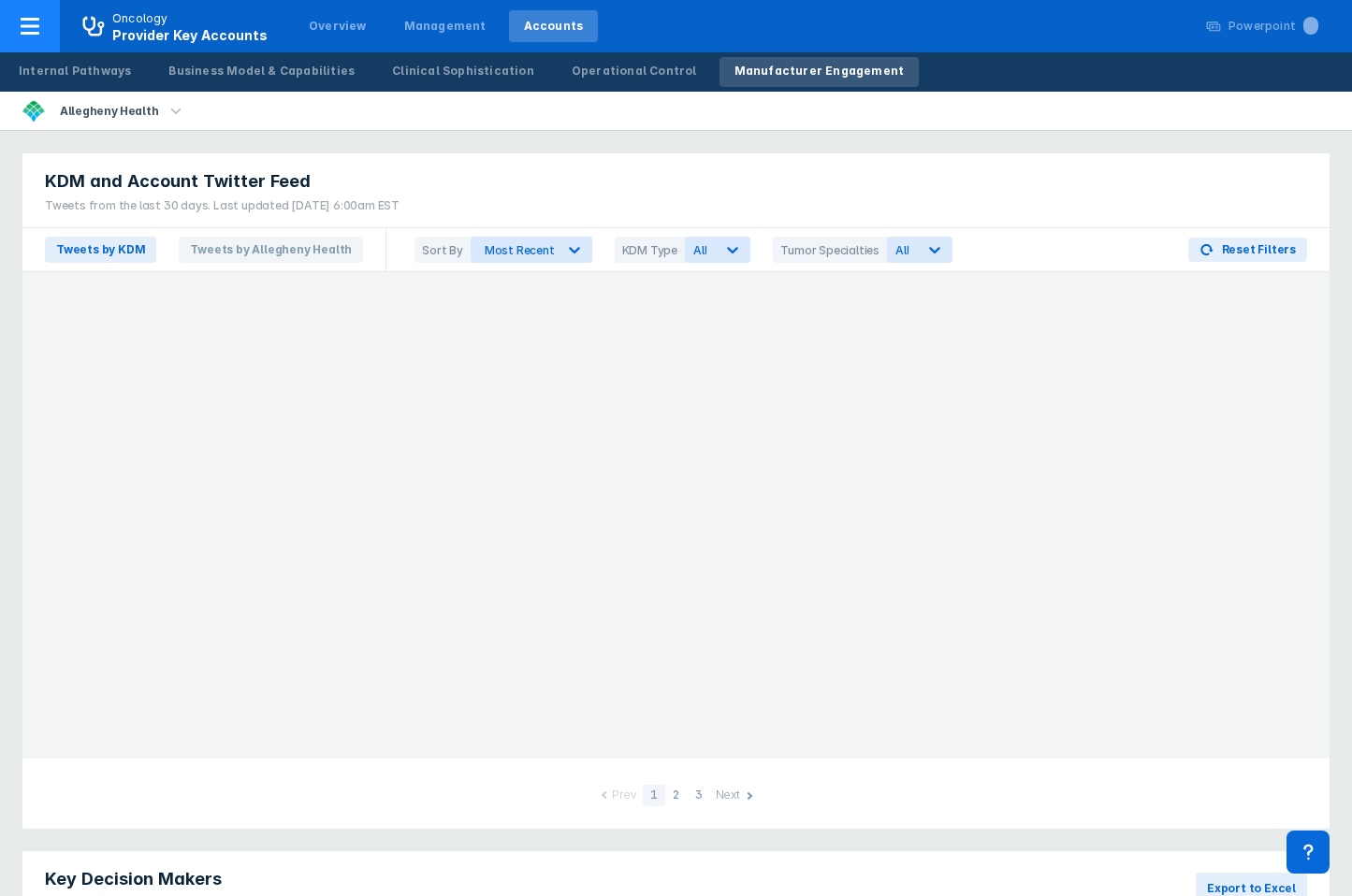
click at [29, 33] on icon at bounding box center [30, 27] width 19 height 17
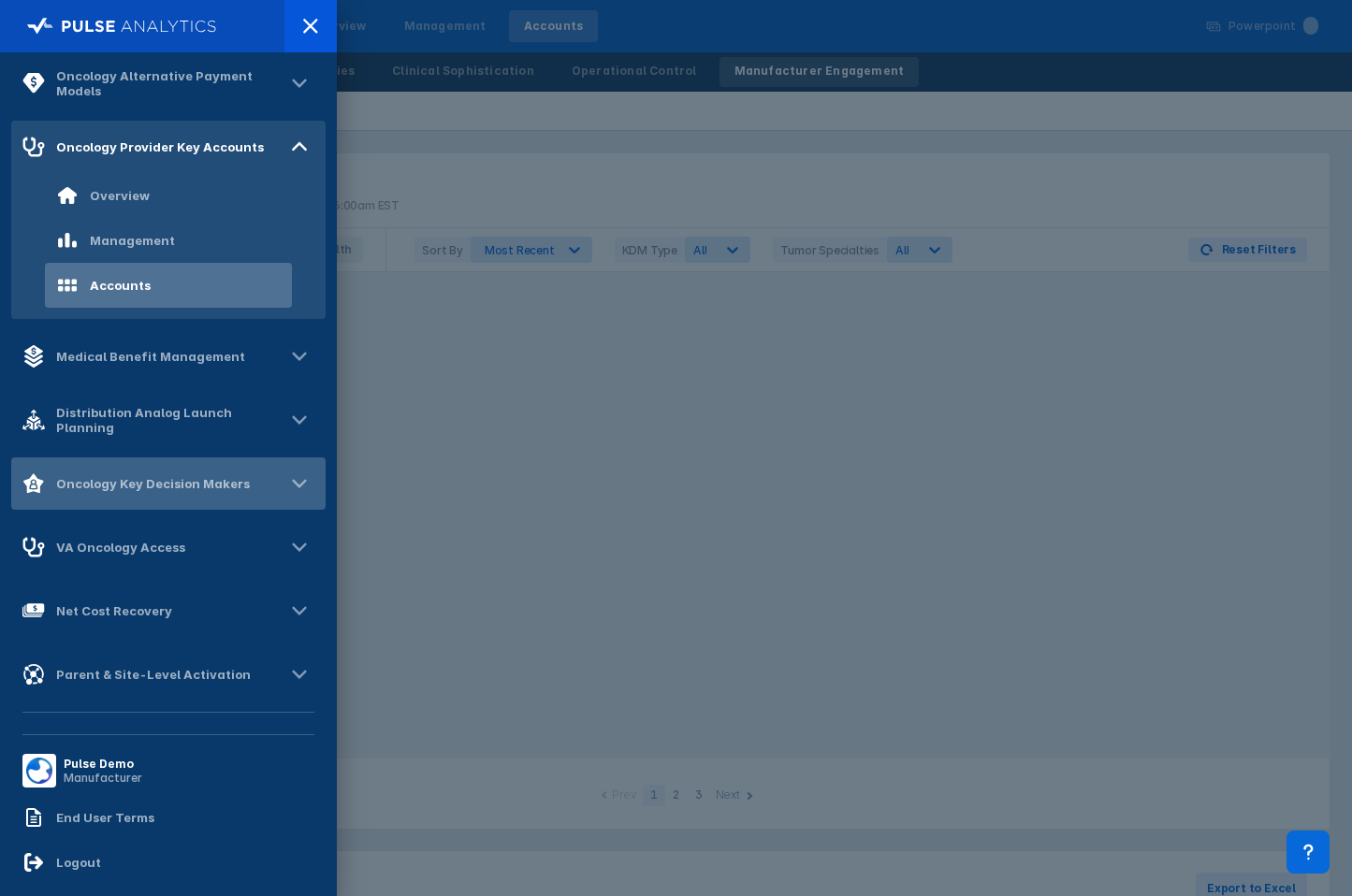
scroll to position [236, 0]
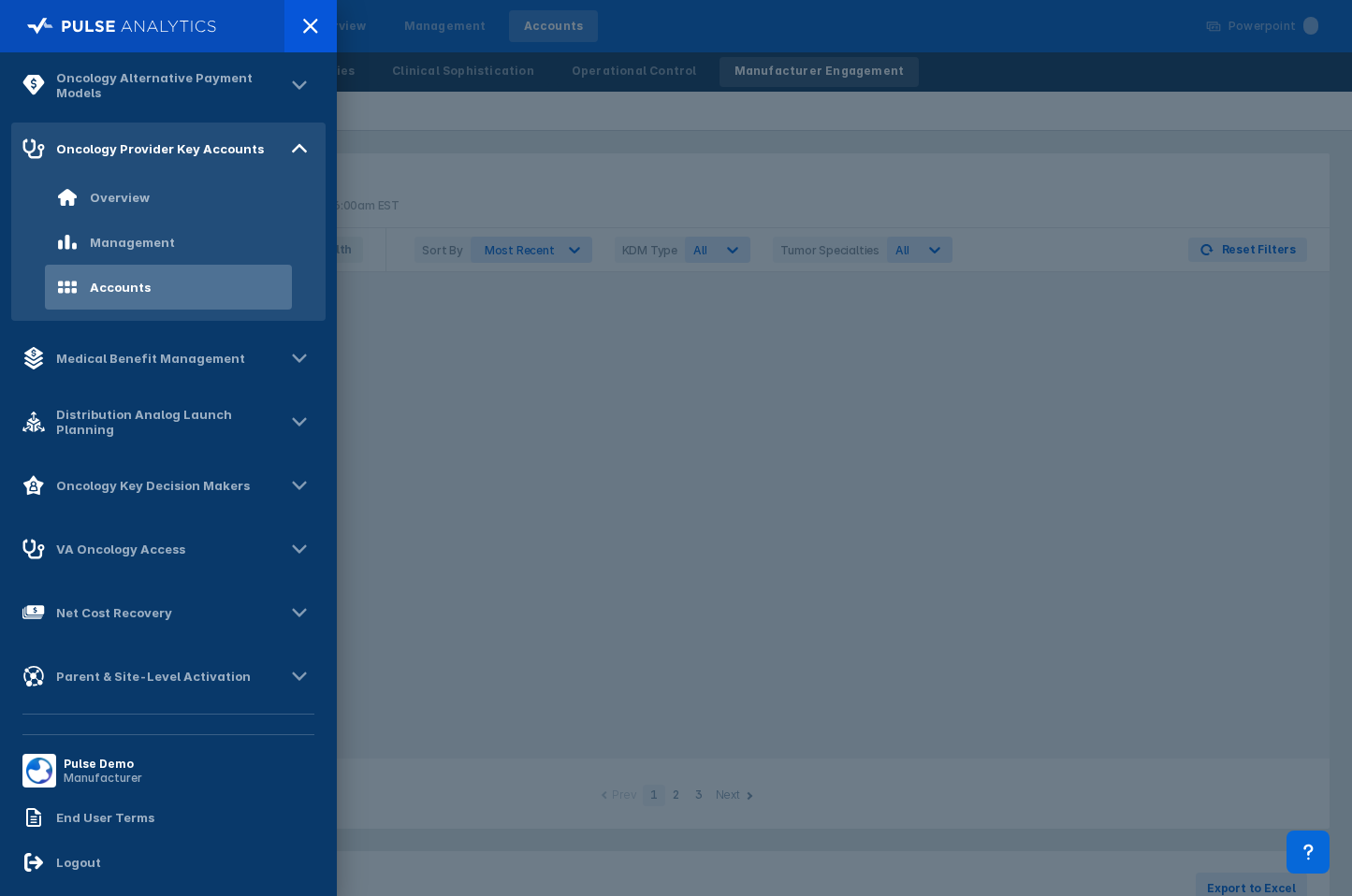
click at [389, 424] on div at bounding box center [676, 448] width 1352 height 896
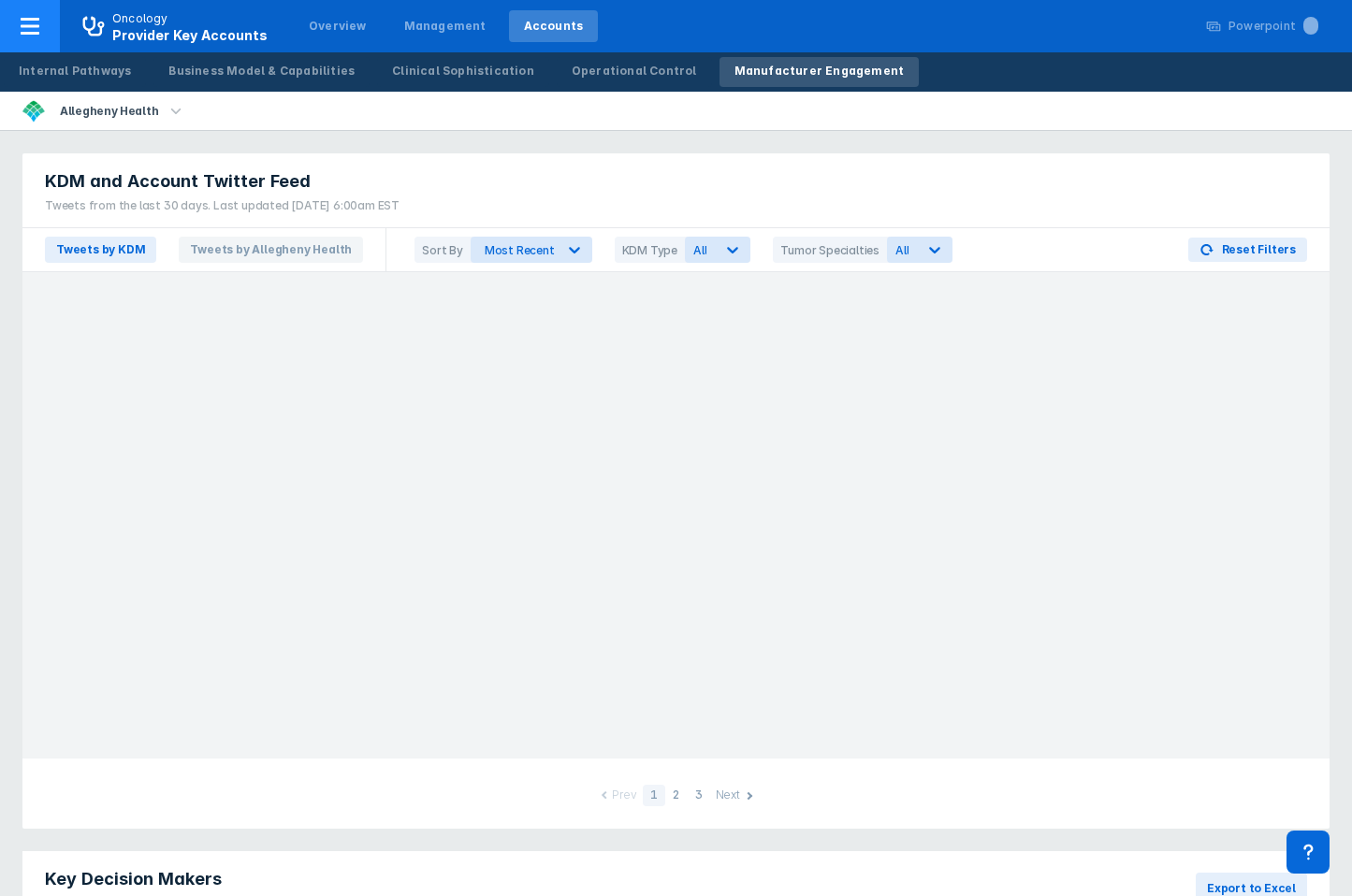
click at [29, 23] on icon at bounding box center [30, 27] width 23 height 23
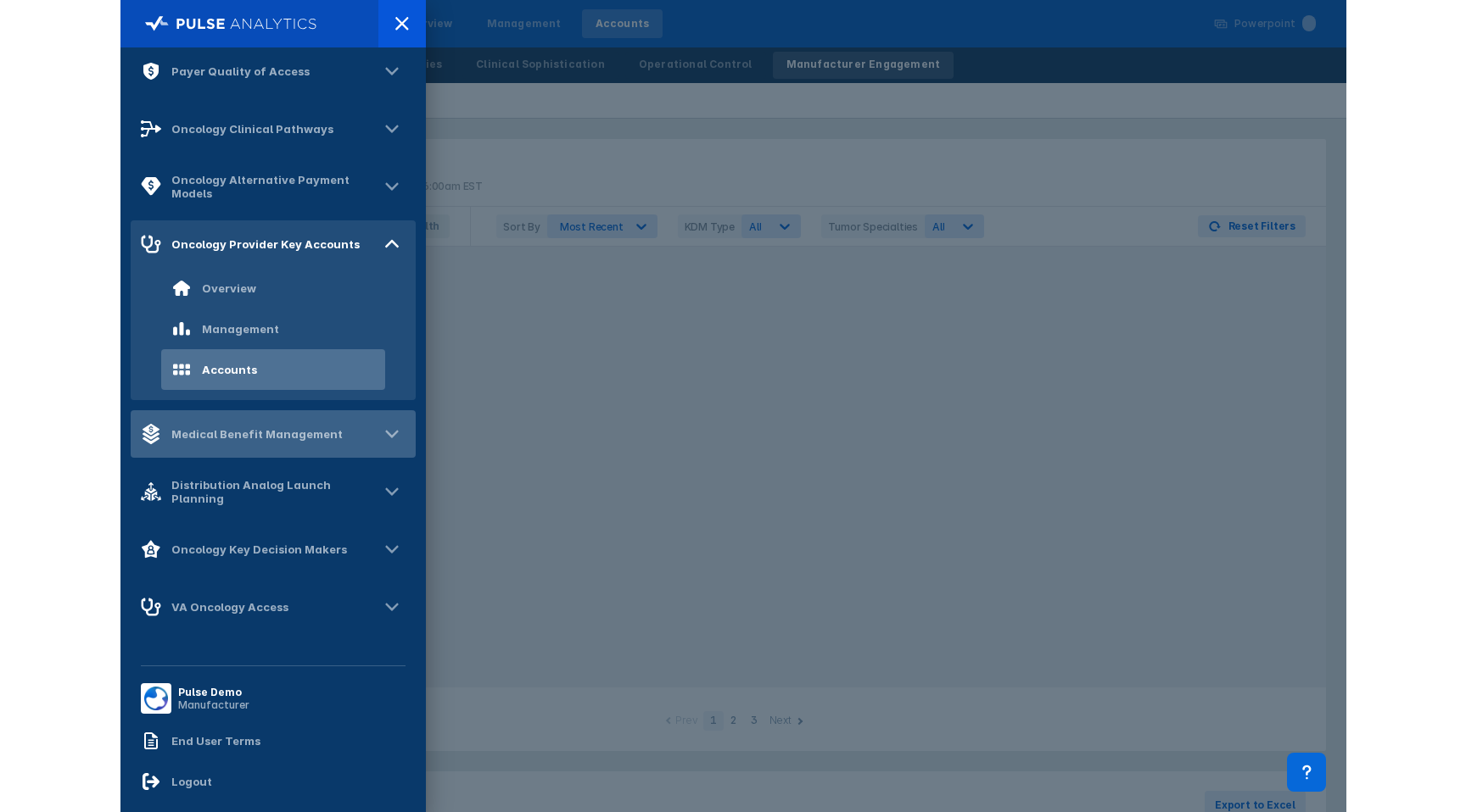
scroll to position [118, 0]
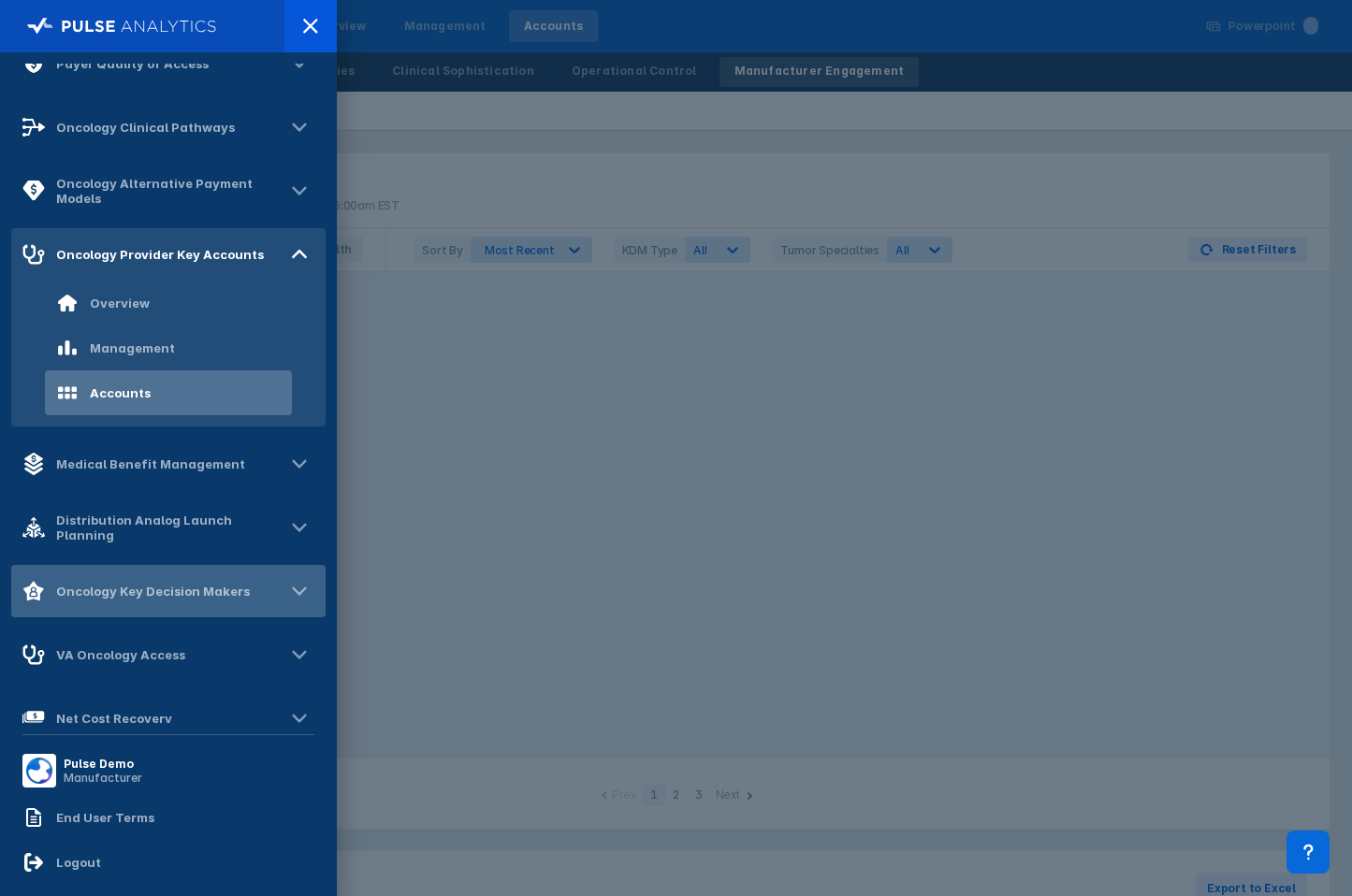
click at [135, 591] on div "Oncology Key Decision Makers" at bounding box center [152, 591] width 193 height 15
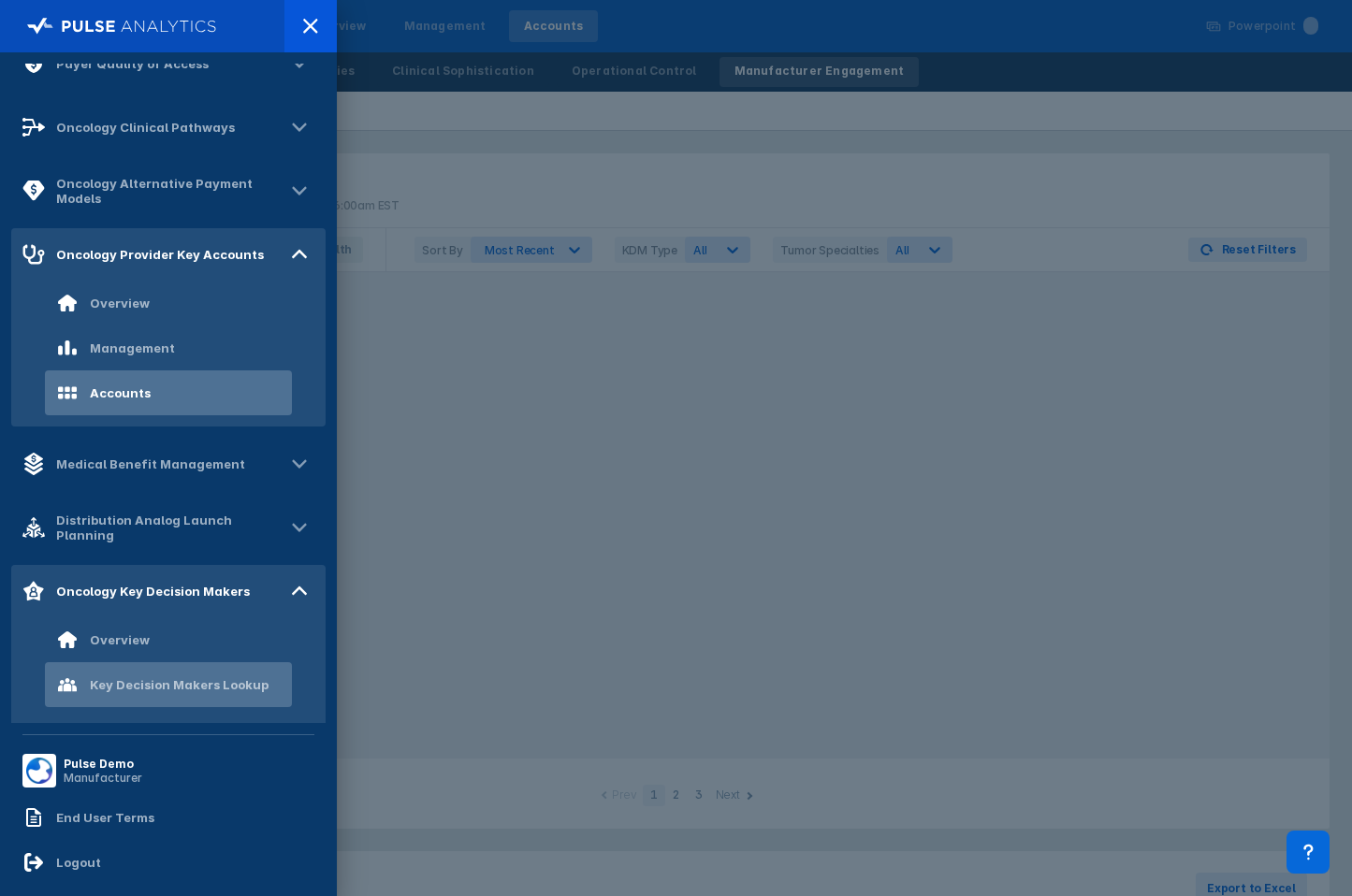
click at [121, 677] on div "Key Decision Makers Lookup" at bounding box center [179, 685] width 179 height 15
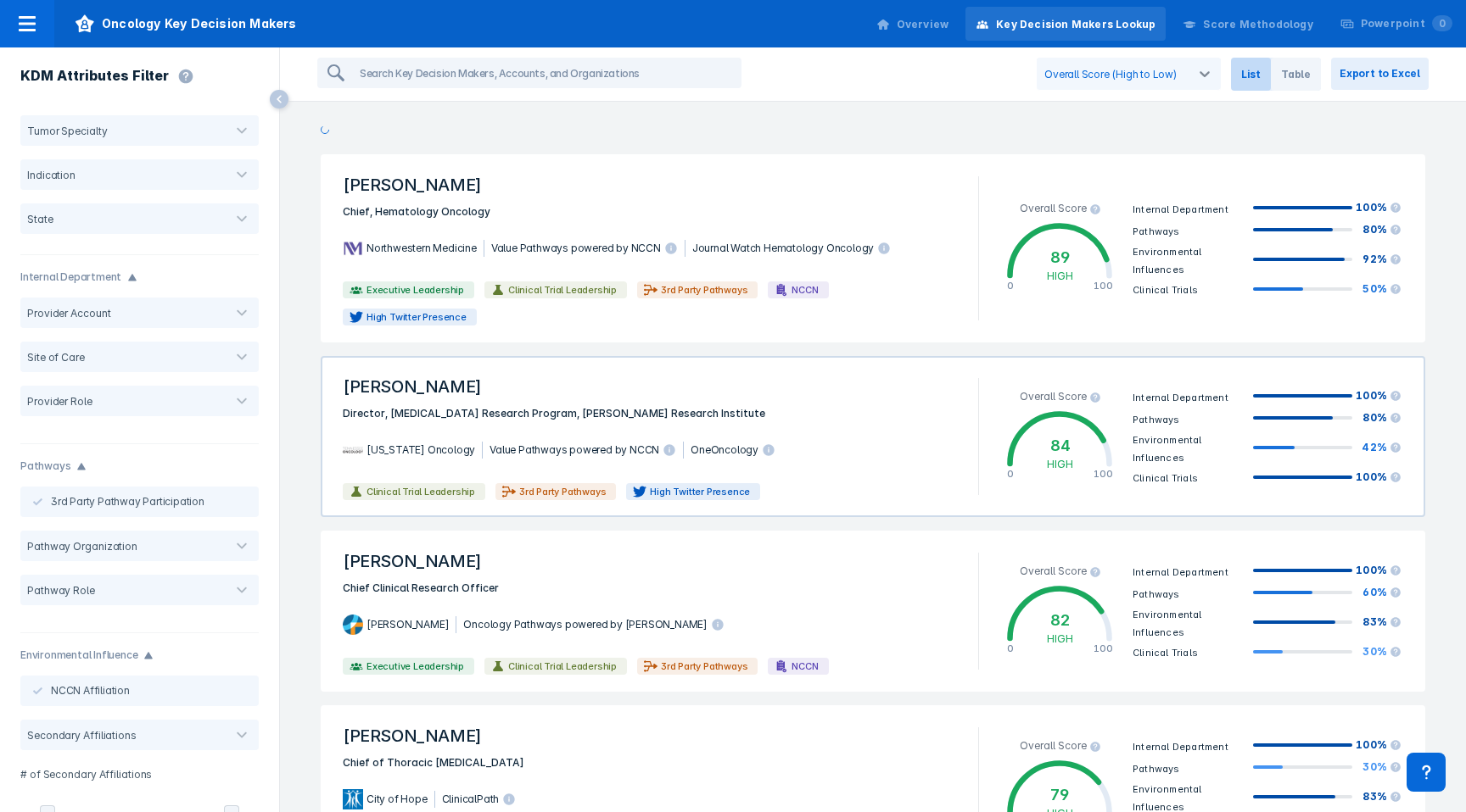
click at [799, 431] on div "Tennessee Oncology Value Pathways powered by NCCN OneOncology" at bounding box center [650, 450] width 635 height 56
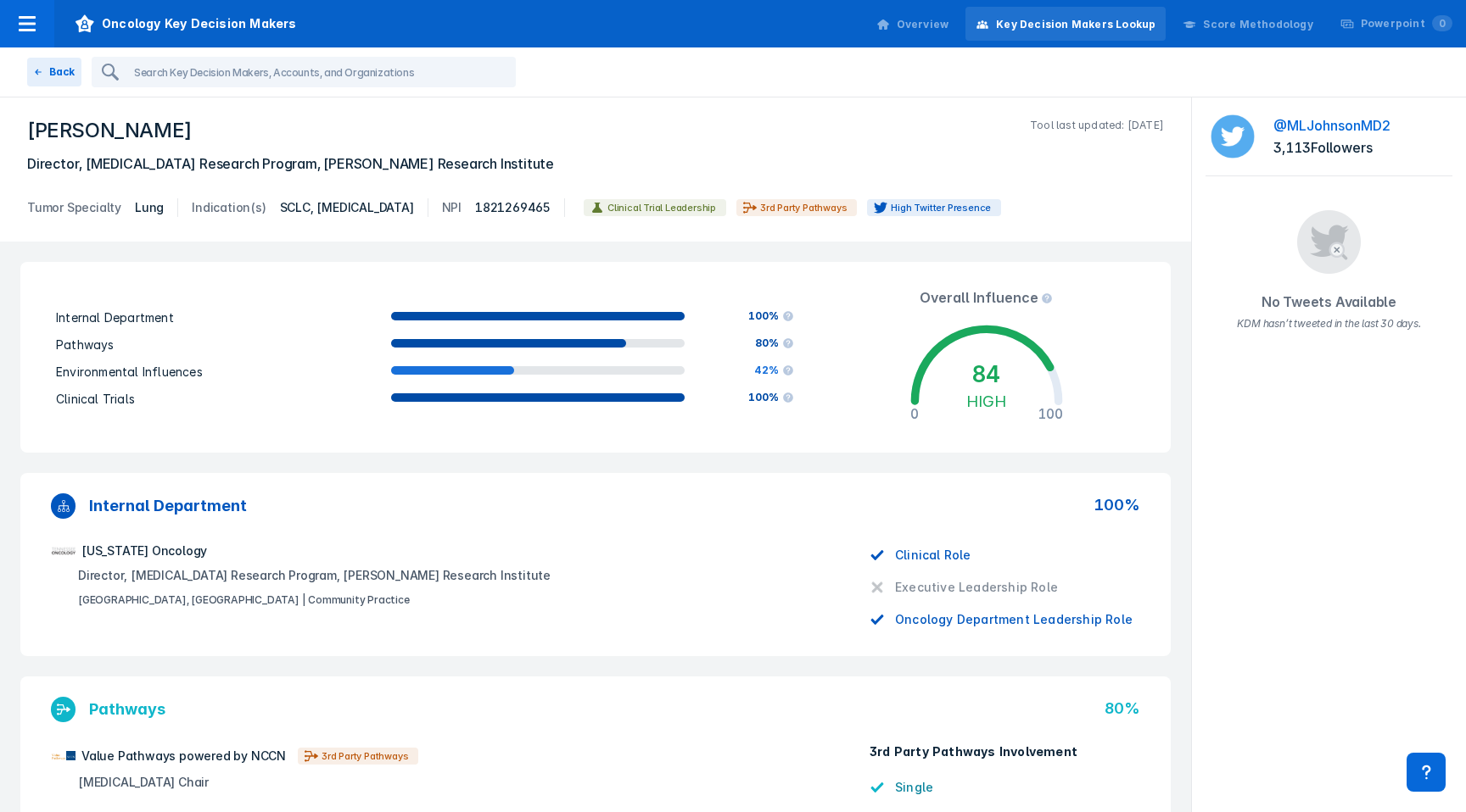
click at [1348, 123] on link "@MLJohnsonMD2" at bounding box center [1332, 126] width 117 height 17
click at [43, 67] on button "Back" at bounding box center [54, 72] width 54 height 28
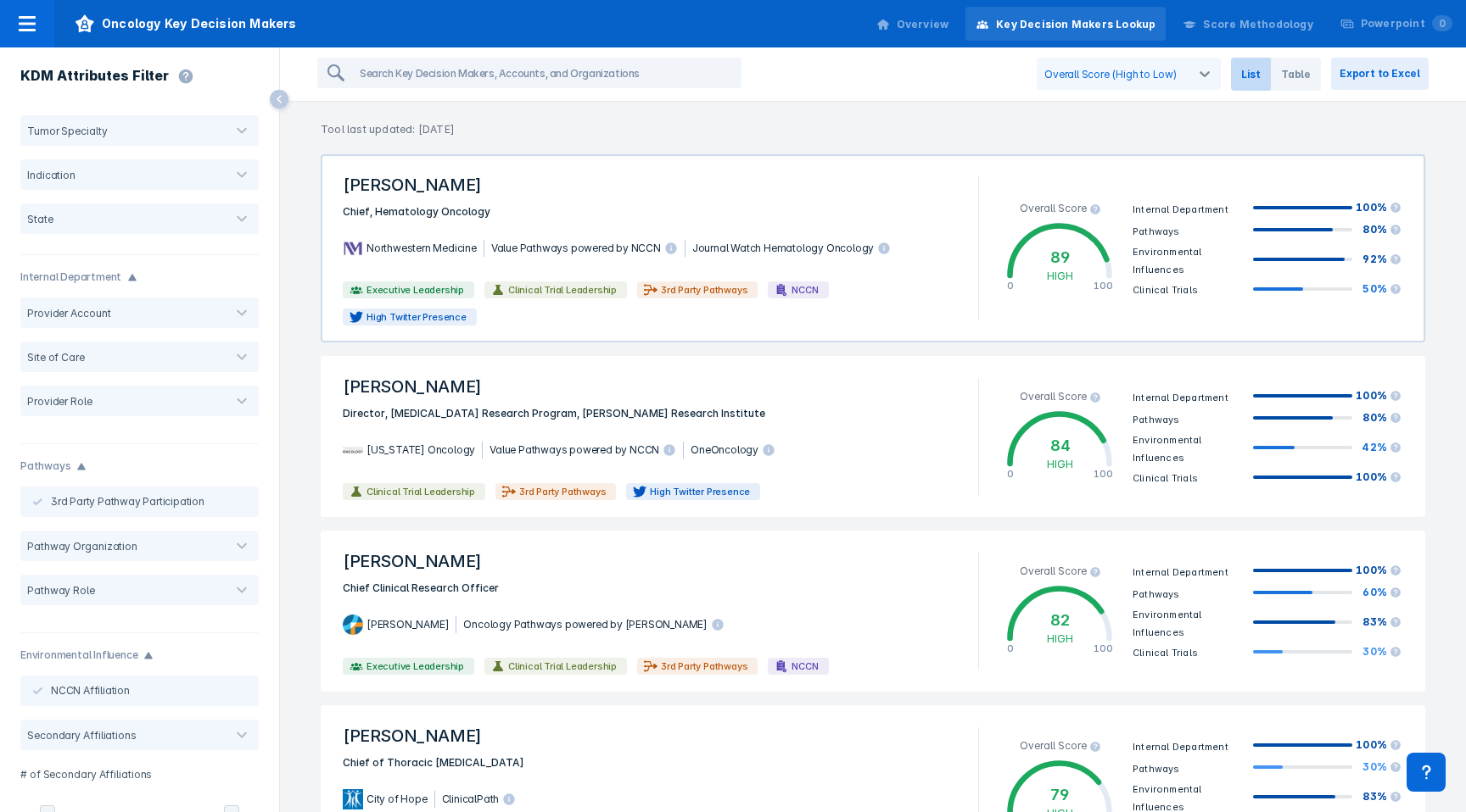
click at [935, 207] on span "Chief, Hematology Oncology" at bounding box center [650, 212] width 635 height 17
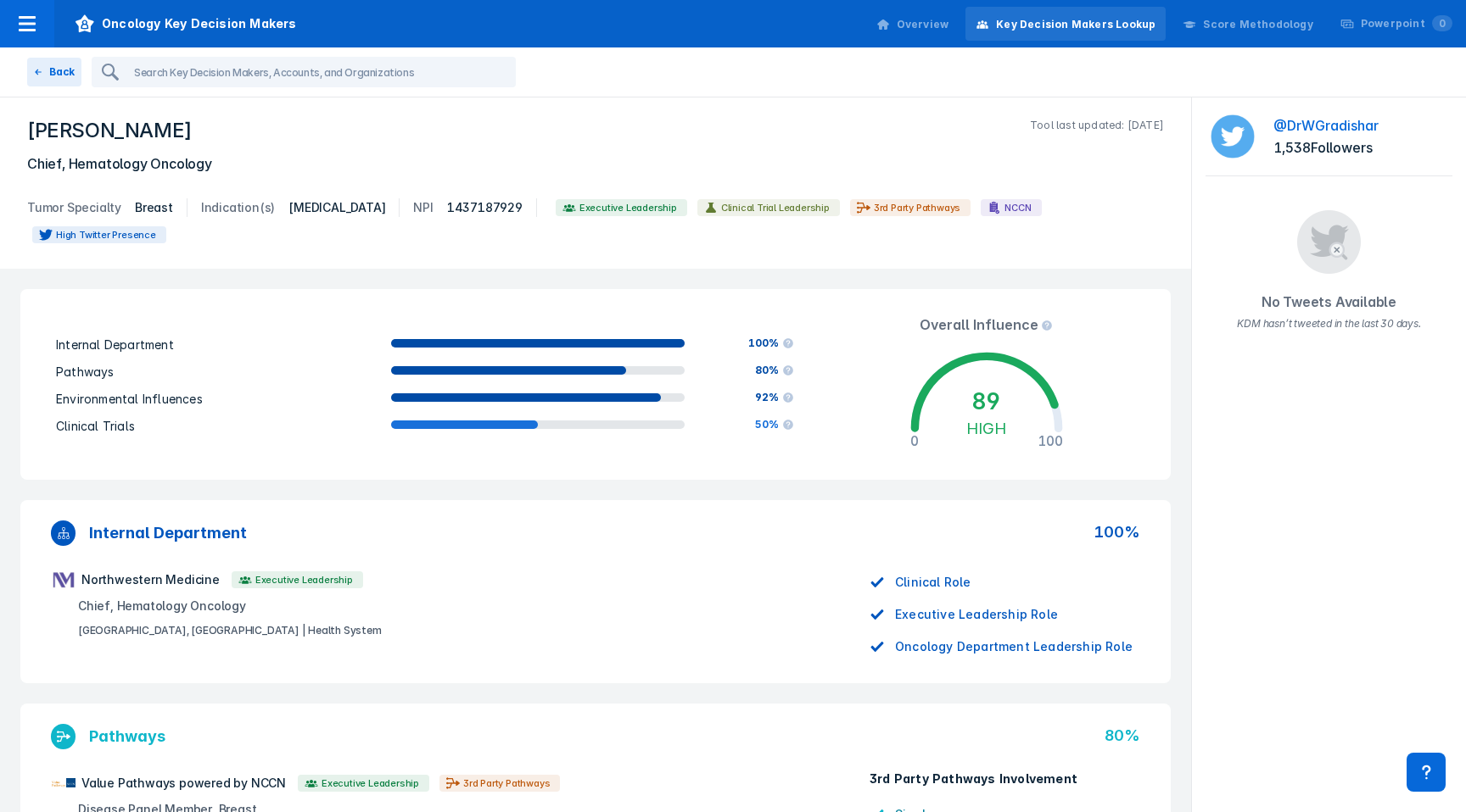
click at [1329, 126] on link "@DrWGradishar" at bounding box center [1326, 126] width 105 height 17
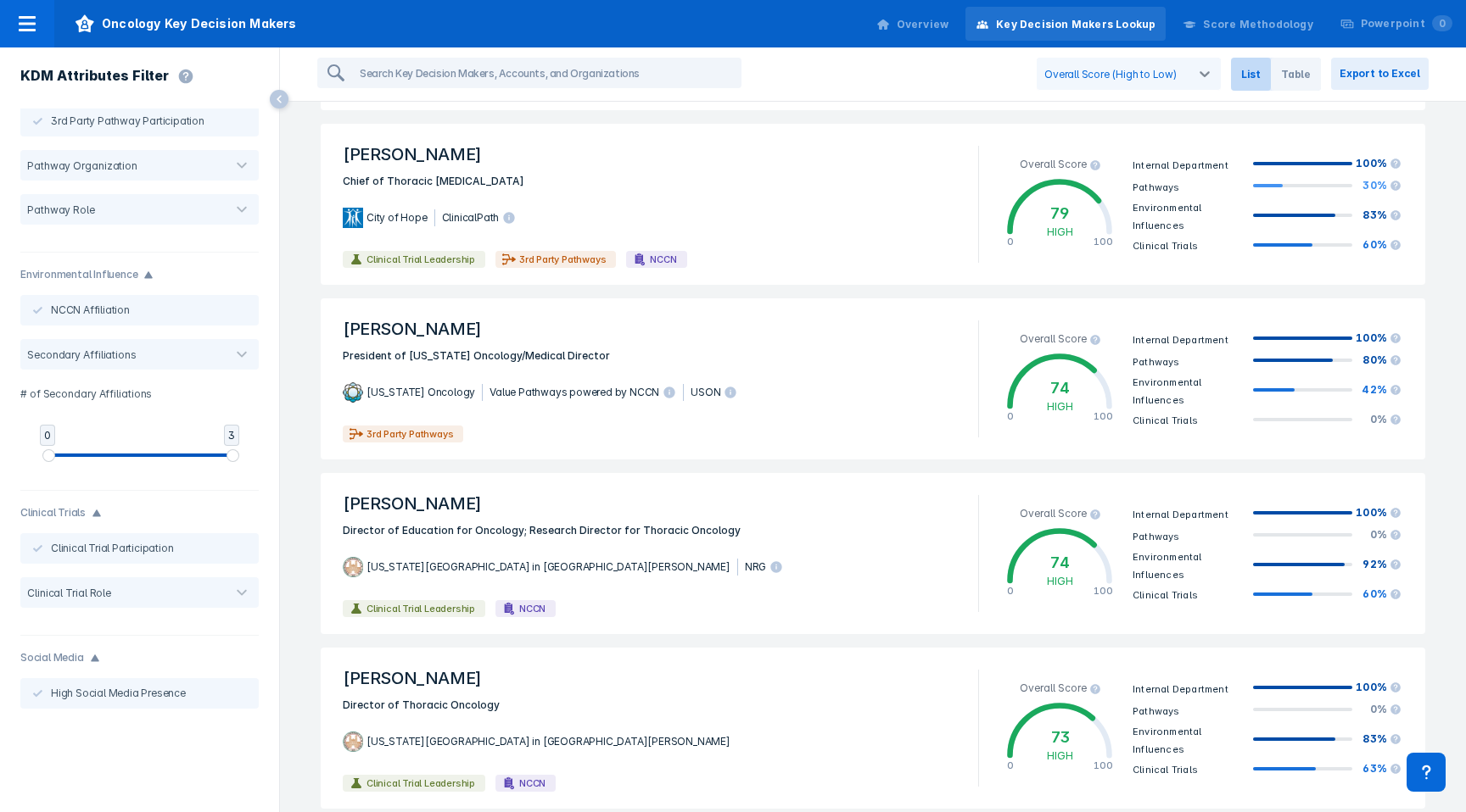
scroll to position [389, 0]
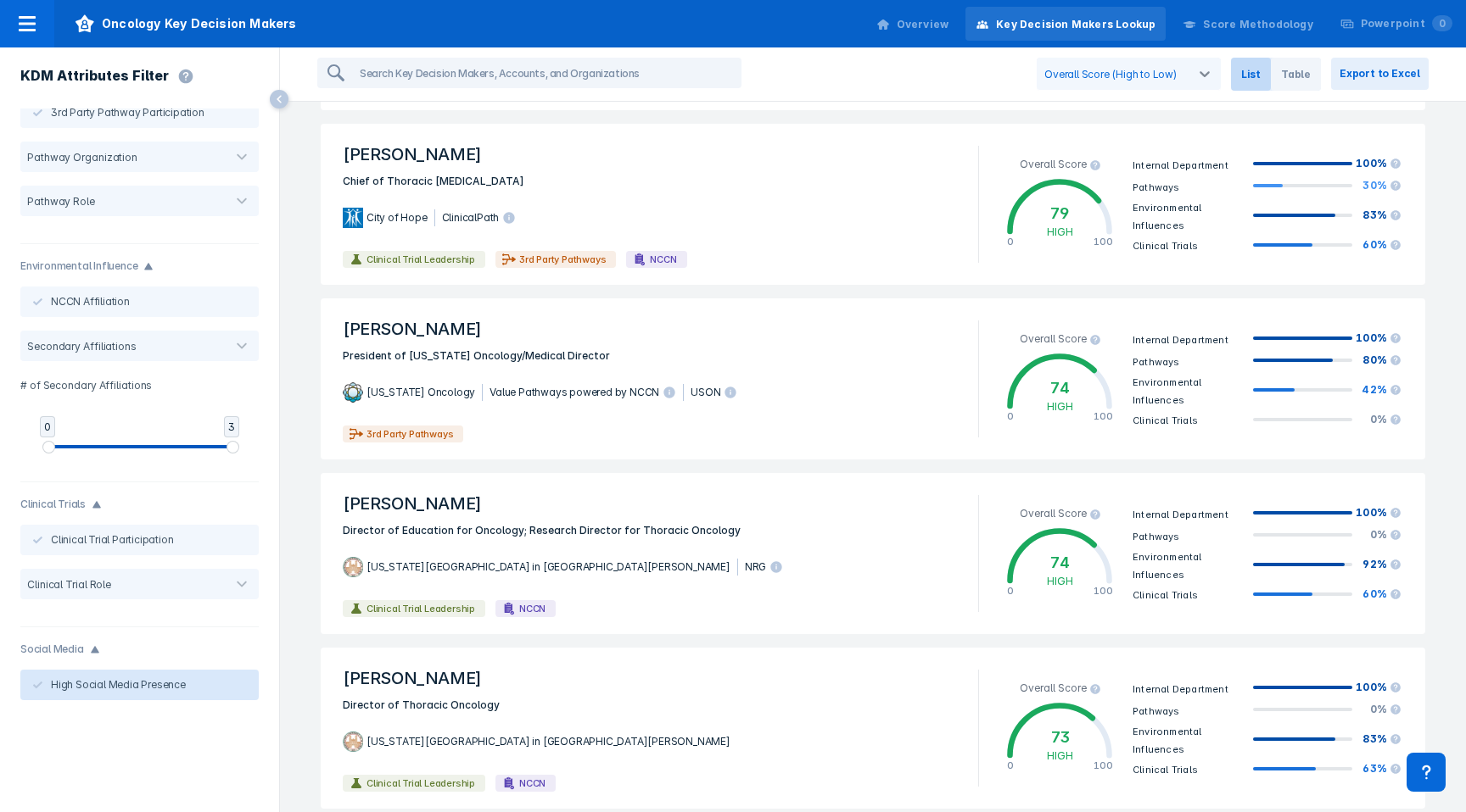
click at [70, 695] on button "High Social Media Presence" at bounding box center [140, 684] width 238 height 30
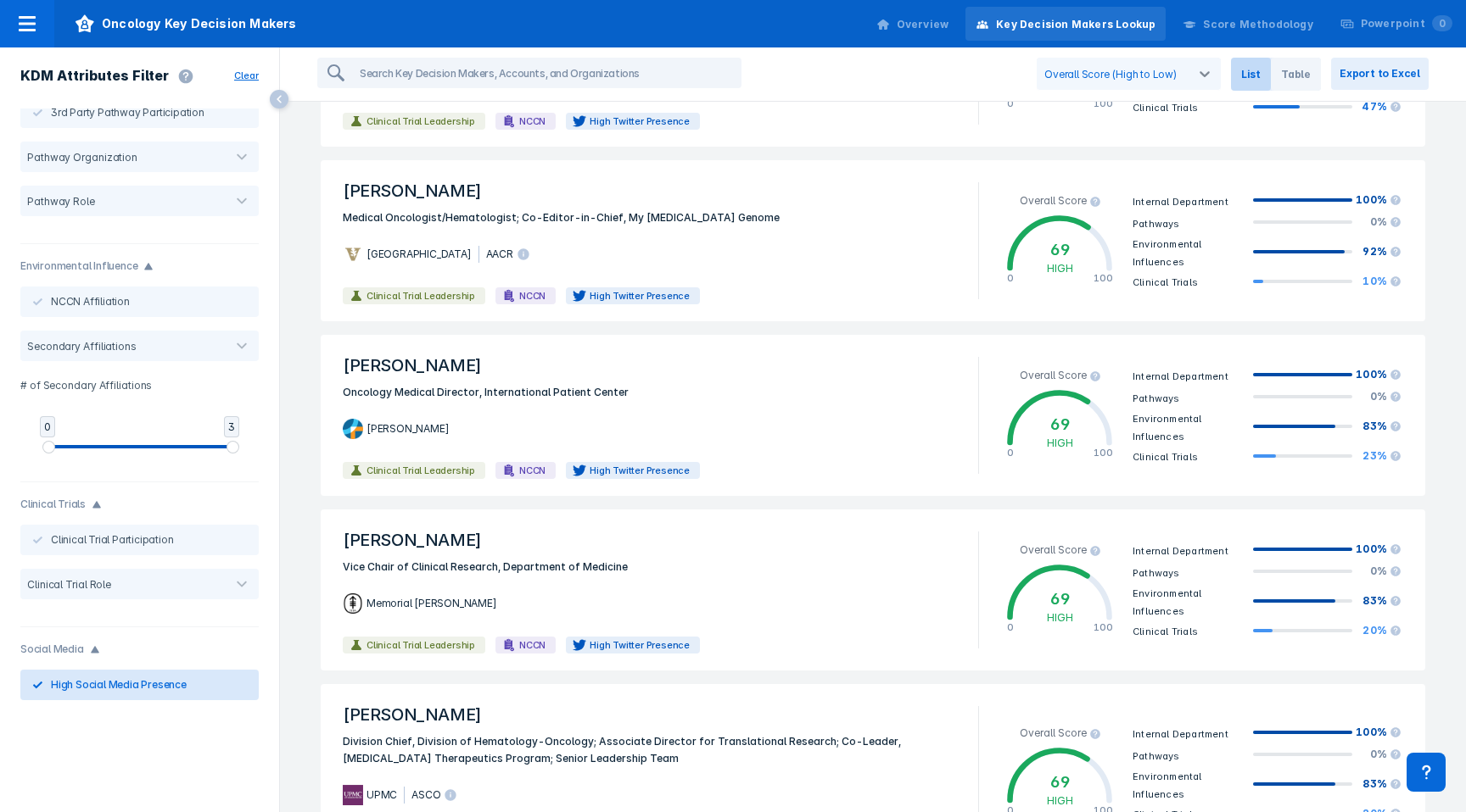
scroll to position [531, 0]
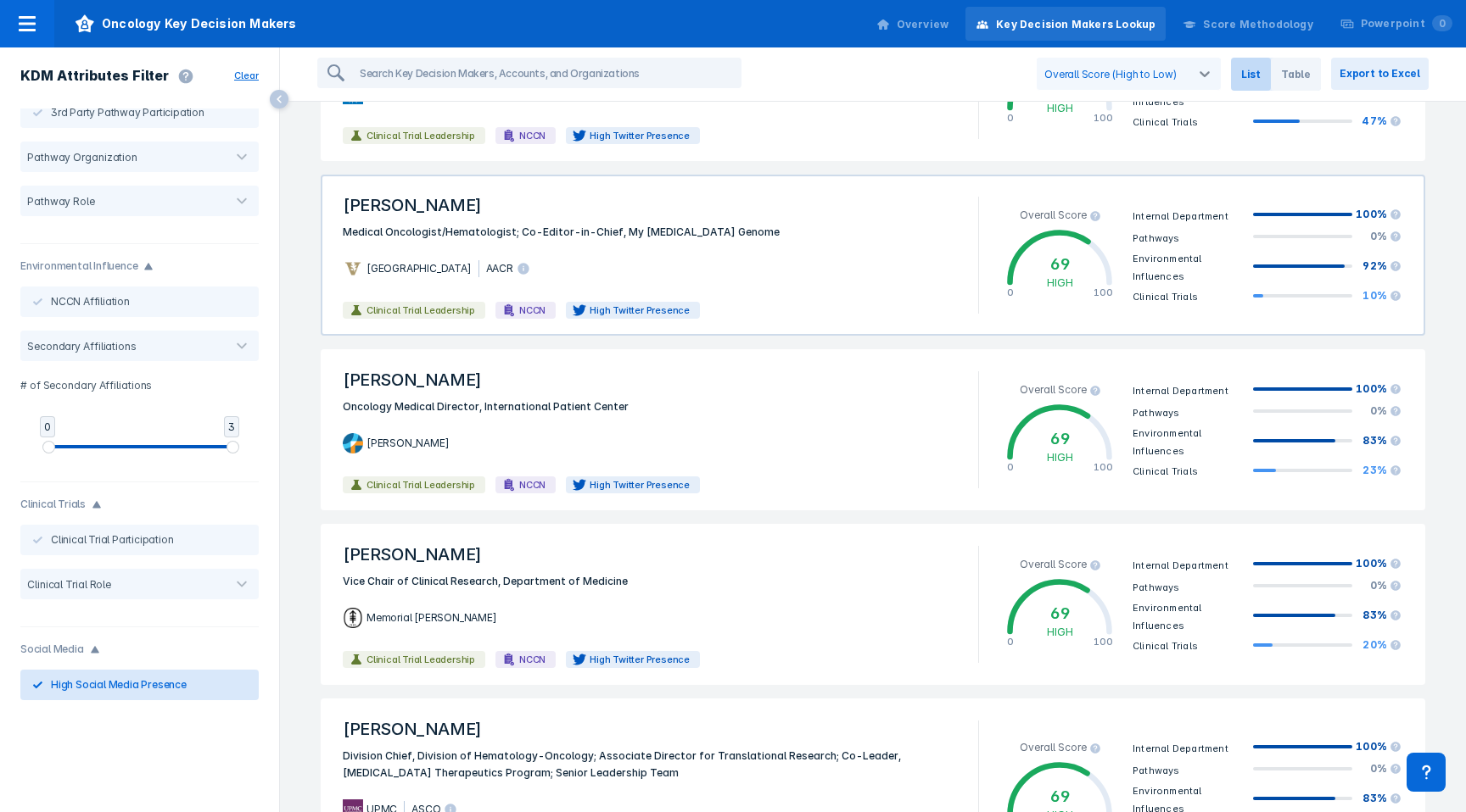
click at [781, 223] on span "Medical Oncologist/Hematologist; Co-Editor-in-Chief, My Cancer Genome" at bounding box center [650, 232] width 635 height 17
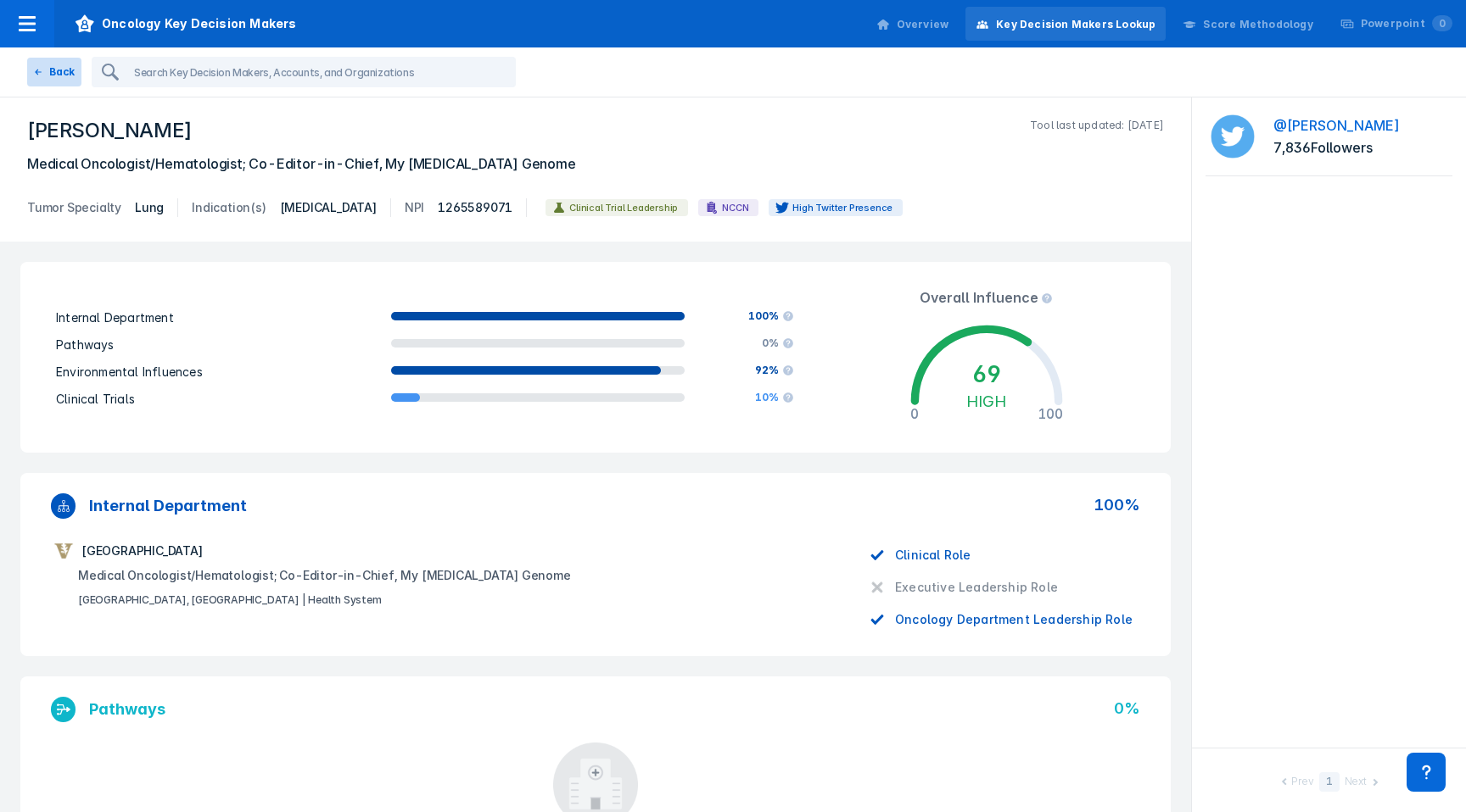
click at [72, 73] on button "Back" at bounding box center [54, 72] width 54 height 28
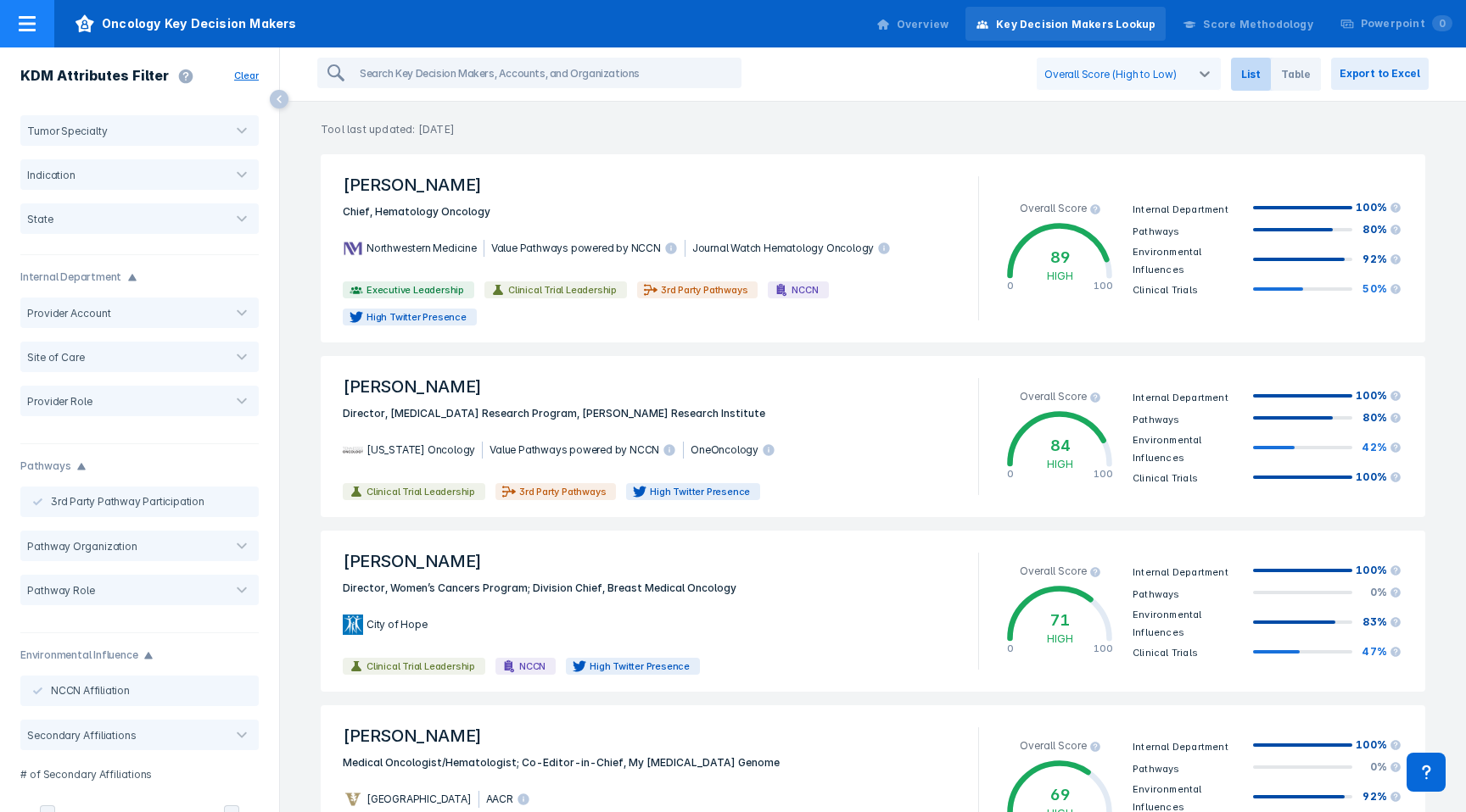
click at [15, 31] on div at bounding box center [27, 23] width 54 height 47
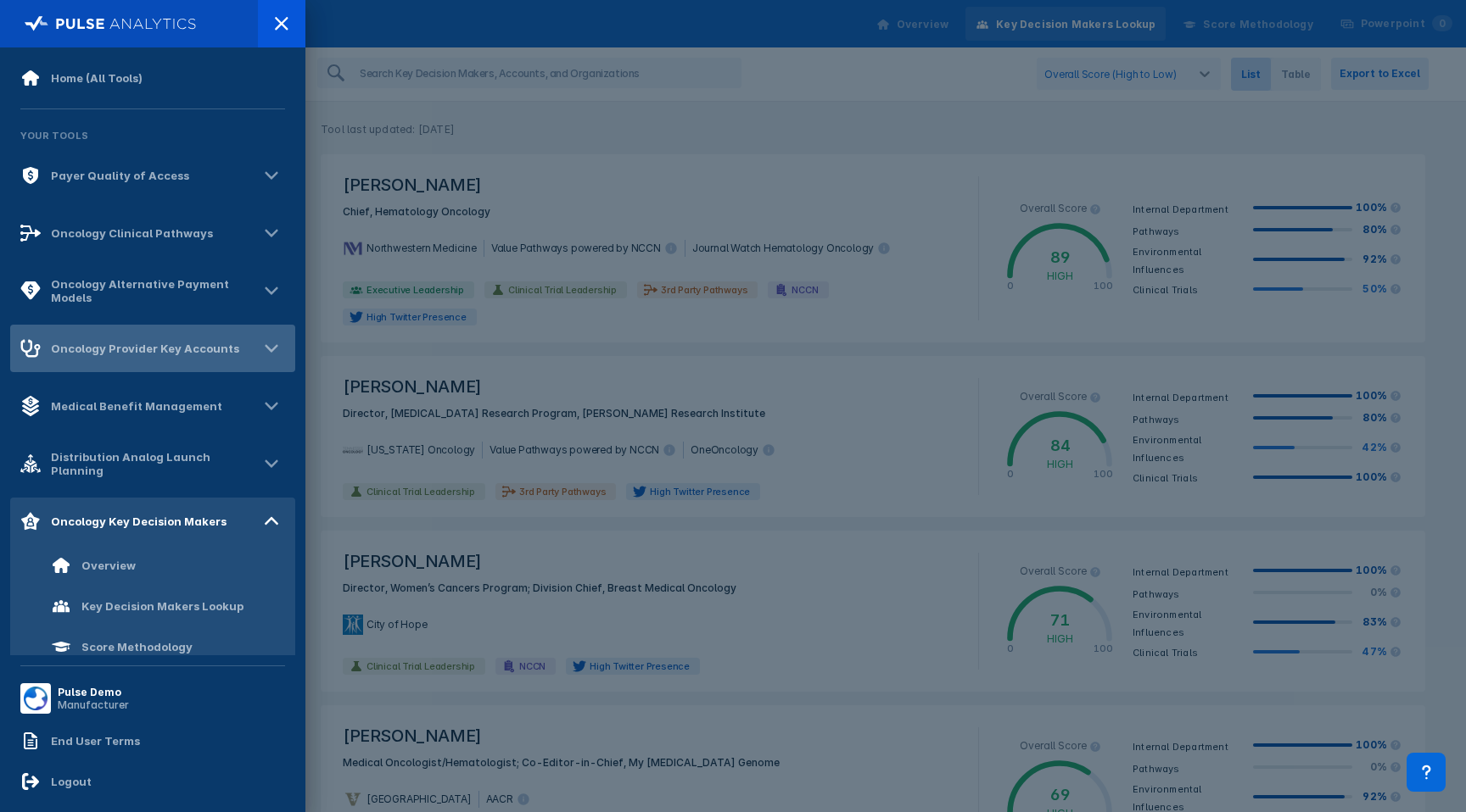
click at [143, 339] on div "Oncology Provider Key Accounts" at bounding box center [130, 349] width 219 height 21
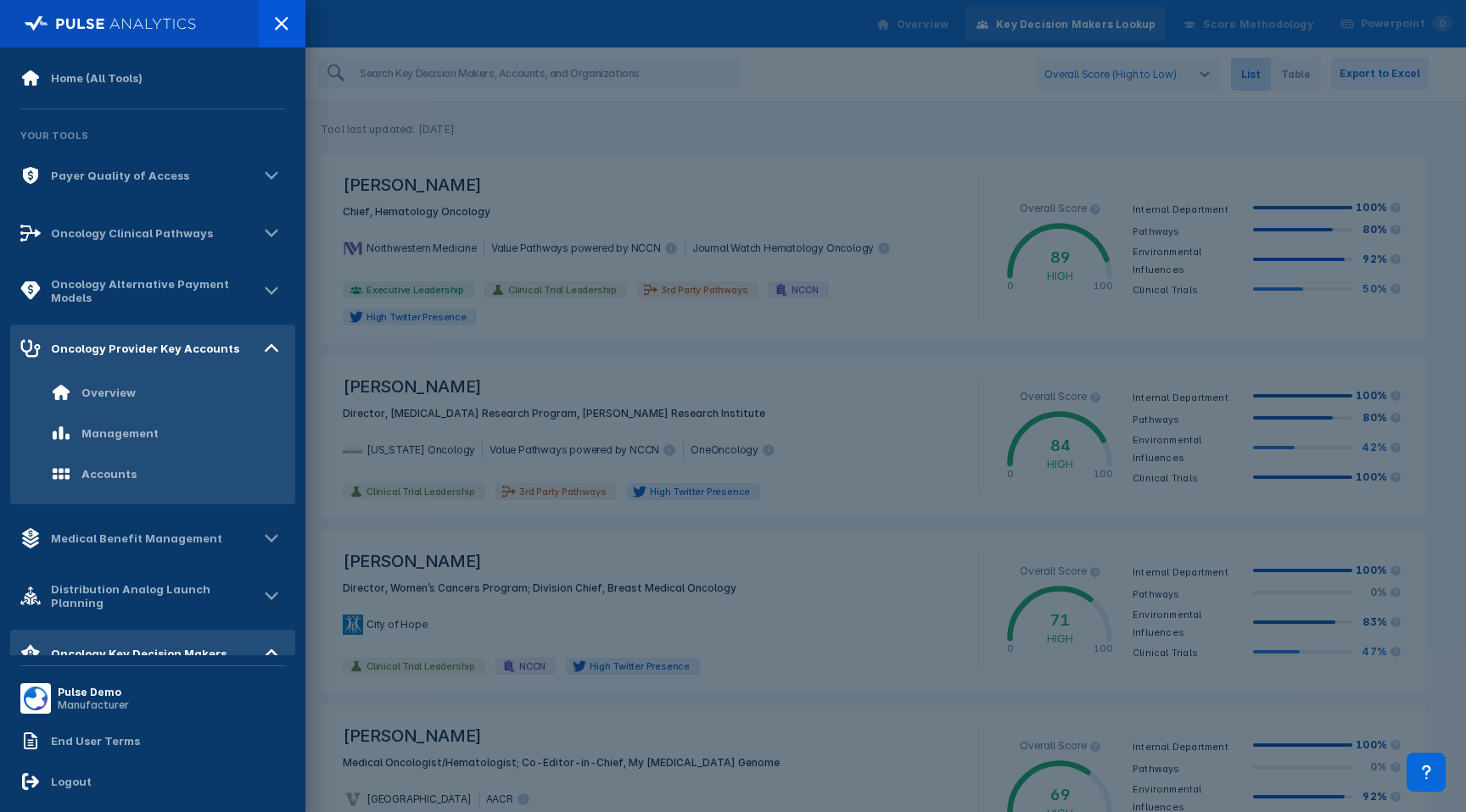
click at [490, 261] on div at bounding box center [733, 406] width 1466 height 812
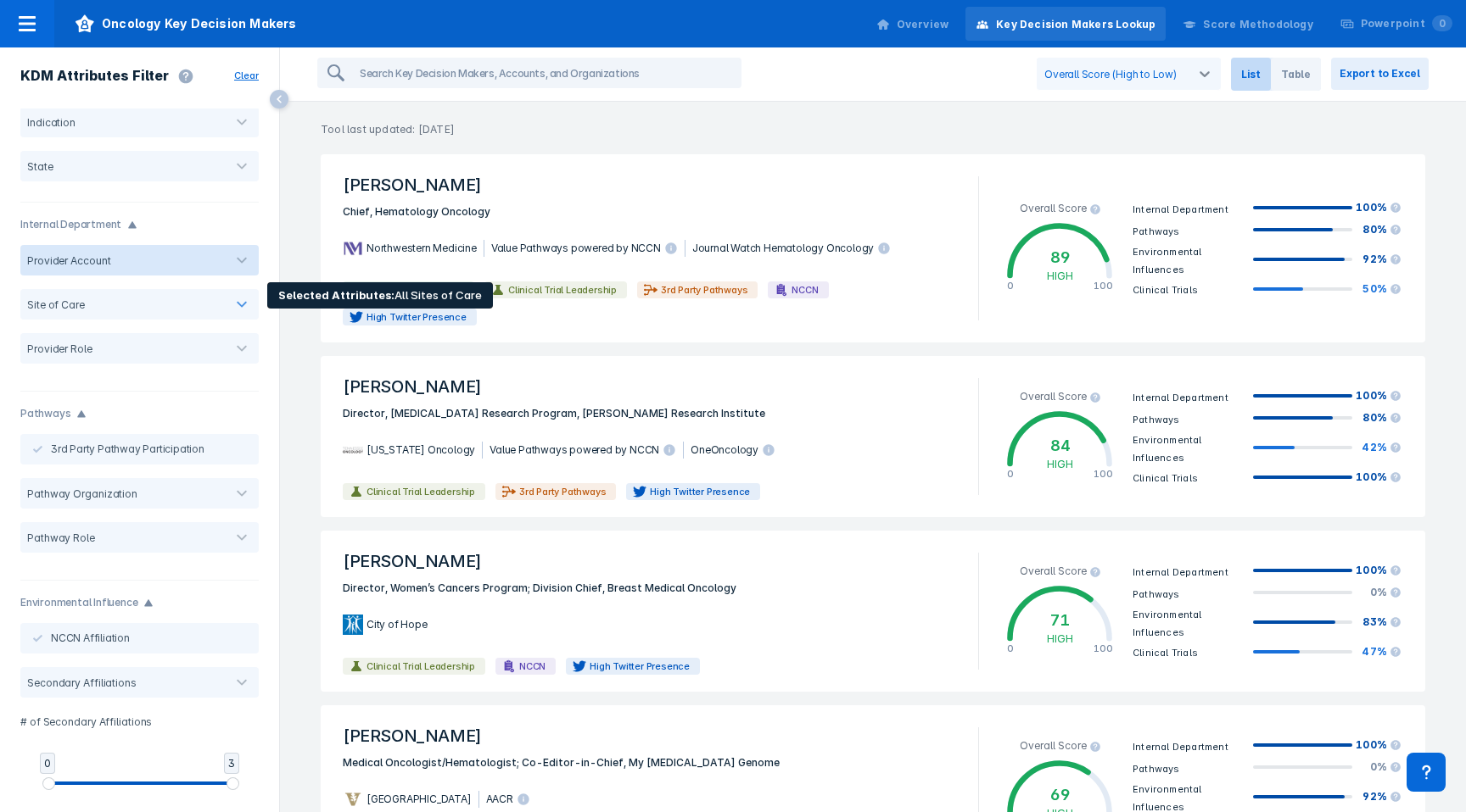
scroll to position [54, 0]
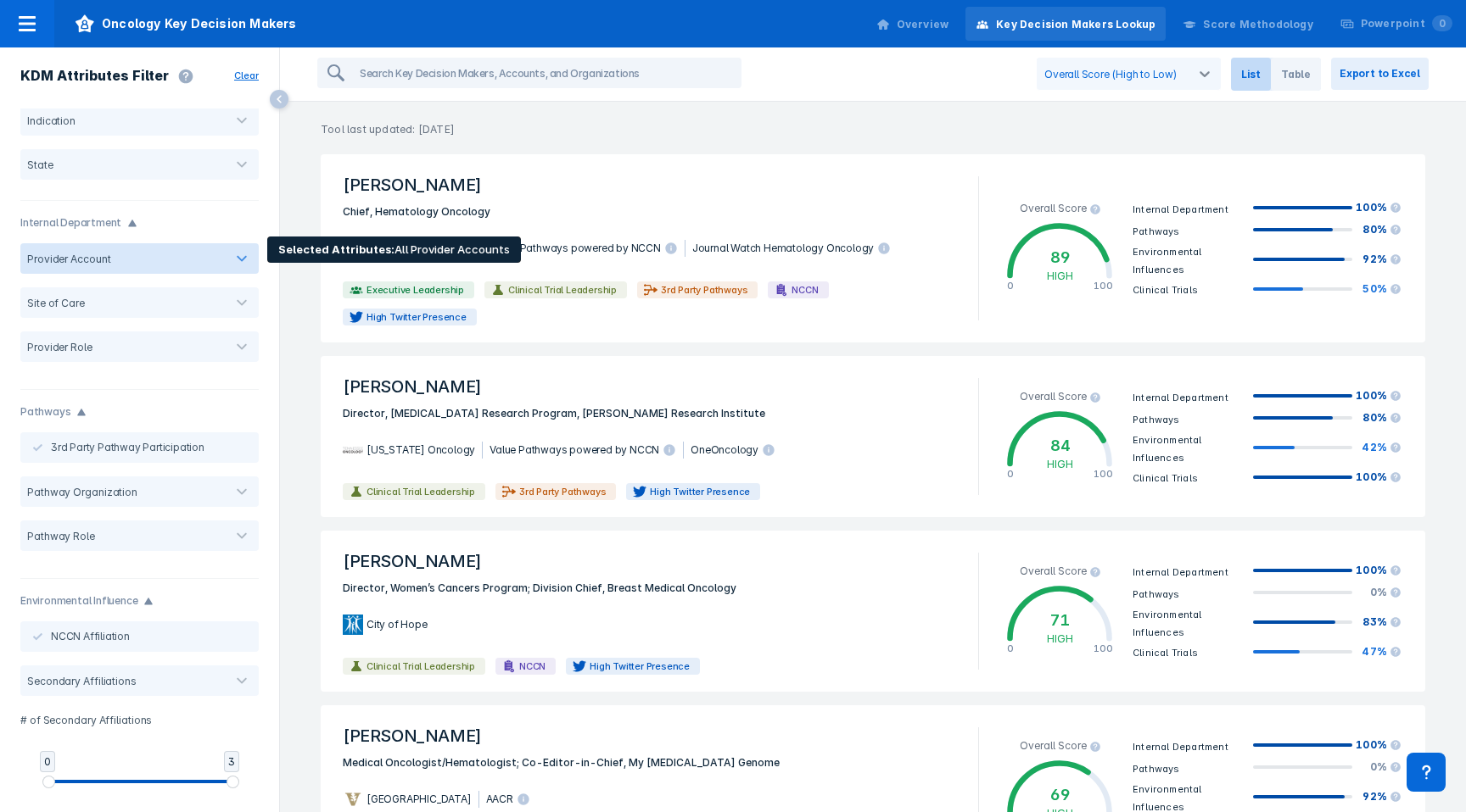
click at [149, 257] on div at bounding box center [167, 259] width 100 height 13
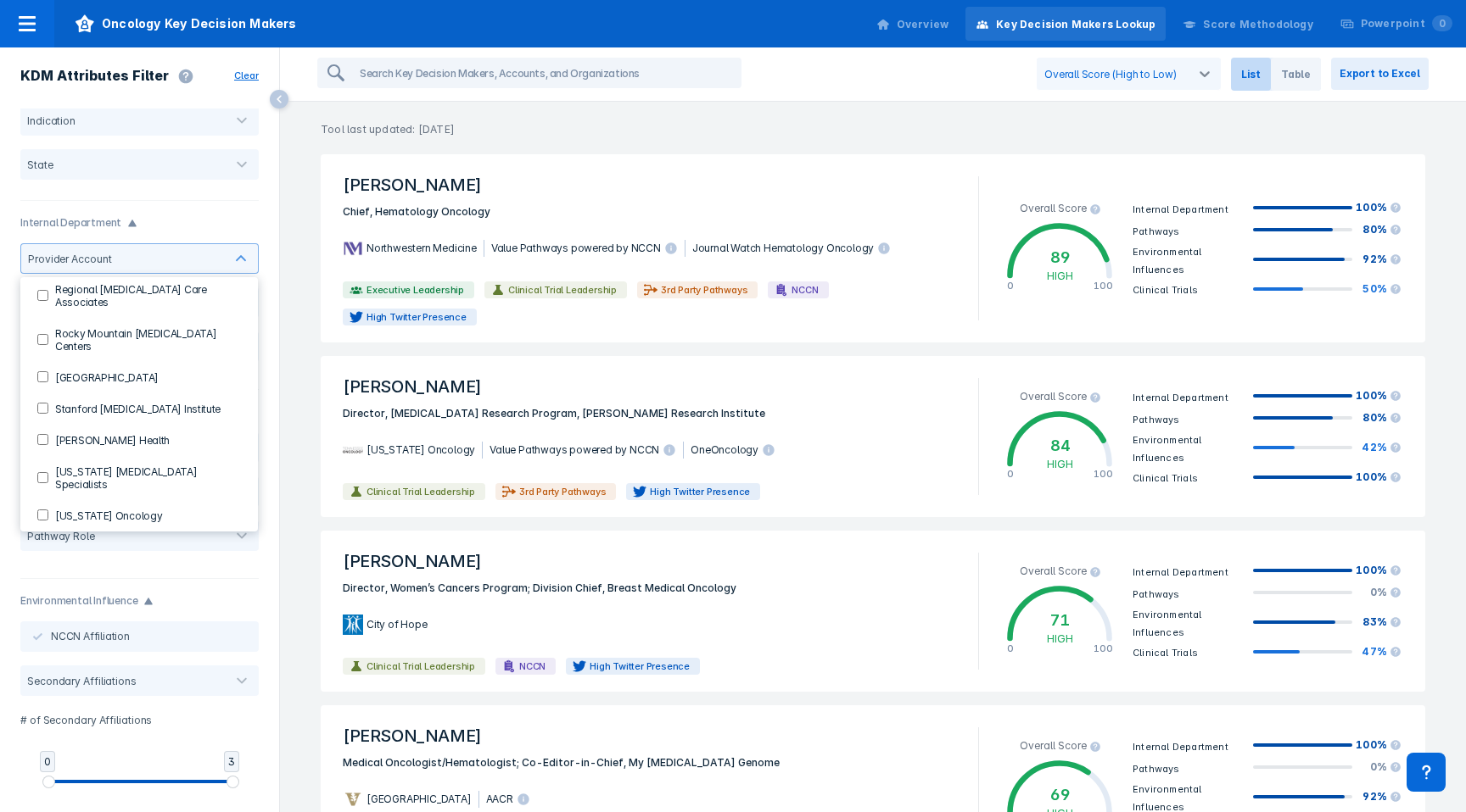
scroll to position [1882, 0]
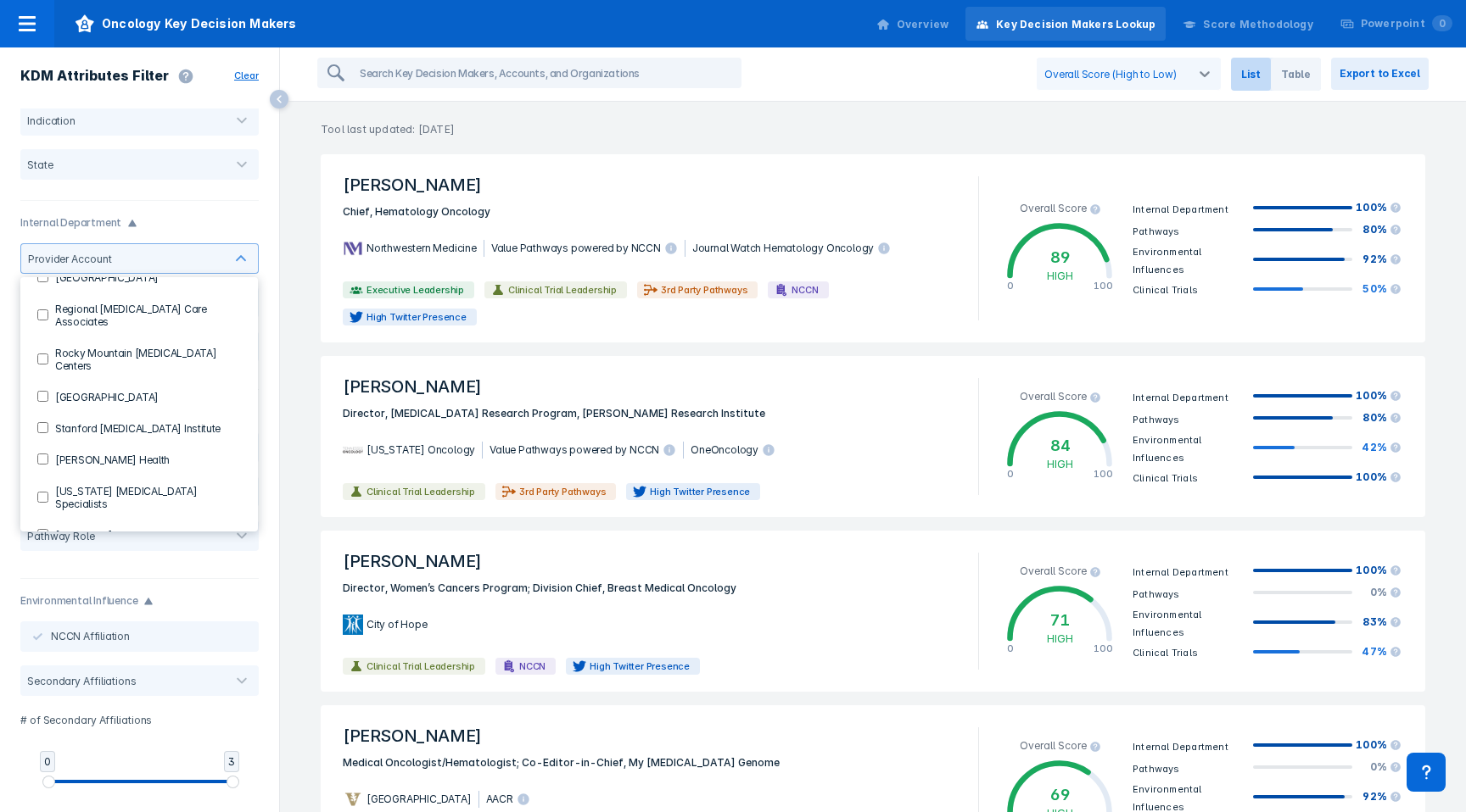
click at [92, 559] on label "[US_STATE] Oncology" at bounding box center [105, 566] width 114 height 15
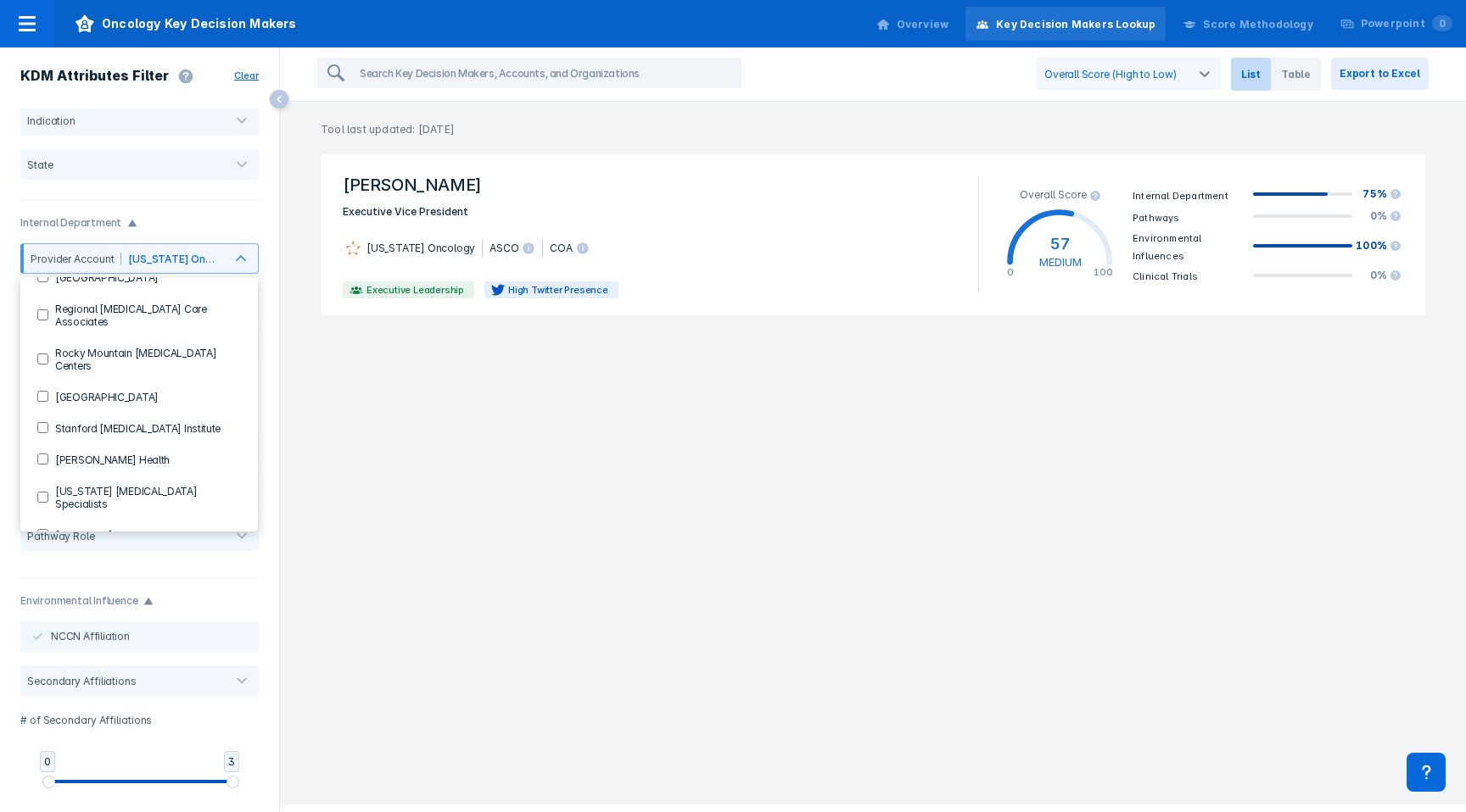
click at [496, 423] on div "Debra Patt Executive Vice President Texas Oncology ASCO COA Executive Leadershi…" at bounding box center [873, 473] width 1186 height 651
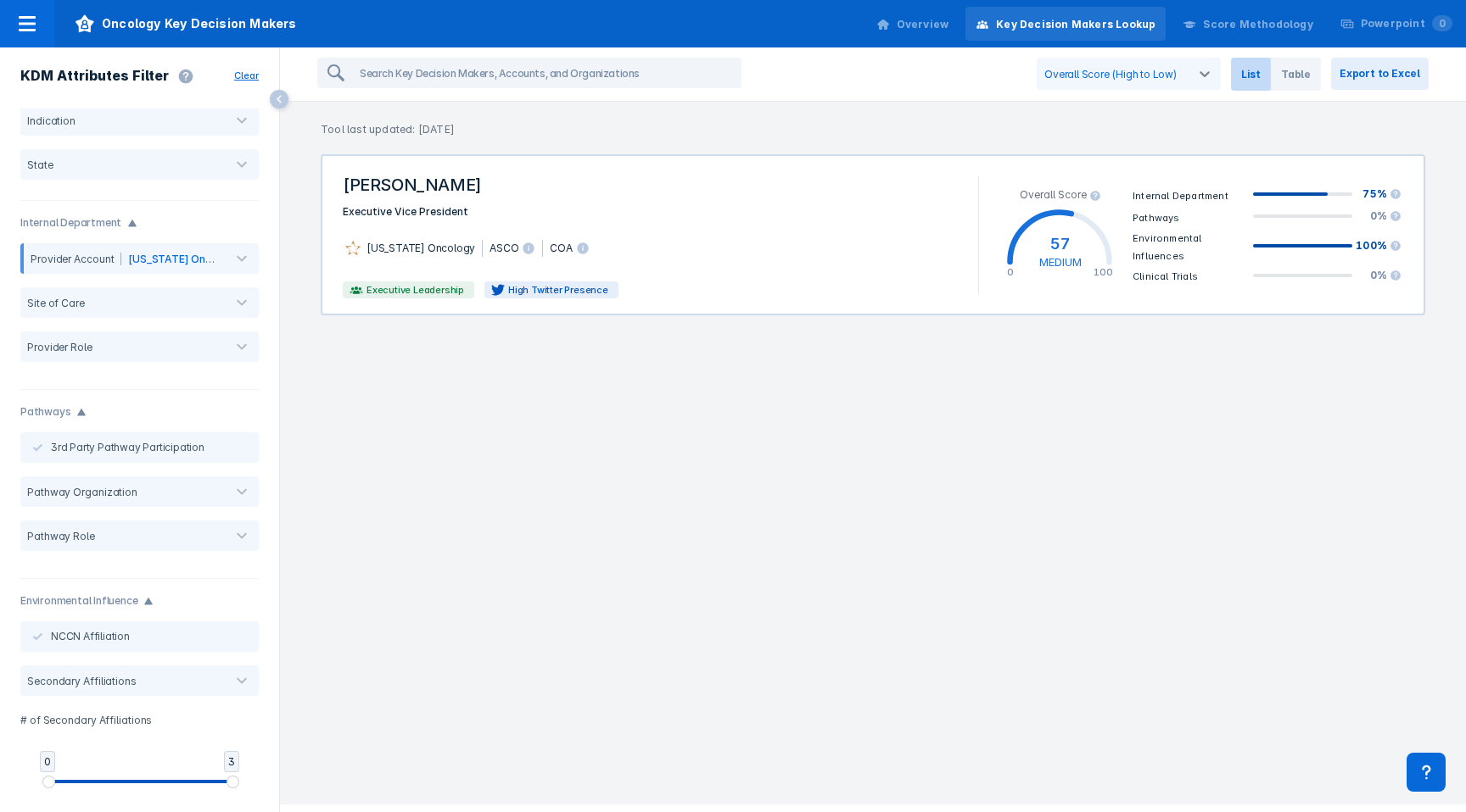
click at [711, 236] on div "Texas Oncology ASCO COA" at bounding box center [650, 249] width 635 height 56
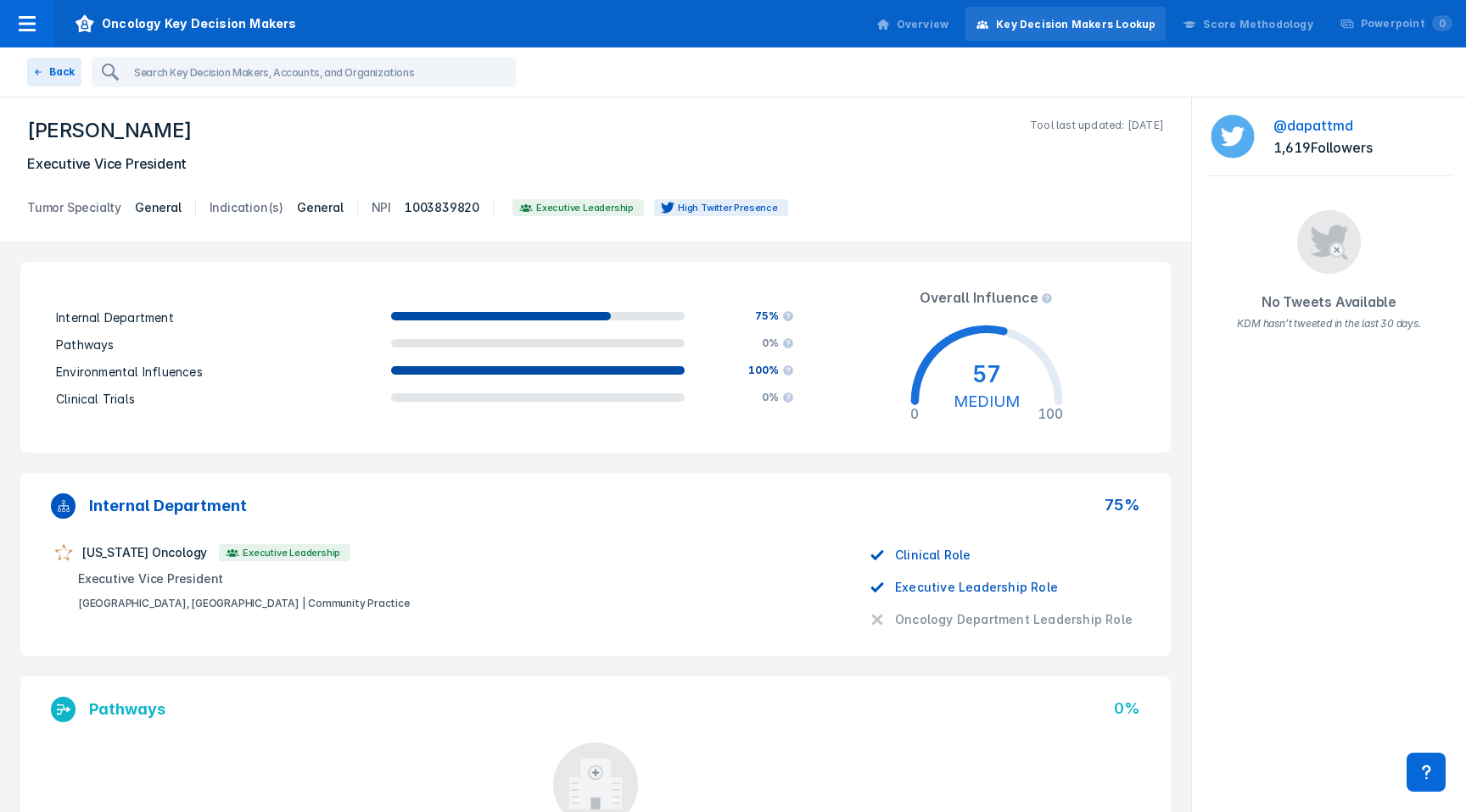
click at [1326, 129] on link "@dapattmd" at bounding box center [1323, 126] width 99 height 17
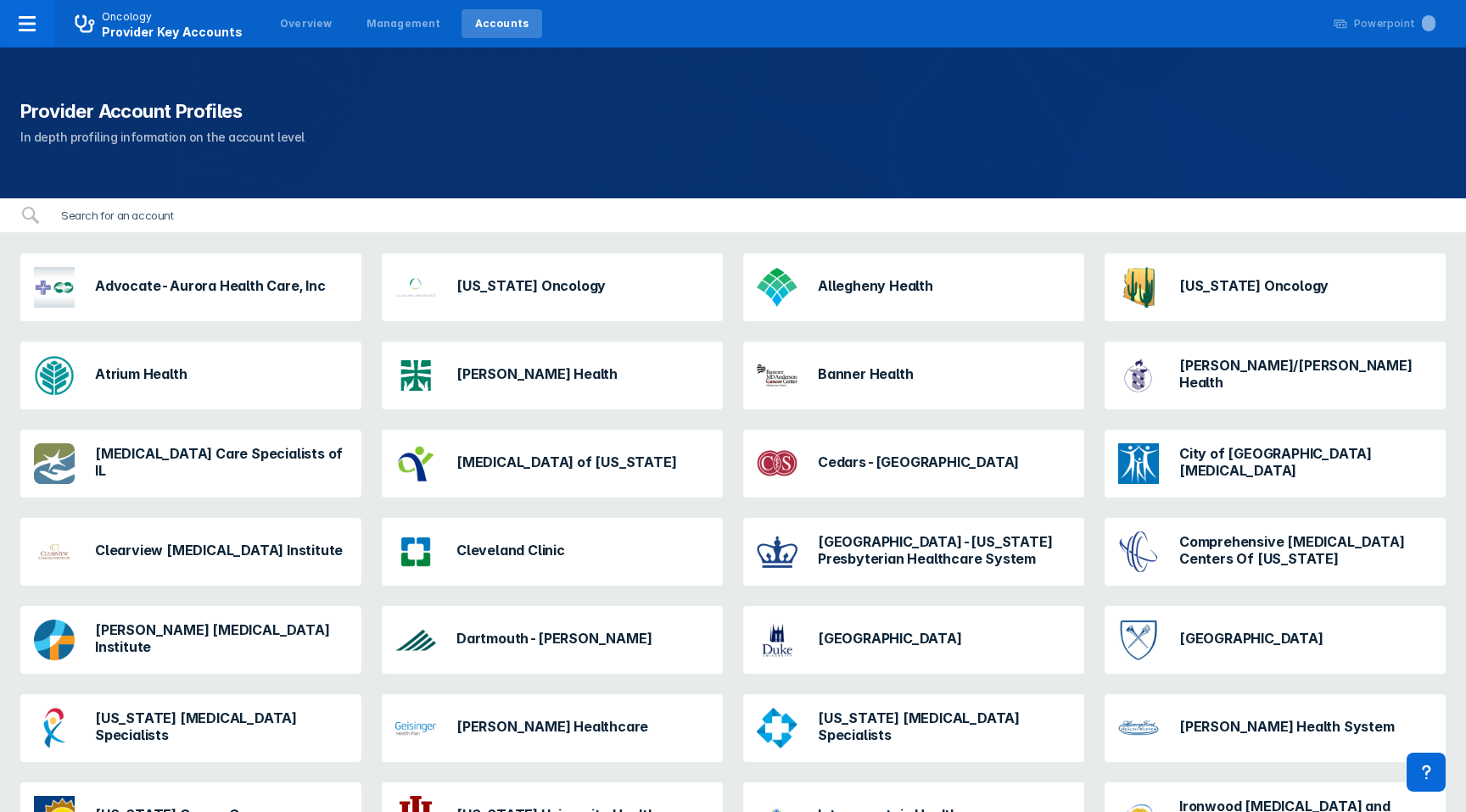
click at [480, 220] on input "search" at bounding box center [749, 215] width 1395 height 34
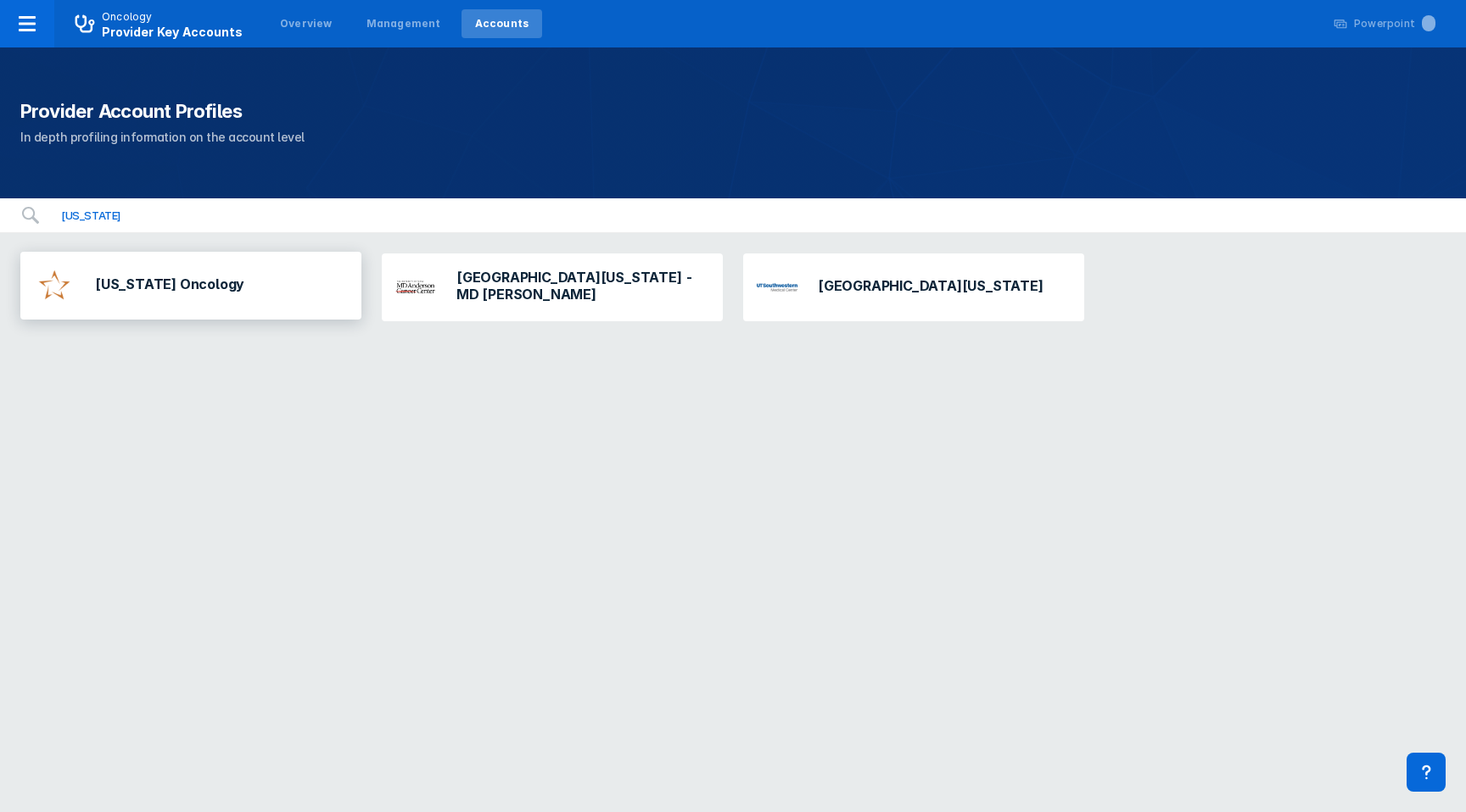
type input "[US_STATE]"
click at [181, 304] on div "[US_STATE] Oncology" at bounding box center [138, 286] width 224 height 54
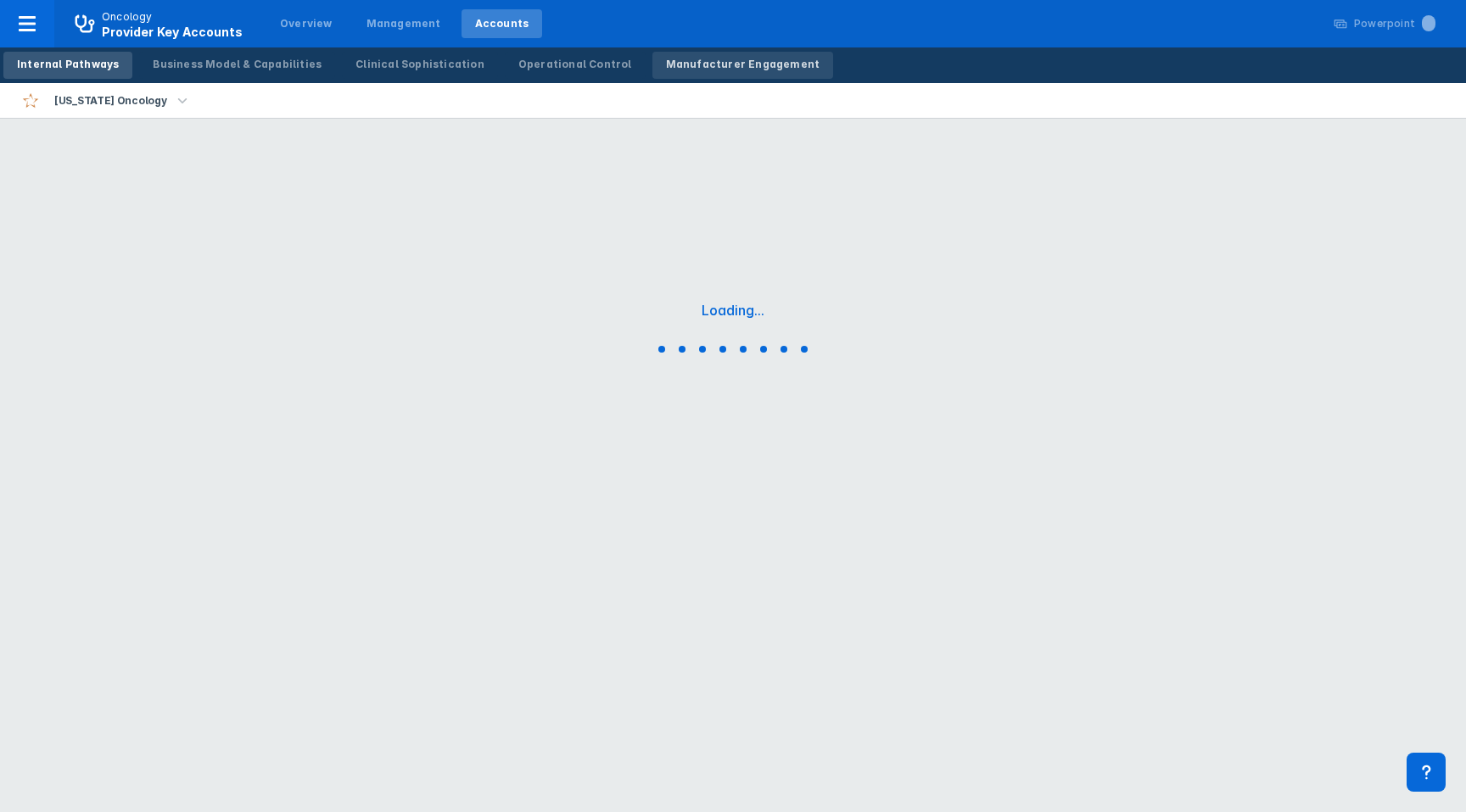
click at [679, 72] on div "Manufacturer Engagement" at bounding box center [742, 65] width 155 height 16
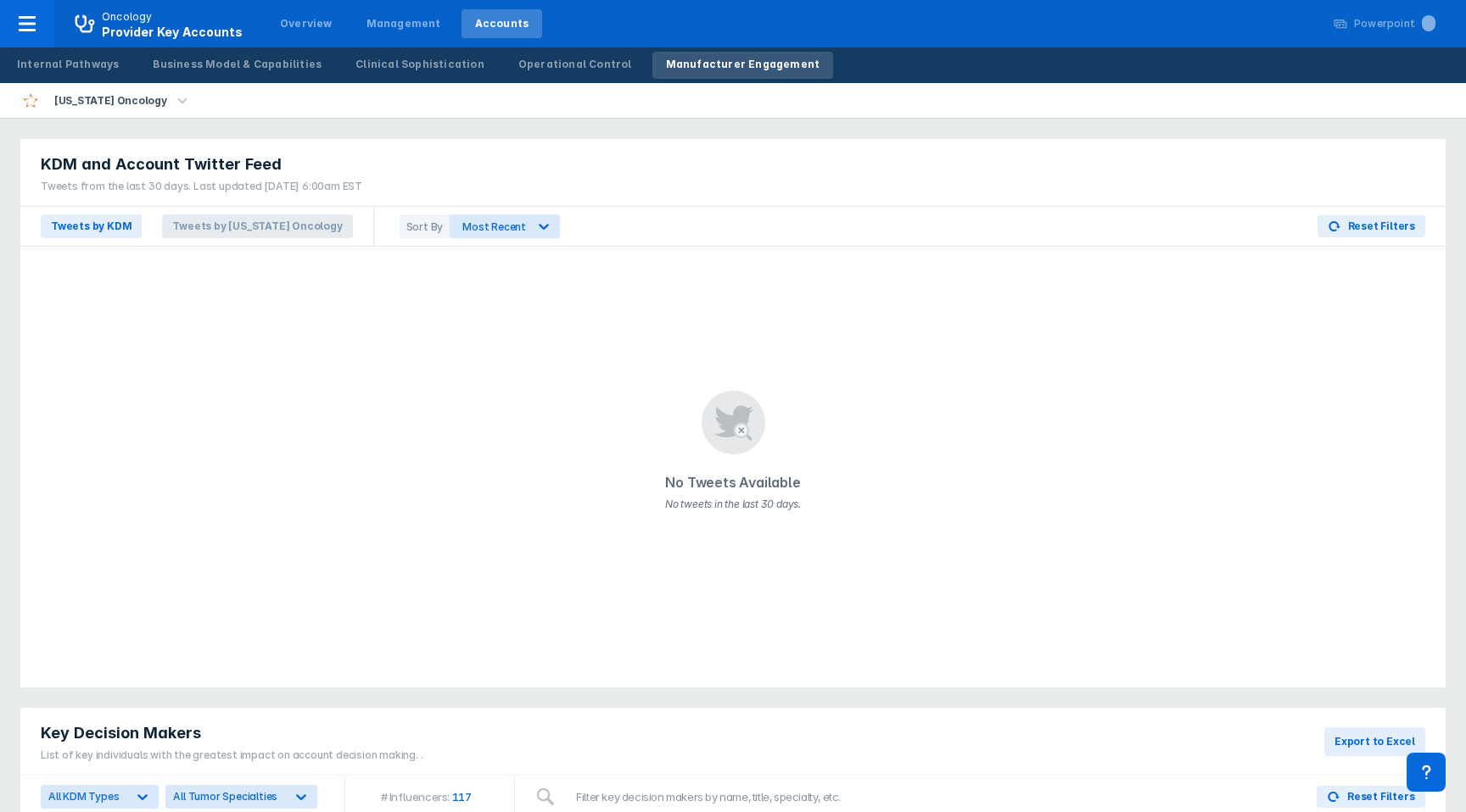
click at [276, 223] on span "Tweets by [US_STATE] Oncology" at bounding box center [257, 227] width 190 height 24
click at [98, 224] on span "Tweets by KDM" at bounding box center [91, 227] width 101 height 24
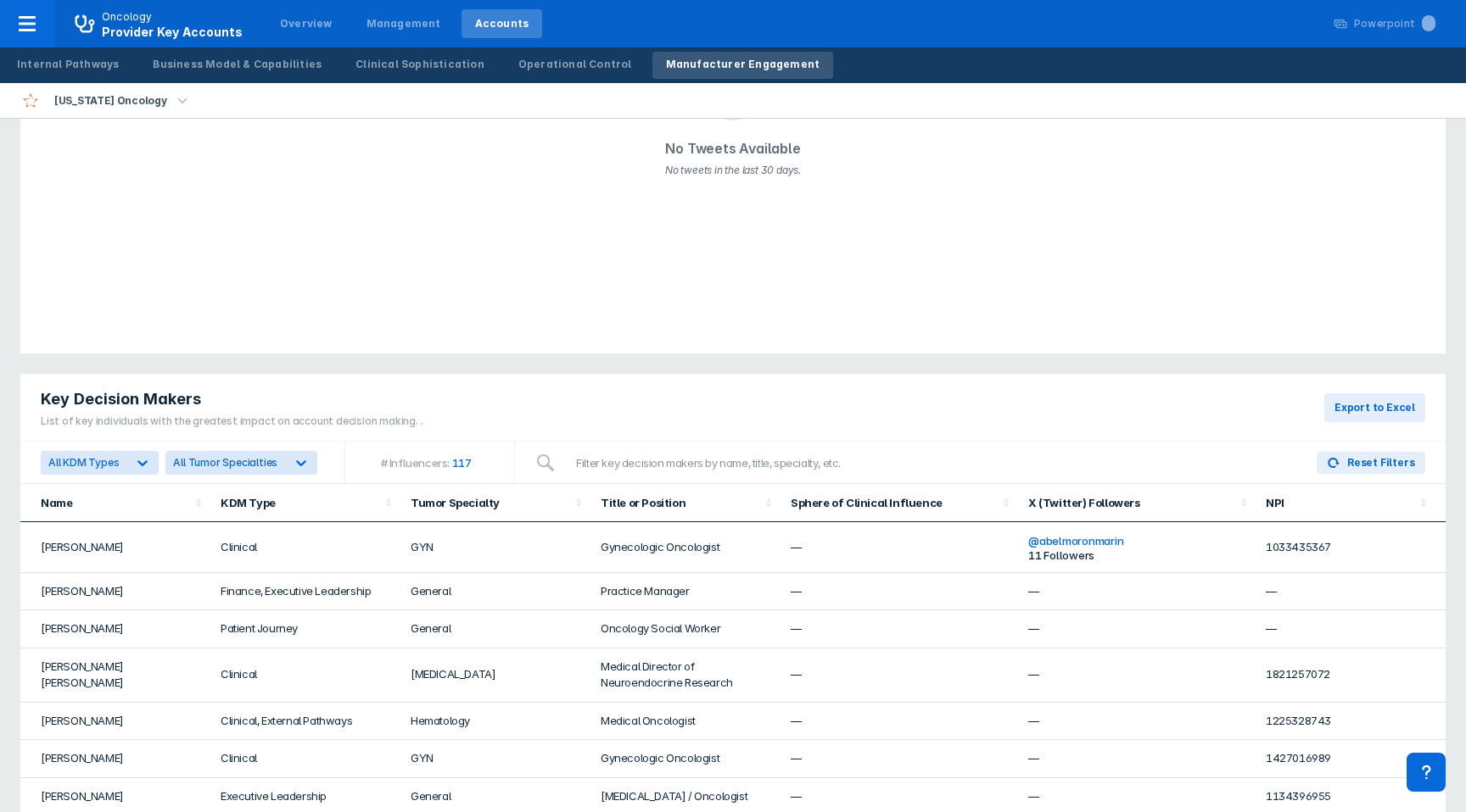
scroll to position [337, 0]
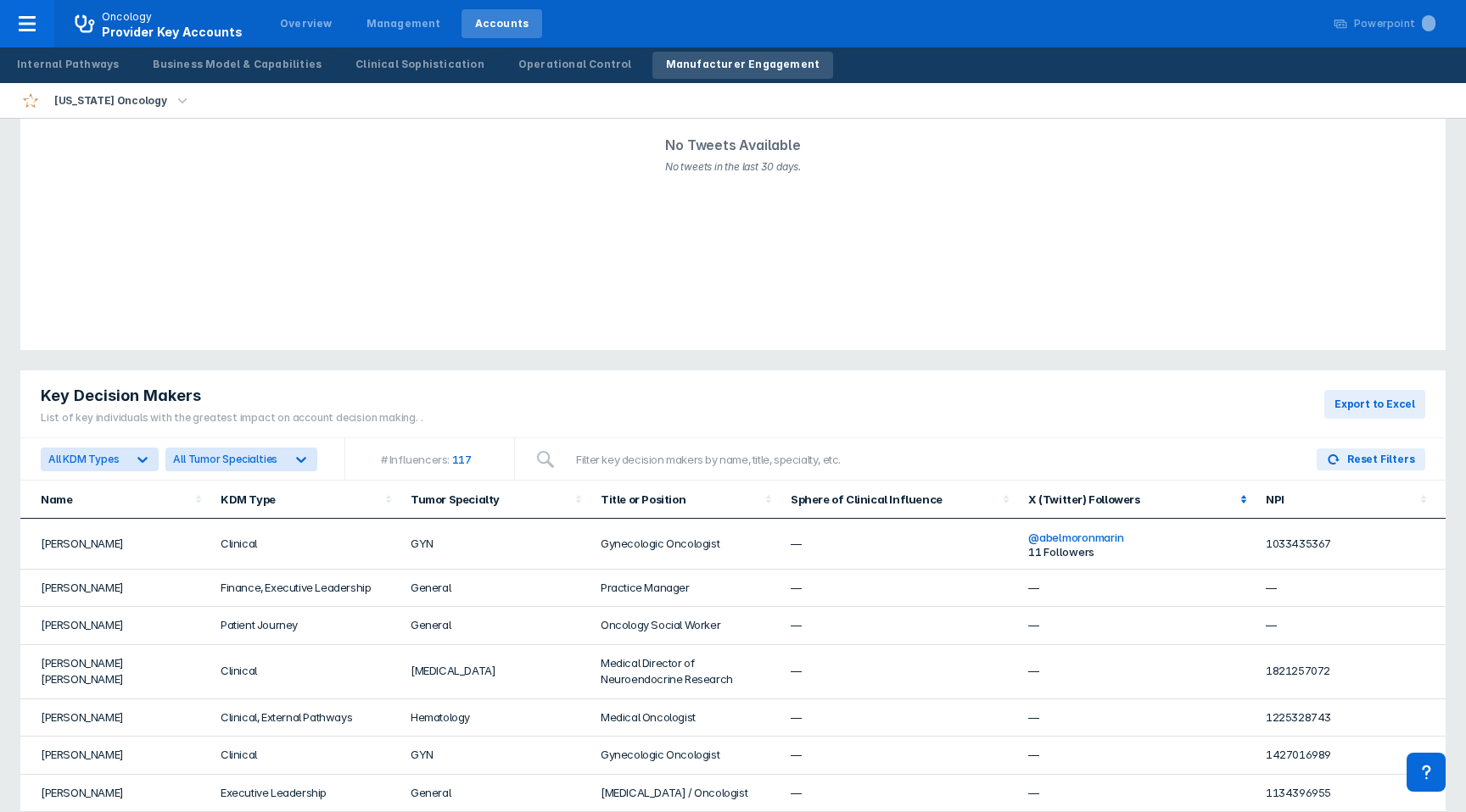
click at [1238, 494] on icon at bounding box center [1244, 500] width 17 height 17
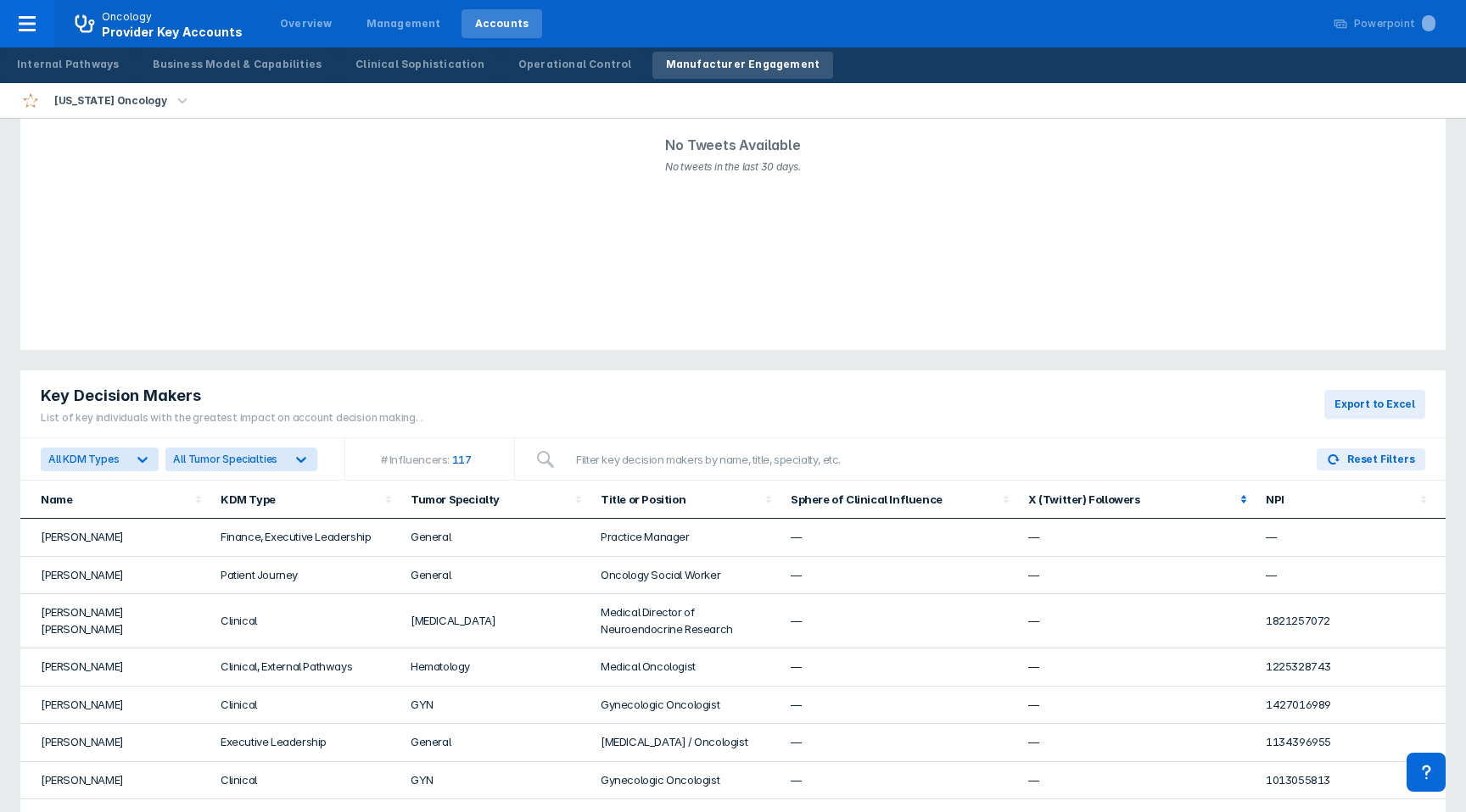
click at [1238, 494] on icon at bounding box center [1244, 500] width 17 height 17
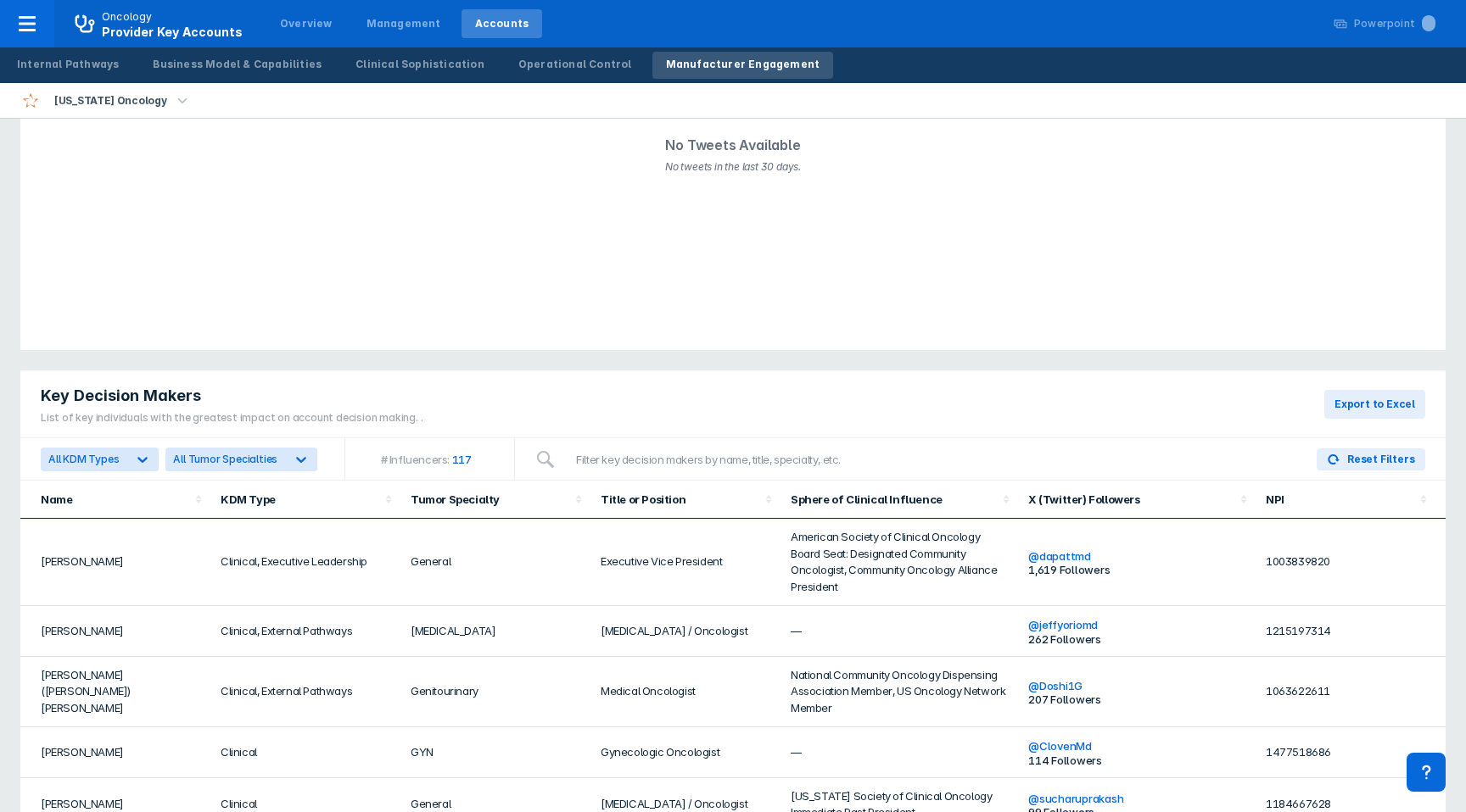
scroll to position [525, 0]
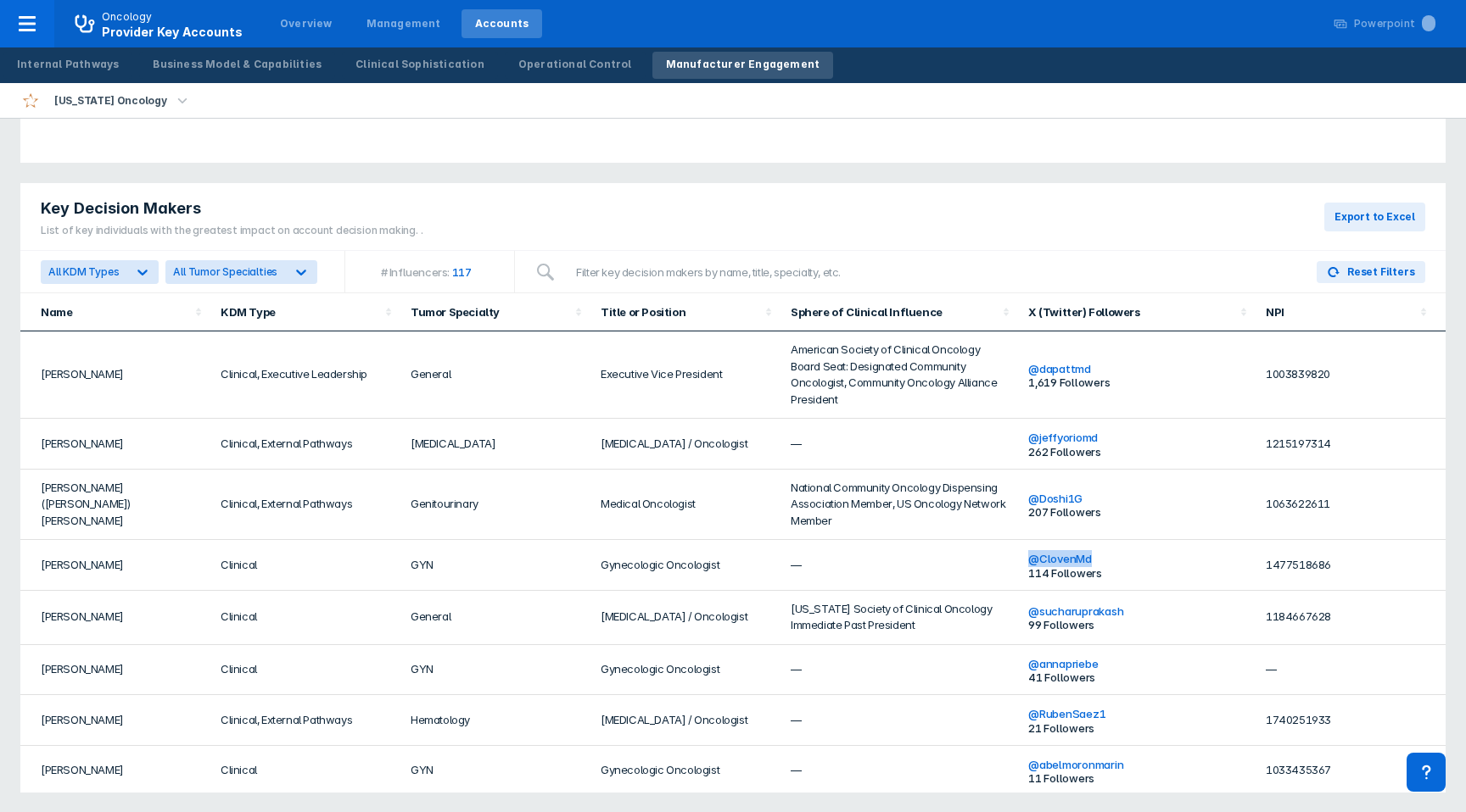
click at [1068, 608] on link "@ sucharuprakash" at bounding box center [1076, 612] width 95 height 14
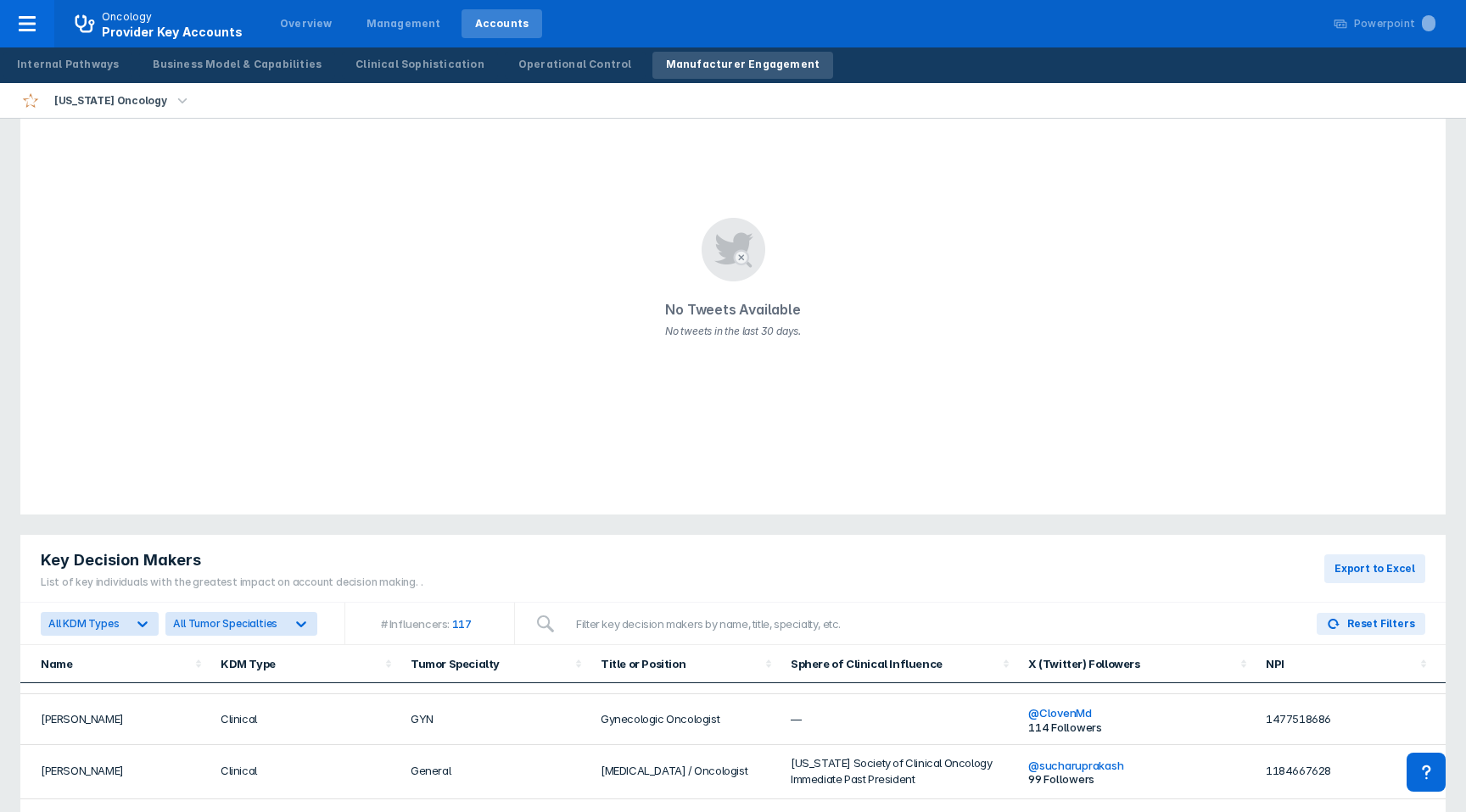
scroll to position [0, 0]
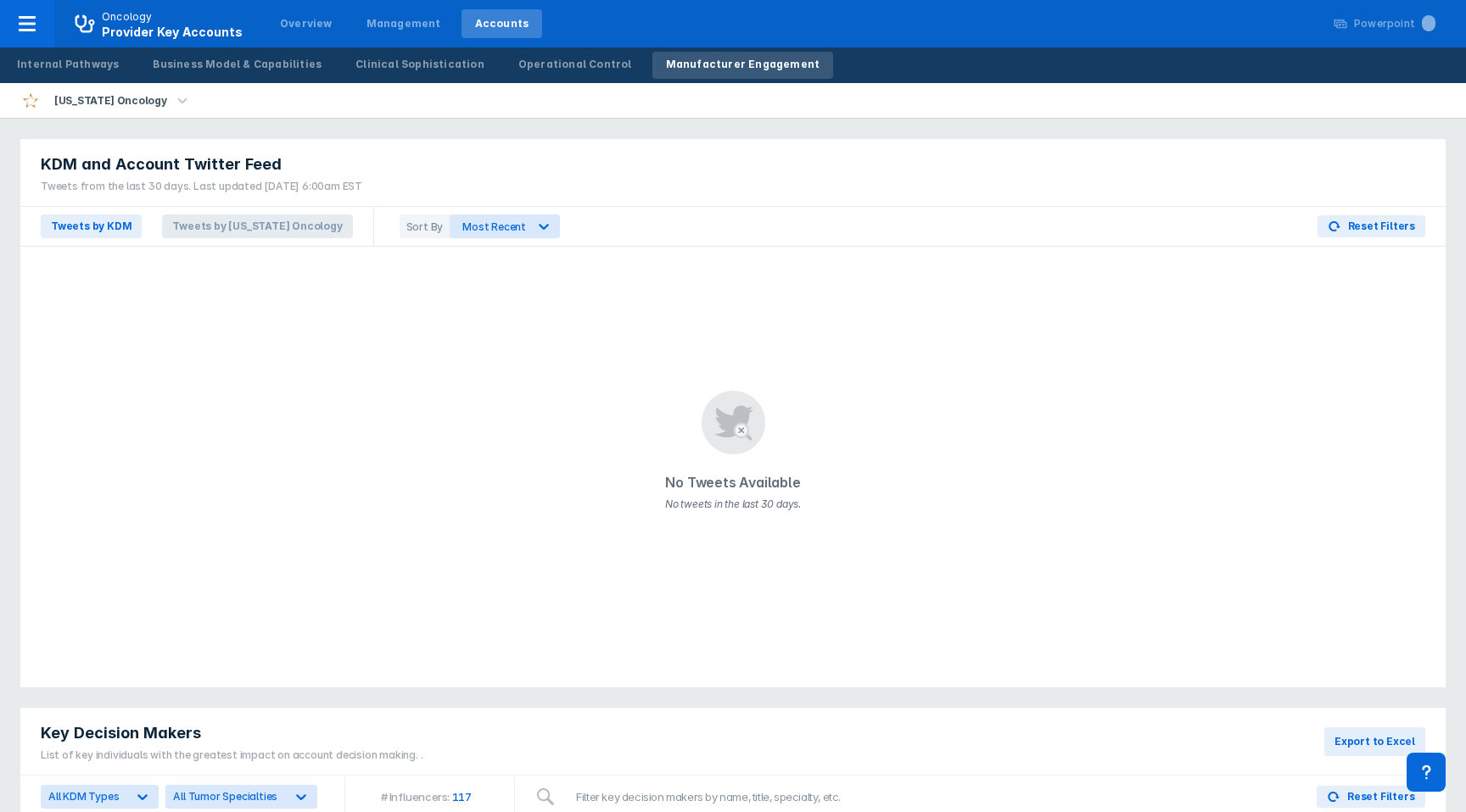
click at [223, 217] on span "Tweets by [US_STATE] Oncology" at bounding box center [257, 227] width 190 height 24
click at [51, 115] on div "[US_STATE] Oncology" at bounding box center [97, 100] width 153 height 35
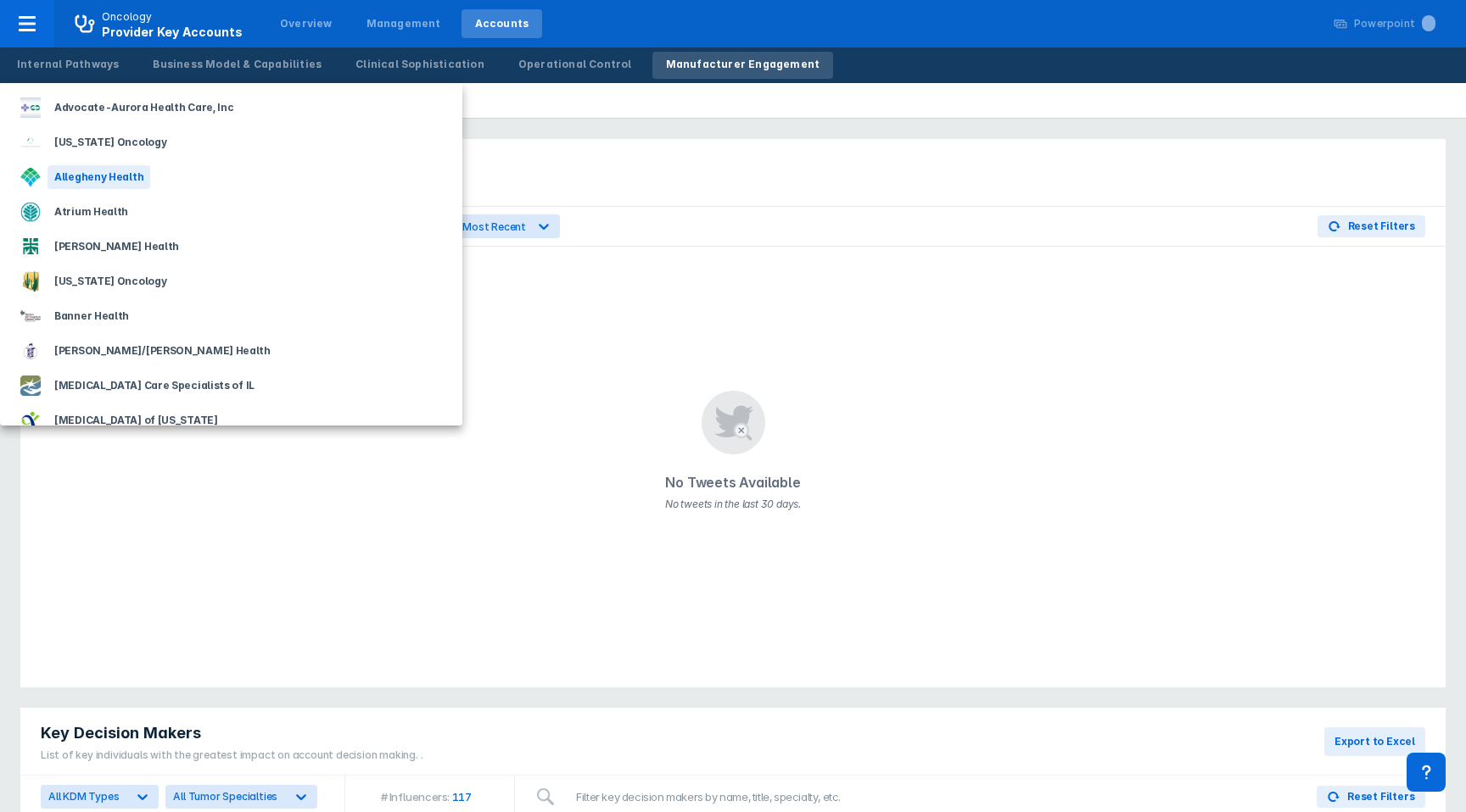
click at [104, 172] on div "Allegheny Health" at bounding box center [98, 178] width 103 height 24
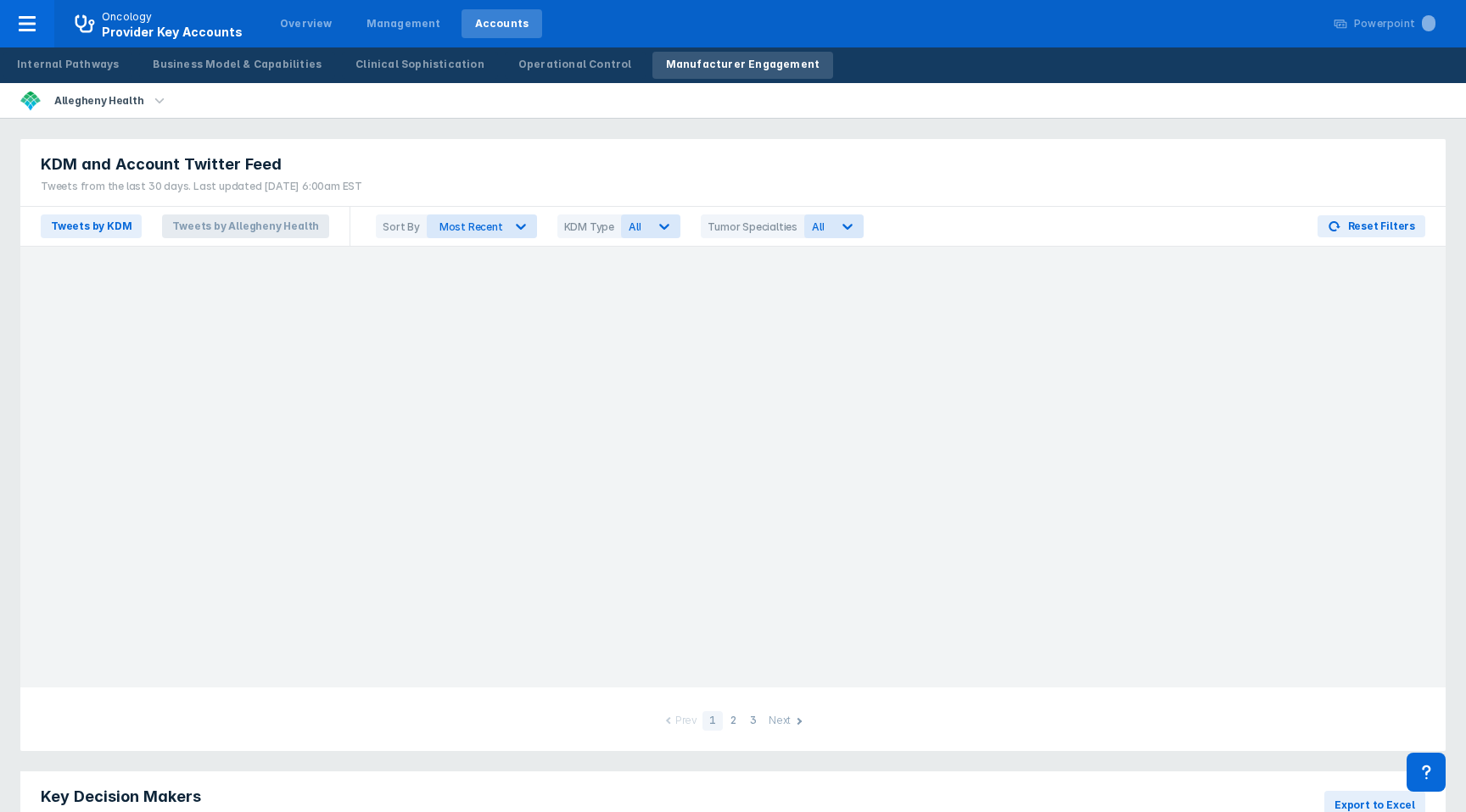
click at [272, 230] on span "Tweets by Allegheny Health" at bounding box center [246, 227] width 167 height 24
